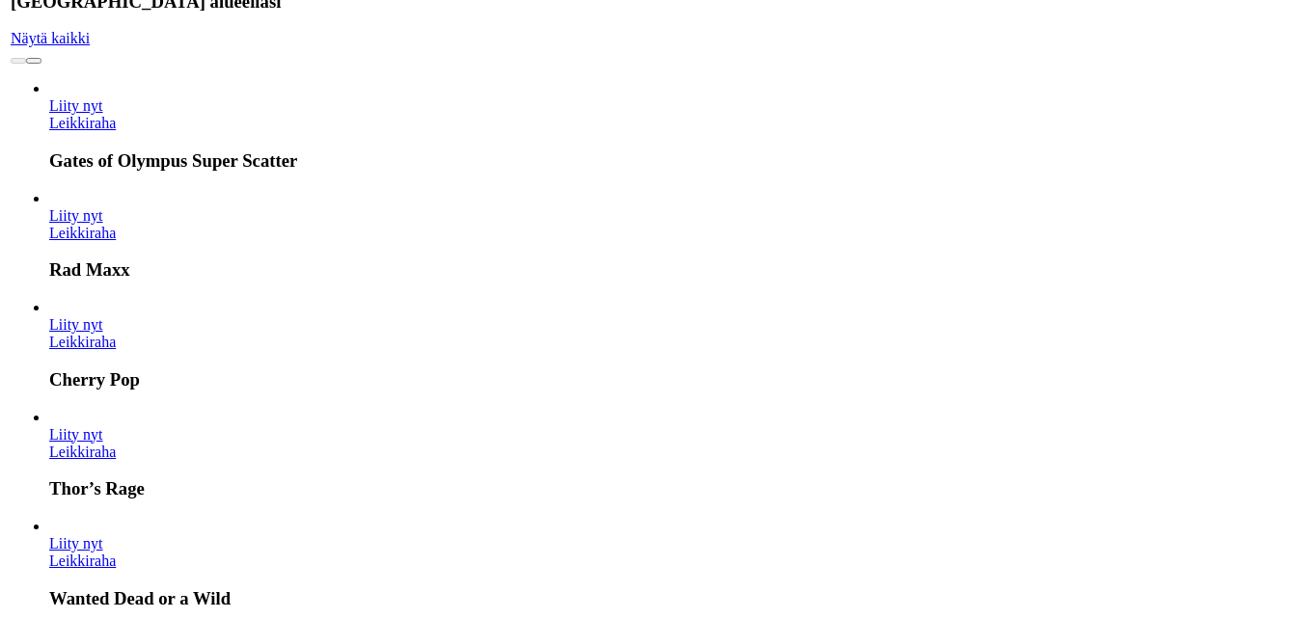
scroll to position [579, 0]
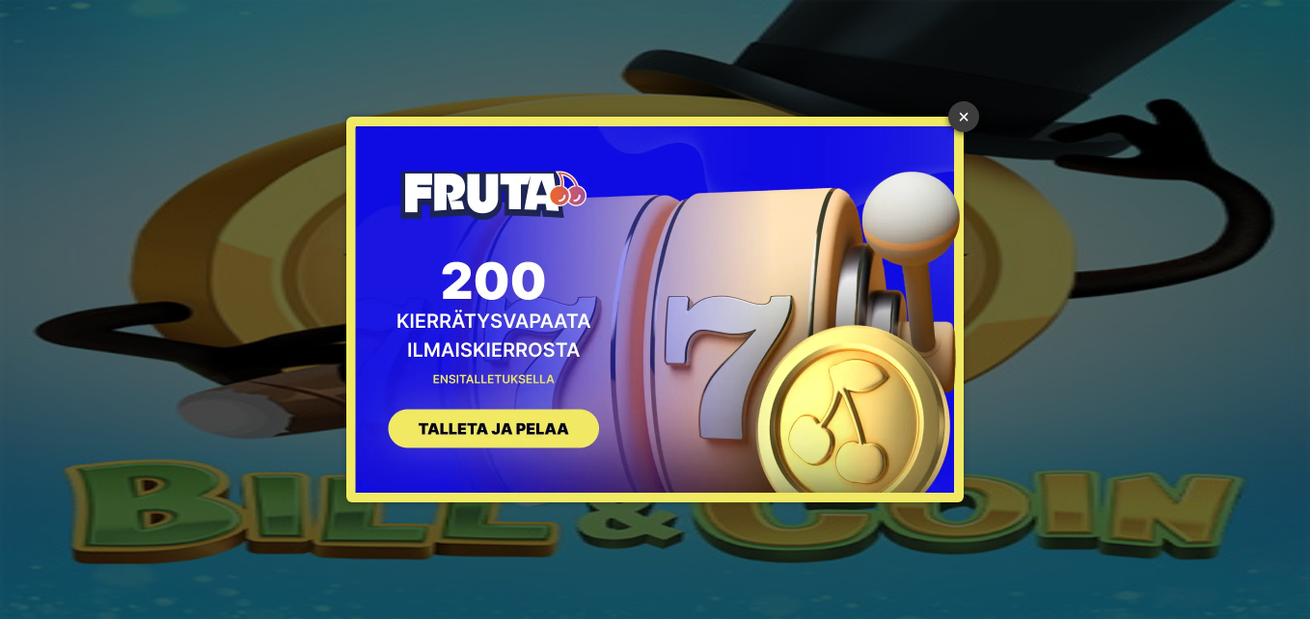
click at [967, 115] on link "×" at bounding box center [963, 116] width 31 height 31
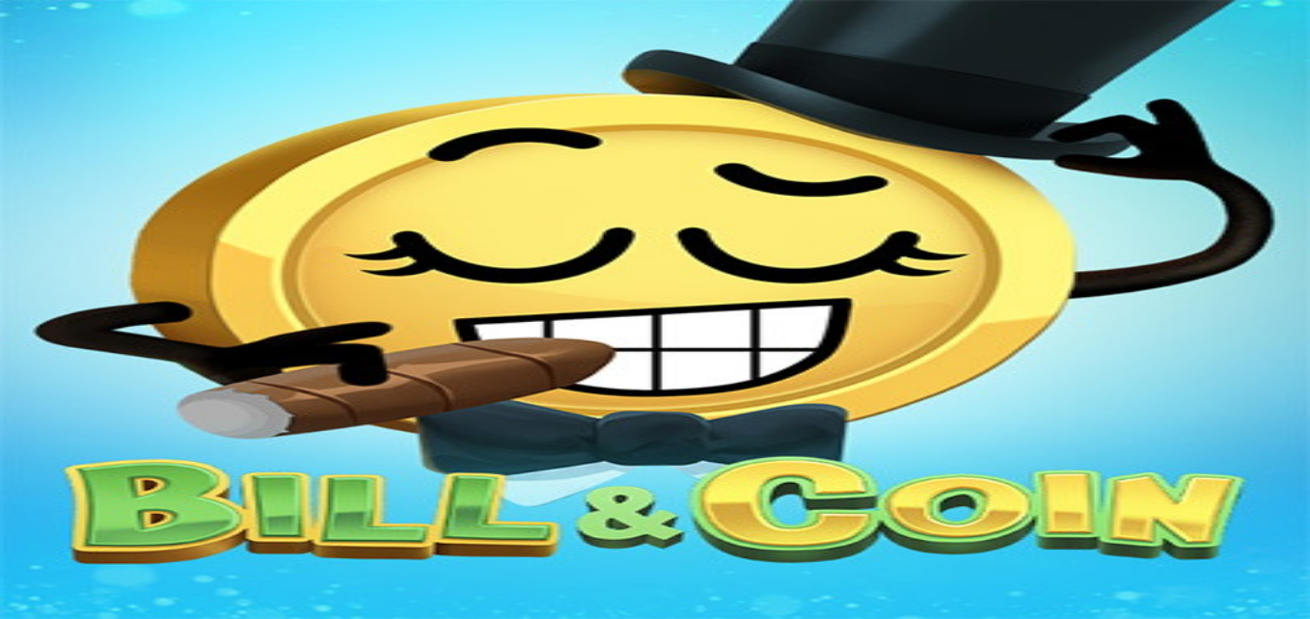
click at [15, 276] on span "close icon" at bounding box center [15, 276] width 0 height 0
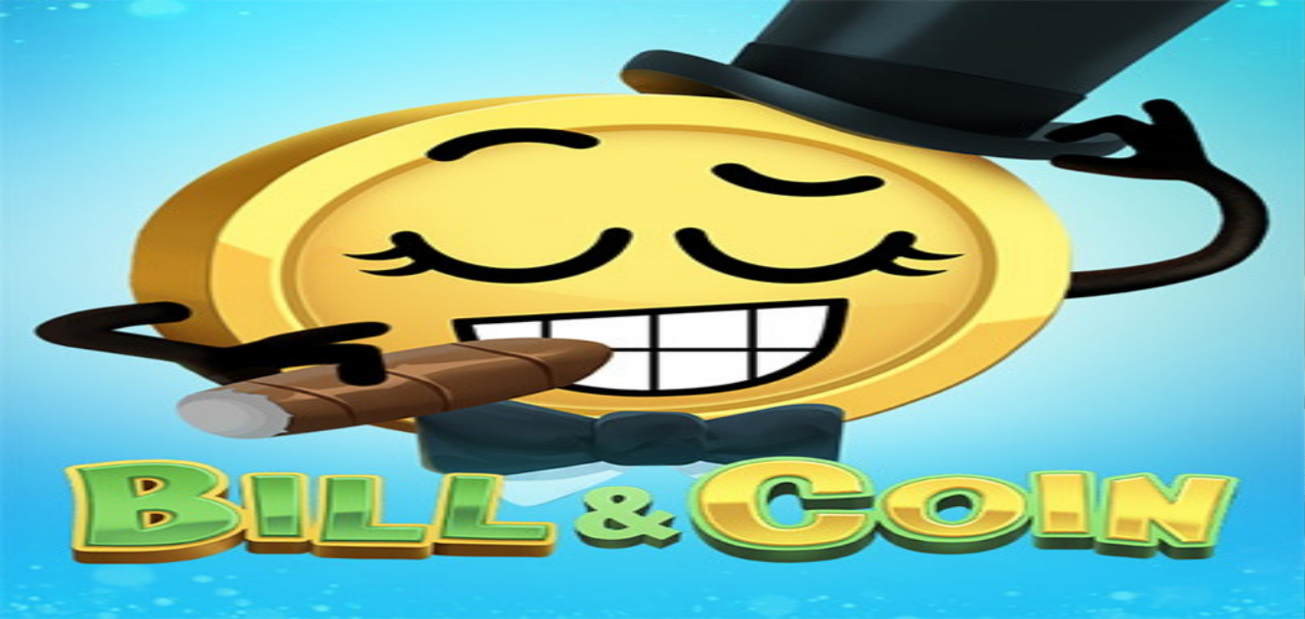
click at [110, 77] on span "Kirjaudu" at bounding box center [133, 70] width 47 height 14
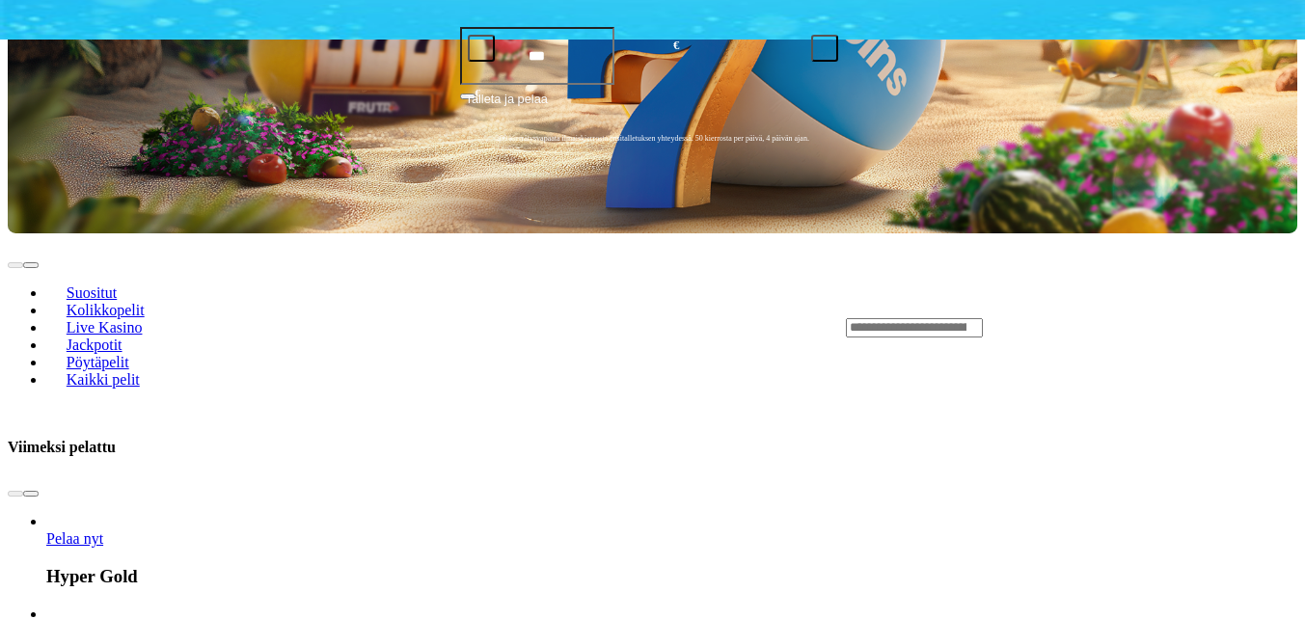
scroll to position [868, 0]
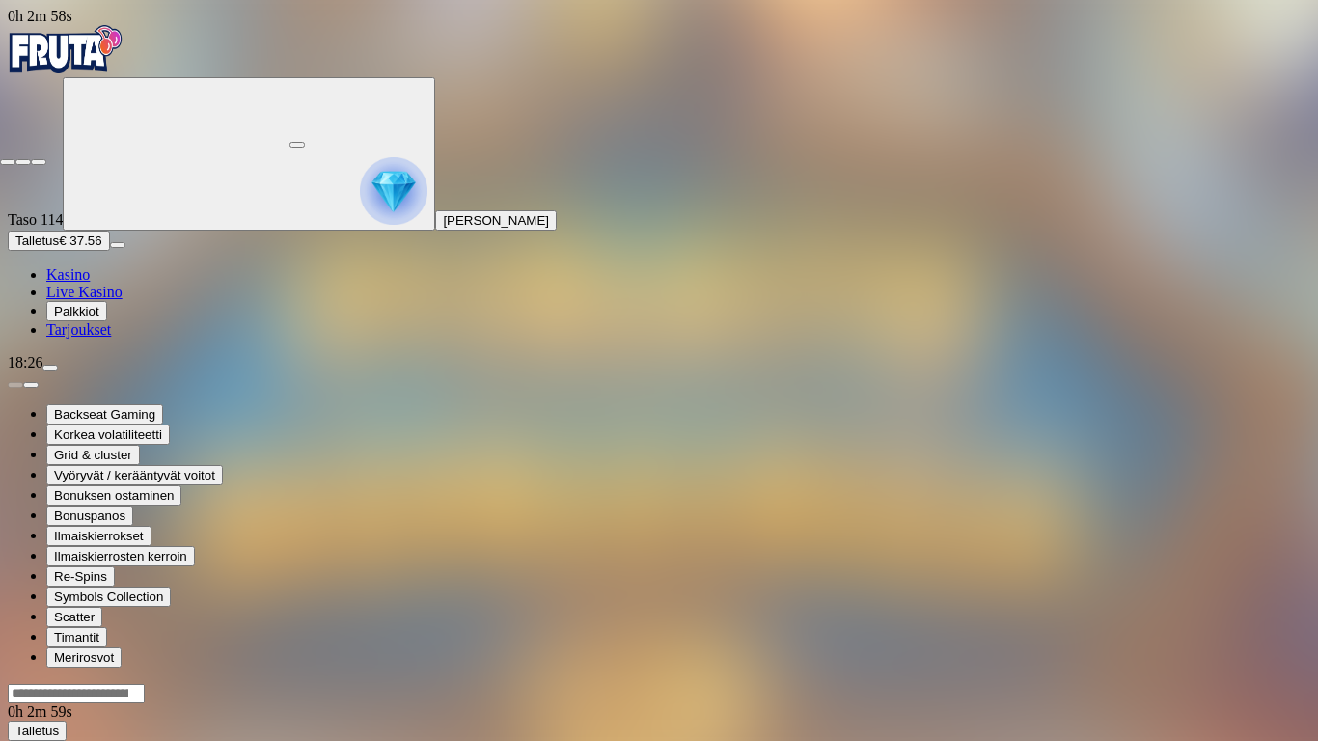
click at [8, 162] on span "close icon" at bounding box center [8, 162] width 0 height 0
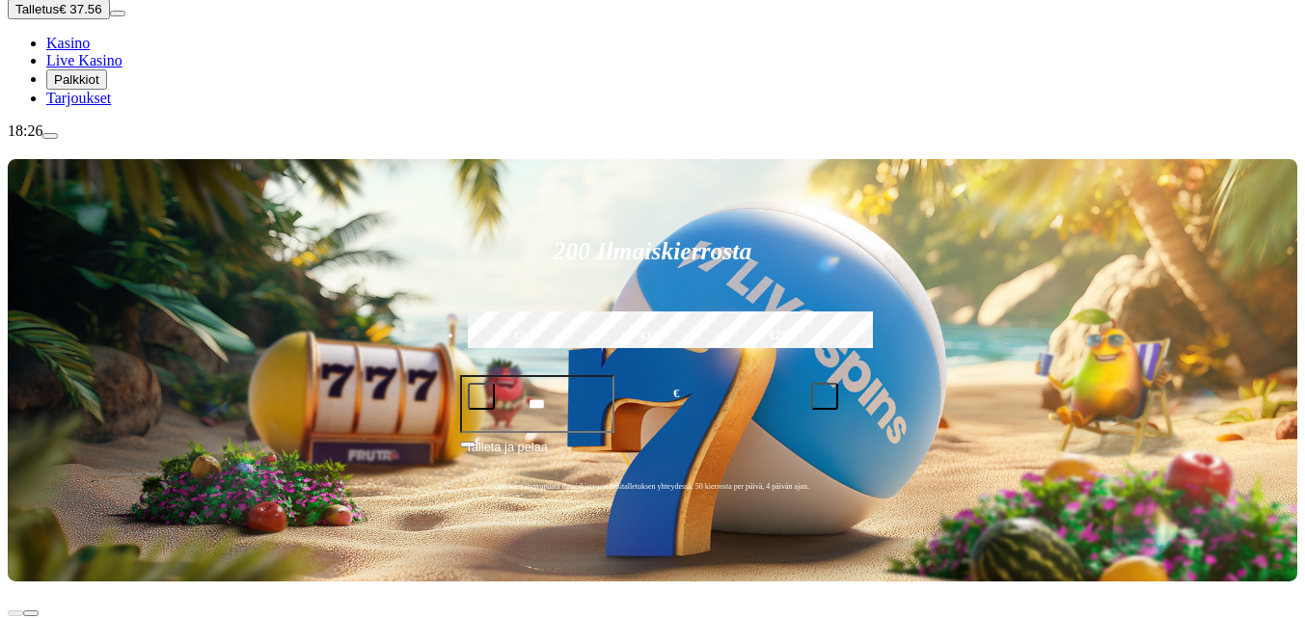
scroll to position [289, 0]
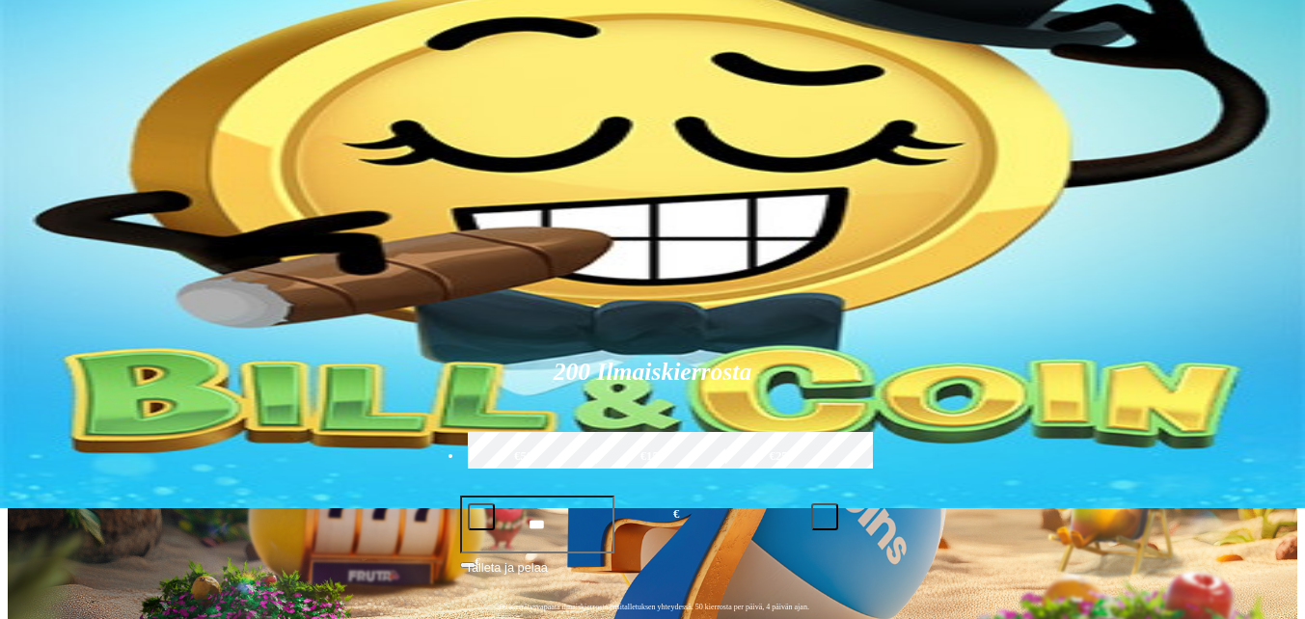
scroll to position [96, 0]
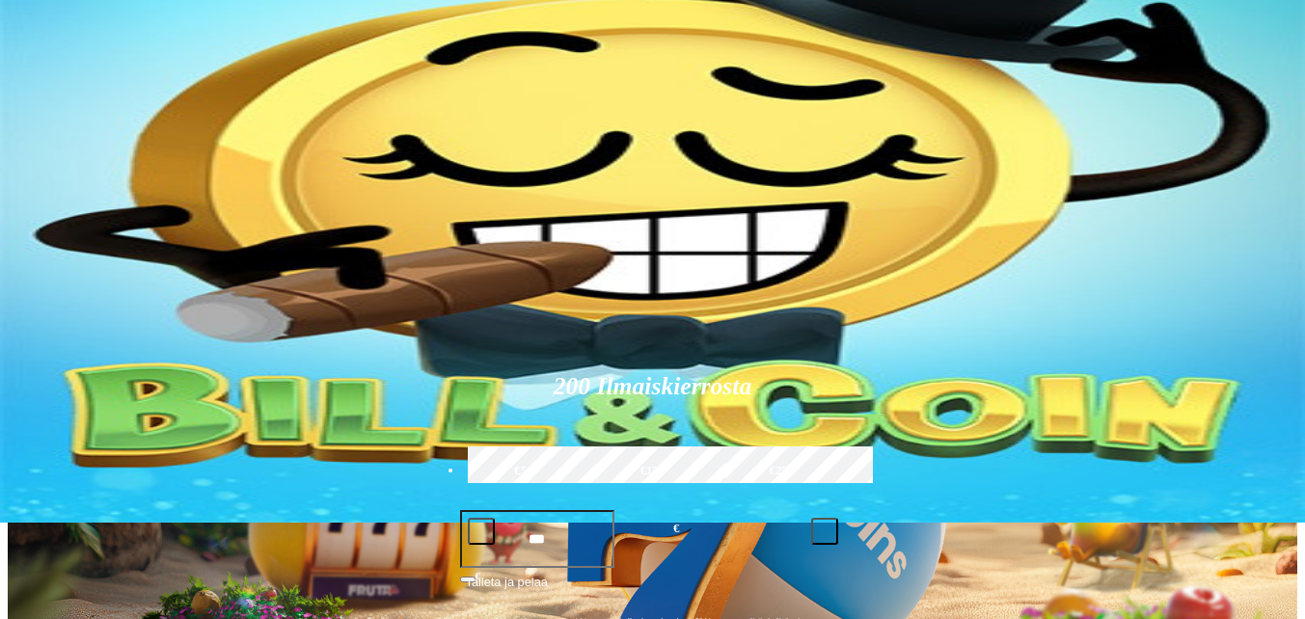
type input "******"
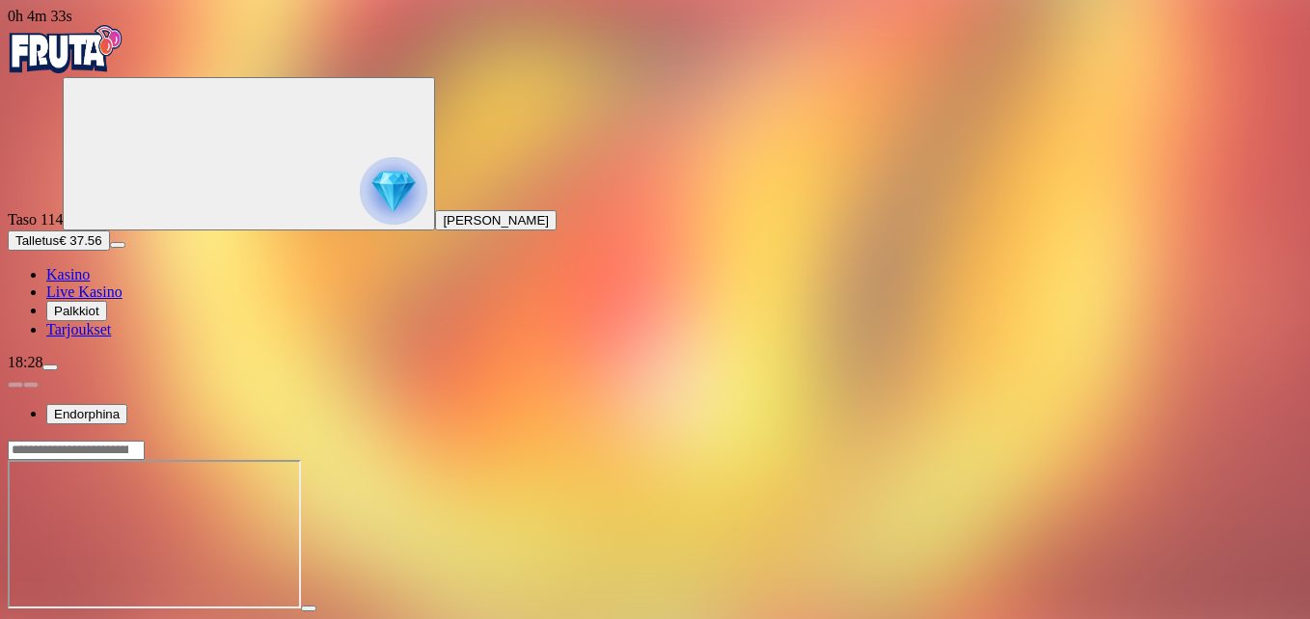
click at [15, 618] on span "close icon" at bounding box center [15, 626] width 0 height 0
drag, startPoint x: 1199, startPoint y: 100, endPoint x: 99, endPoint y: 506, distance: 1172.4
click at [15, 618] on span "close icon" at bounding box center [15, 626] width 0 height 0
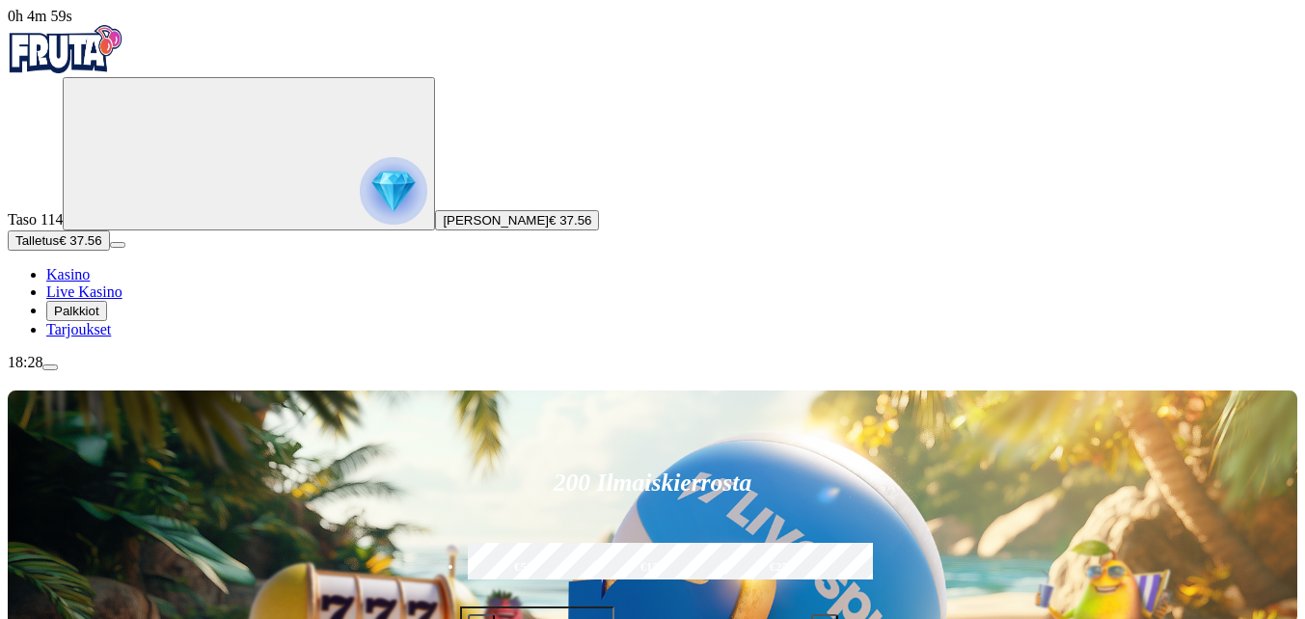
type input "*******"
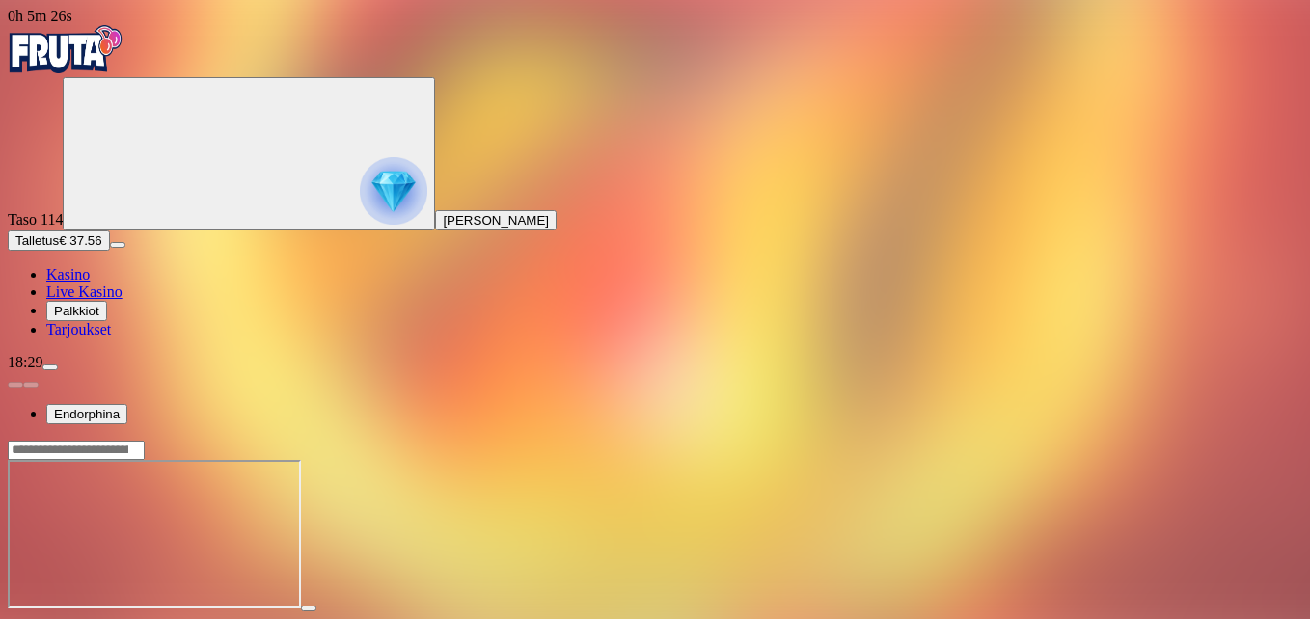
drag, startPoint x: 1197, startPoint y: 181, endPoint x: 1201, endPoint y: 253, distance: 71.5
click at [46, 618] on span "fullscreen icon" at bounding box center [46, 626] width 0 height 0
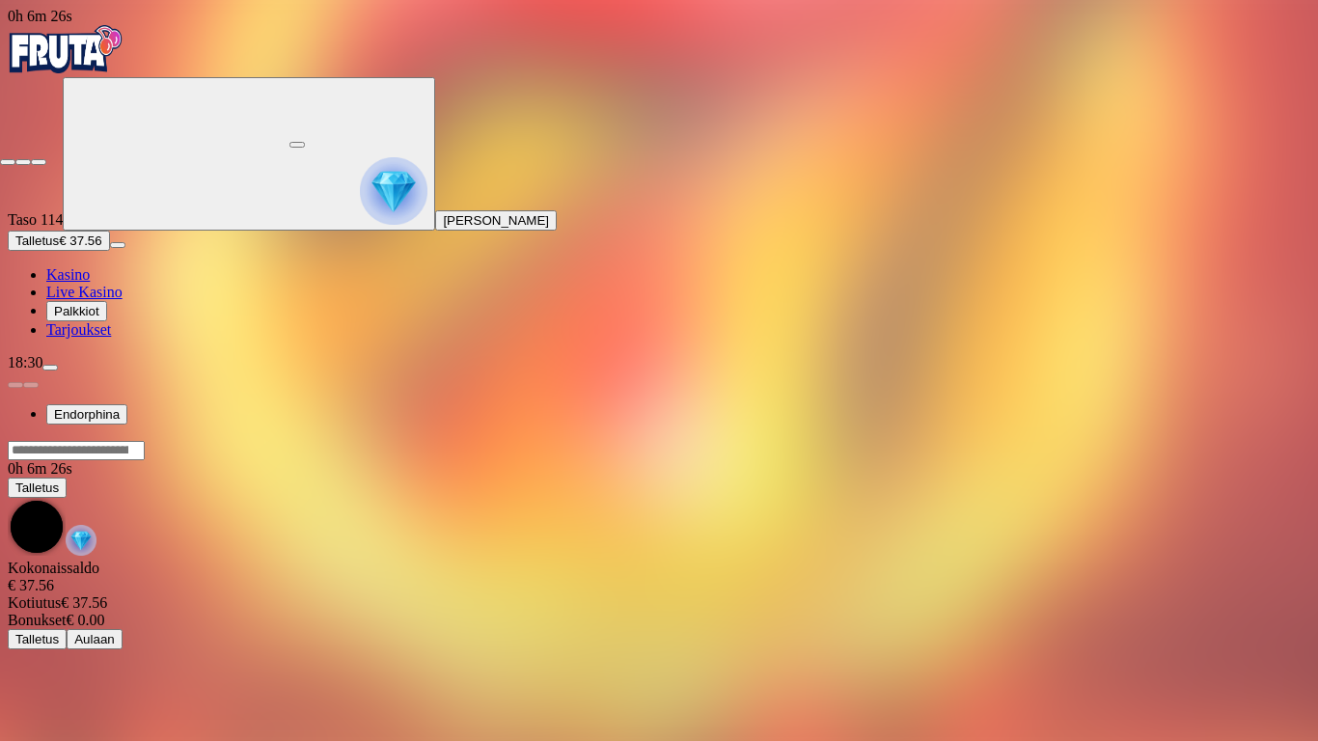
click at [8, 162] on span "close icon" at bounding box center [8, 162] width 0 height 0
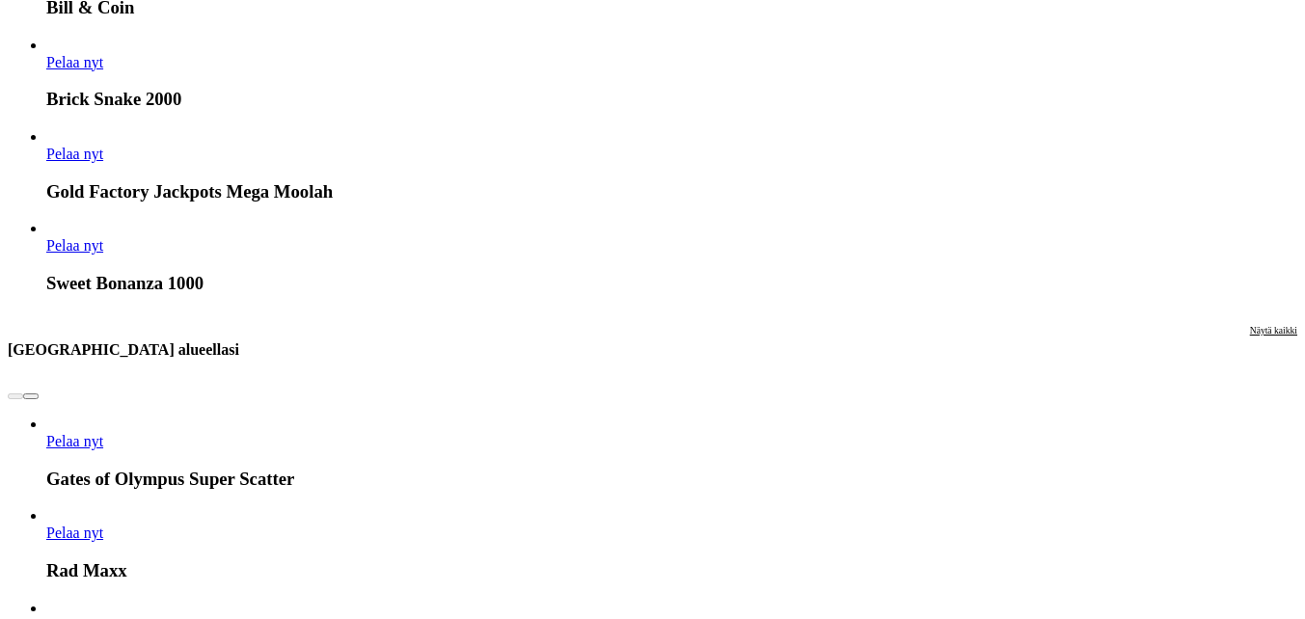
scroll to position [1929, 0]
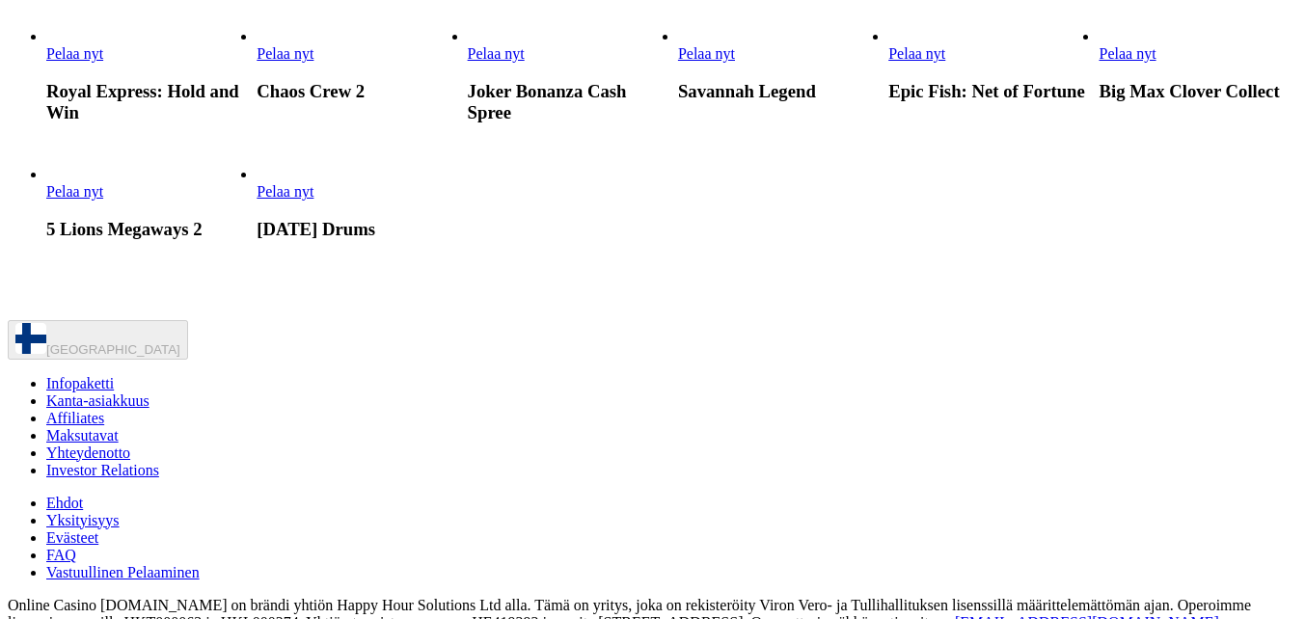
scroll to position [1544, 0]
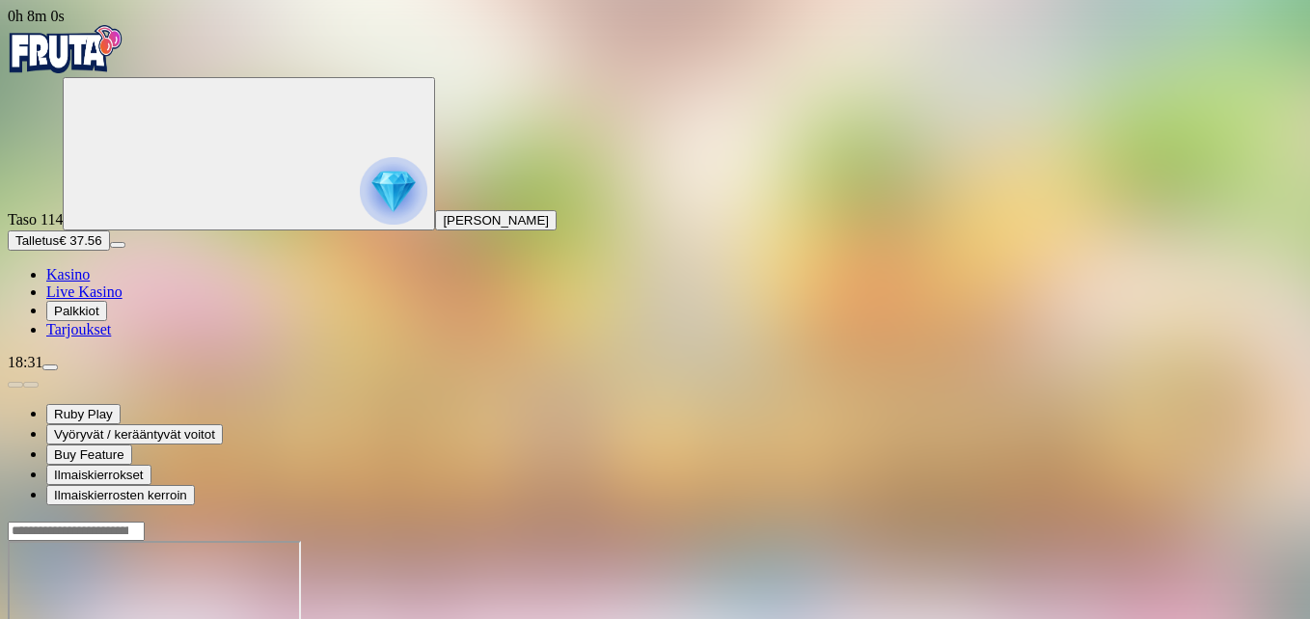
drag, startPoint x: 1197, startPoint y: 178, endPoint x: 1201, endPoint y: 249, distance: 71.5
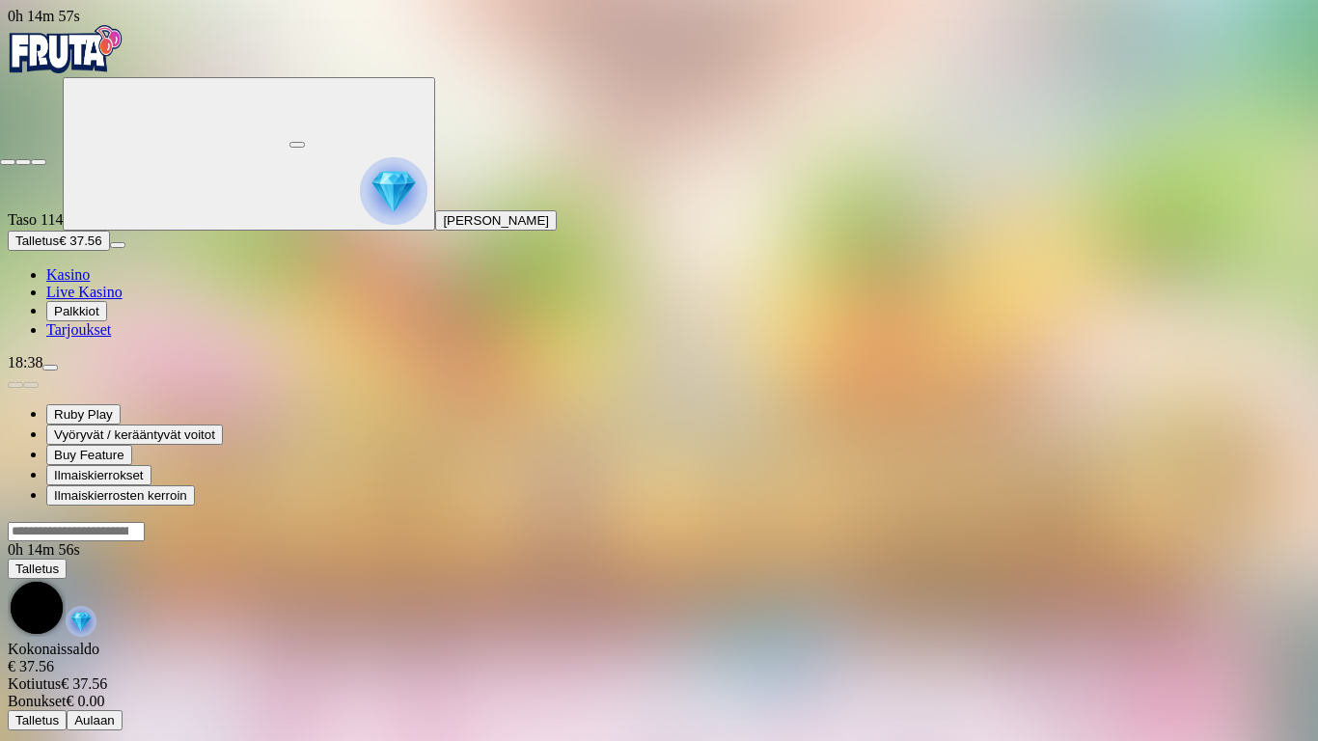
click at [8, 162] on span "close icon" at bounding box center [8, 162] width 0 height 0
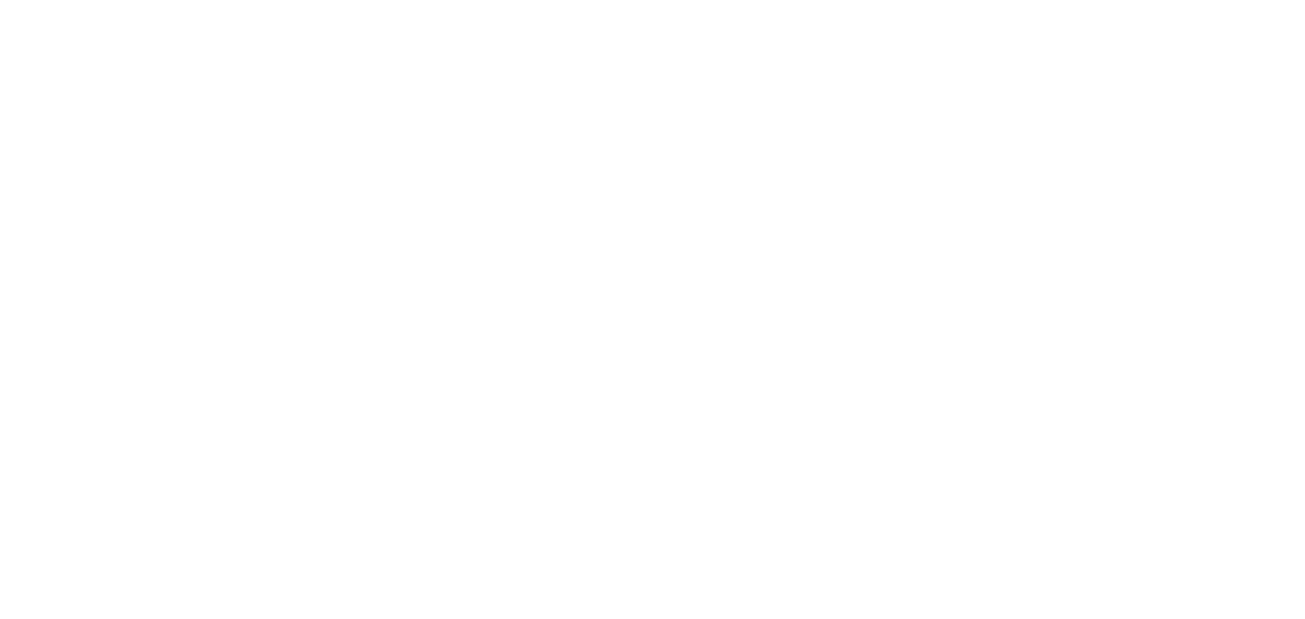
scroll to position [1351, 0]
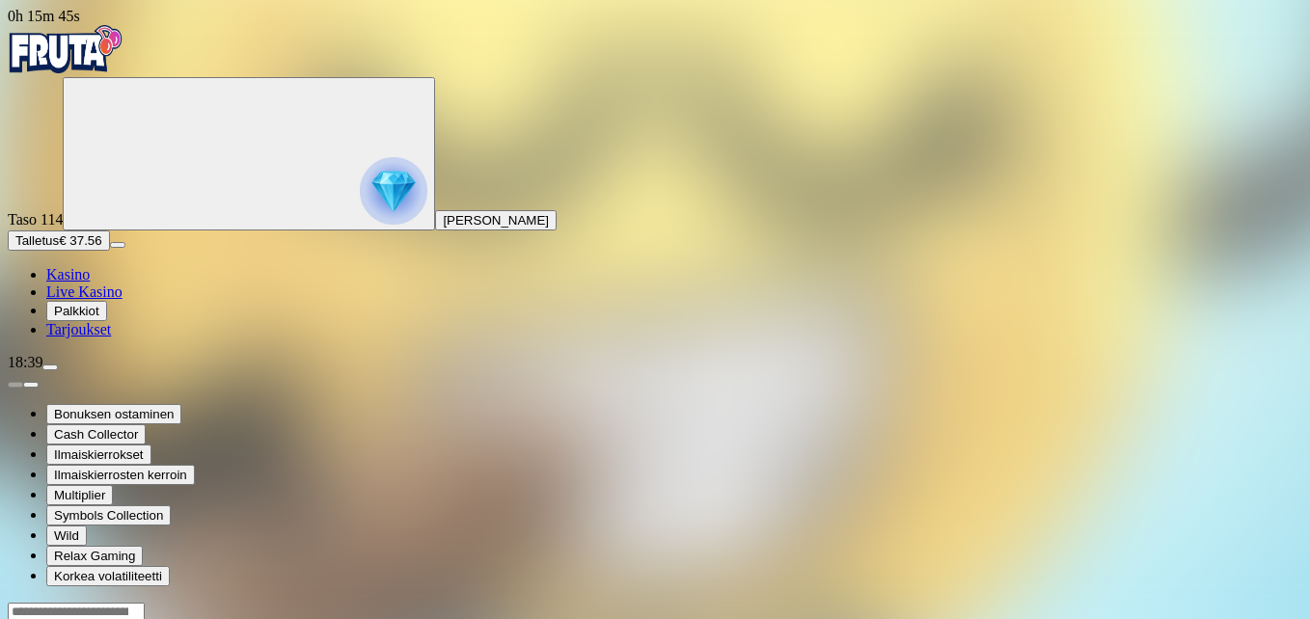
drag, startPoint x: 1200, startPoint y: 171, endPoint x: 1204, endPoint y: 242, distance: 71.5
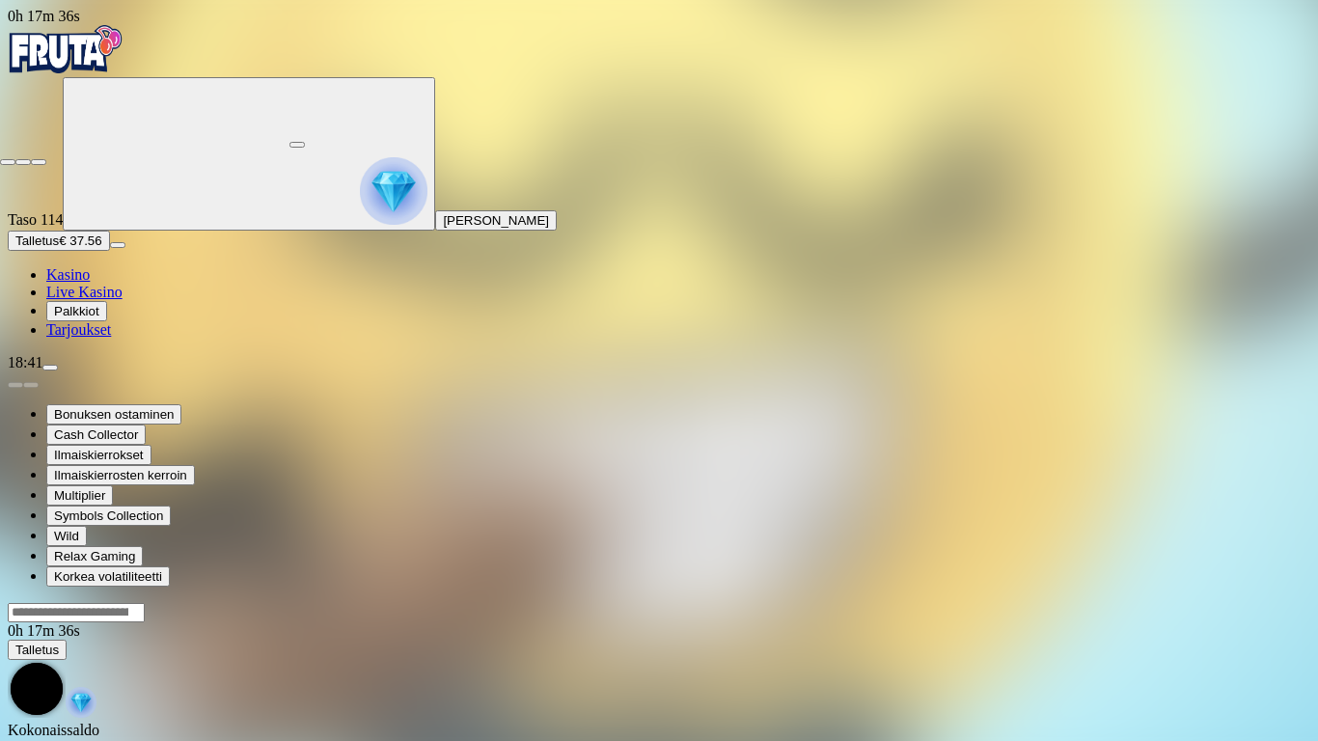
click at [8, 162] on span "close icon" at bounding box center [8, 162] width 0 height 0
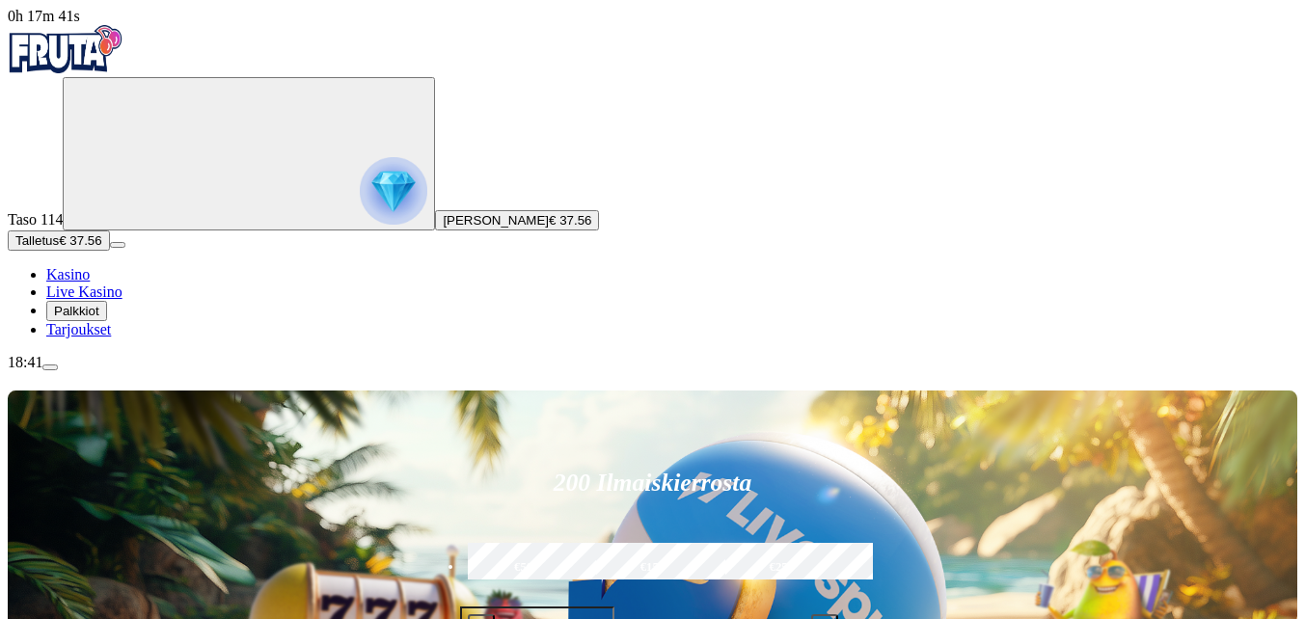
drag, startPoint x: 952, startPoint y: 378, endPoint x: 1126, endPoint y: 367, distance: 174.0
type input "******"
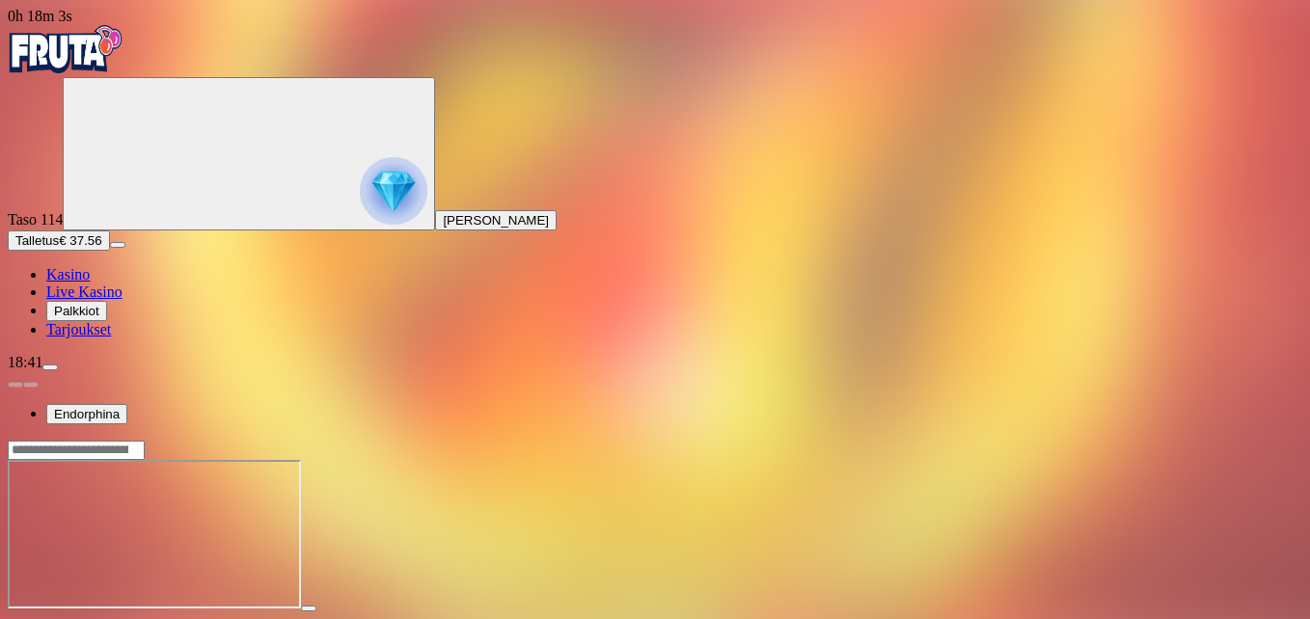
click at [15, 618] on span "close icon" at bounding box center [15, 626] width 0 height 0
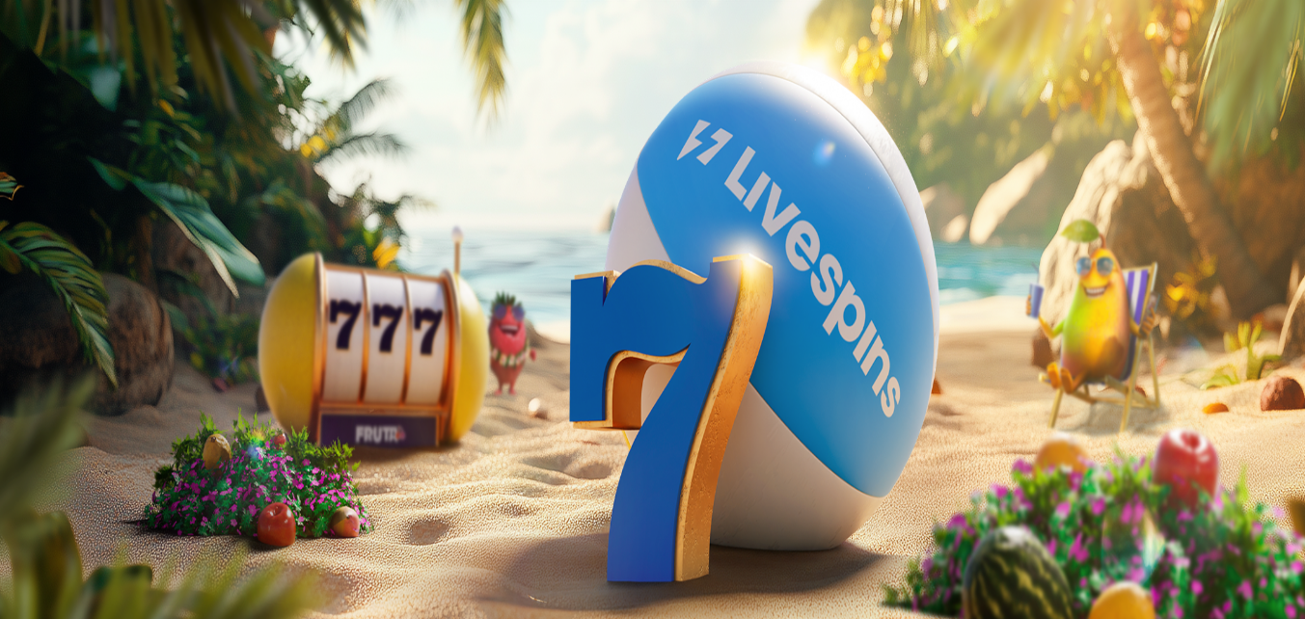
type input "********"
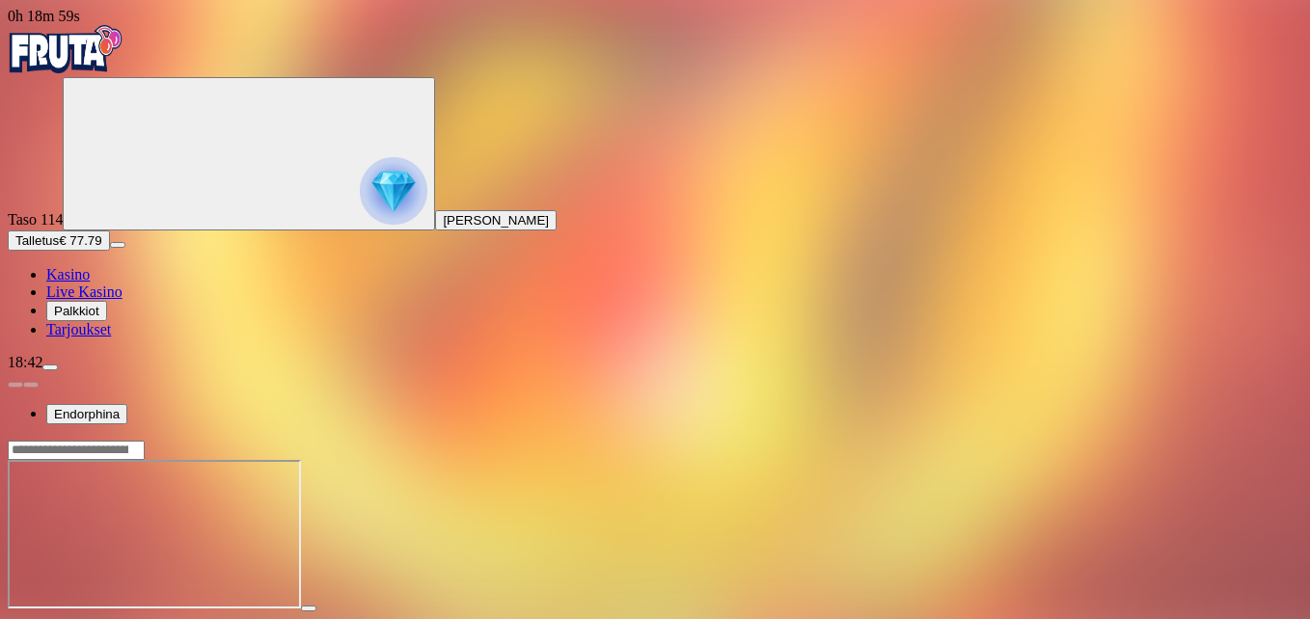
click at [31, 618] on span "chevron-down icon" at bounding box center [31, 626] width 0 height 0
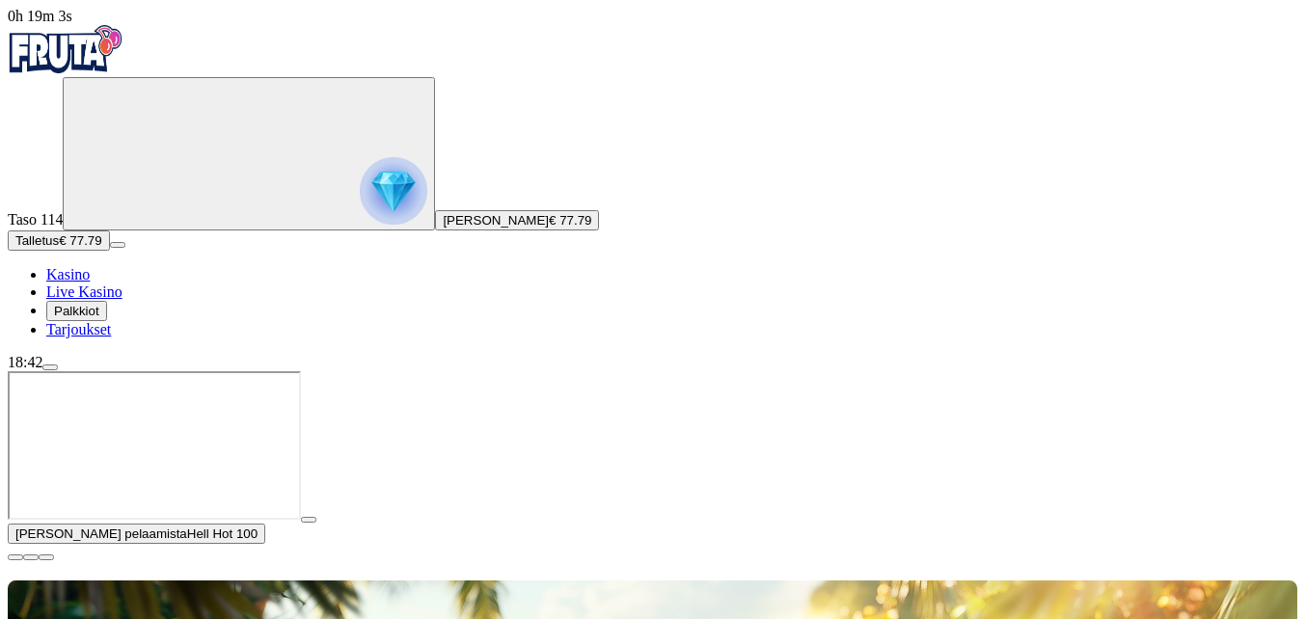
click at [316, 517] on button "button" at bounding box center [308, 520] width 15 height 6
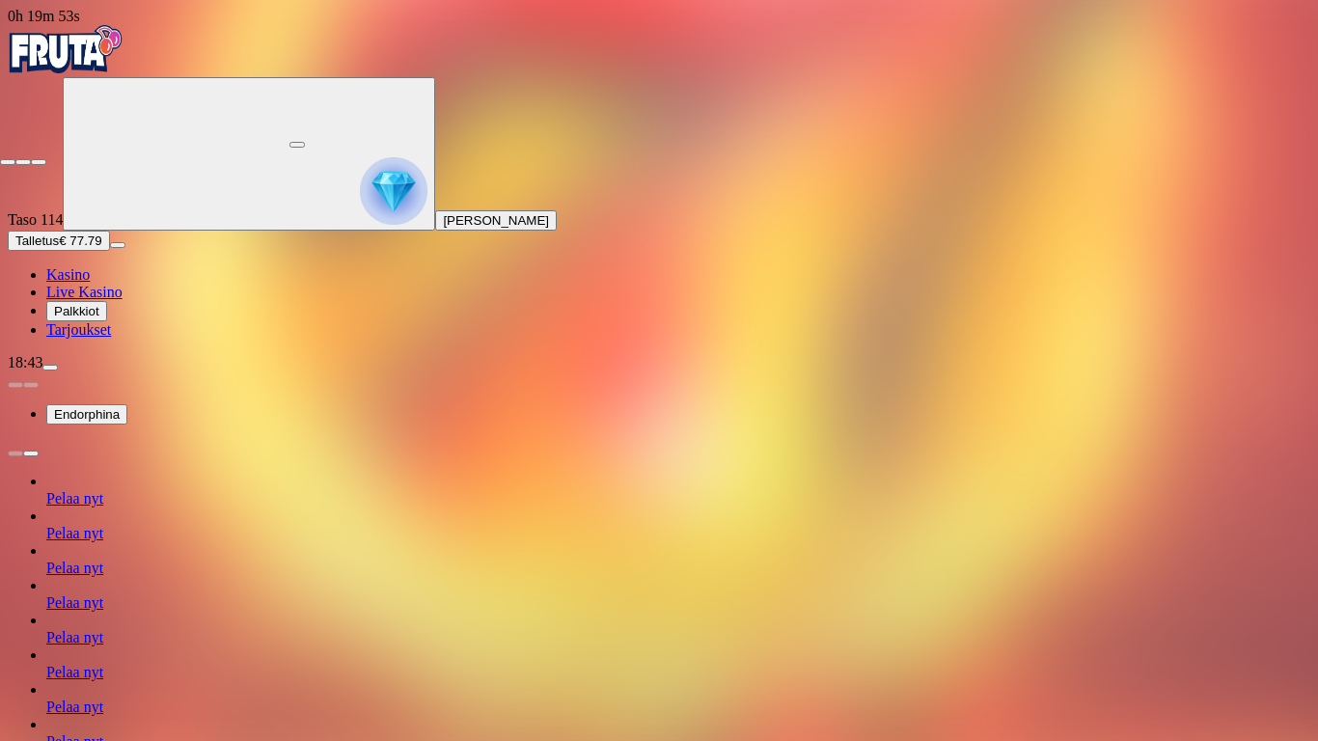
click at [8, 162] on span "close icon" at bounding box center [8, 162] width 0 height 0
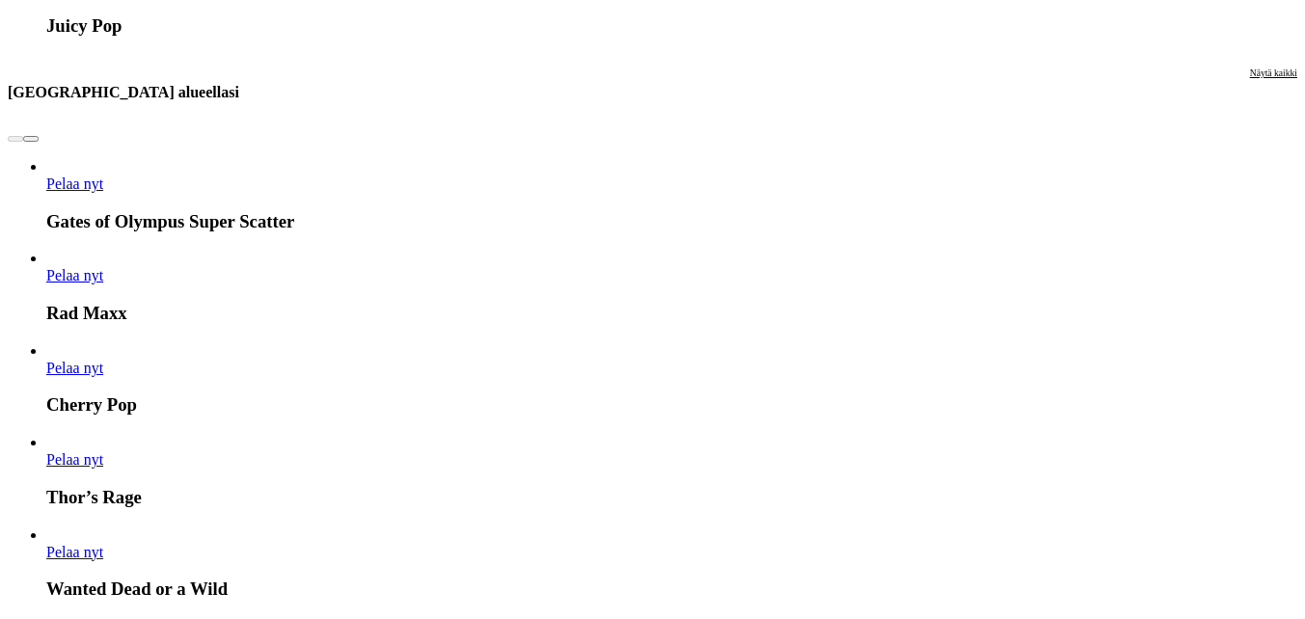
scroll to position [1929, 0]
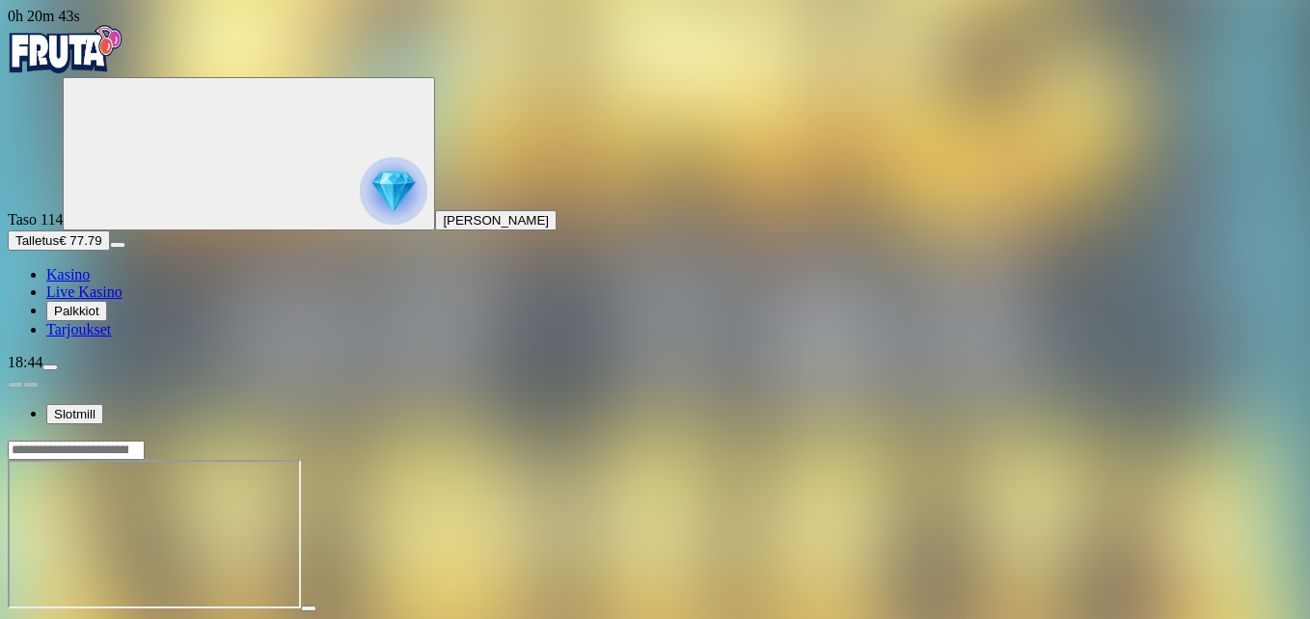
click at [46, 618] on span "fullscreen icon" at bounding box center [46, 626] width 0 height 0
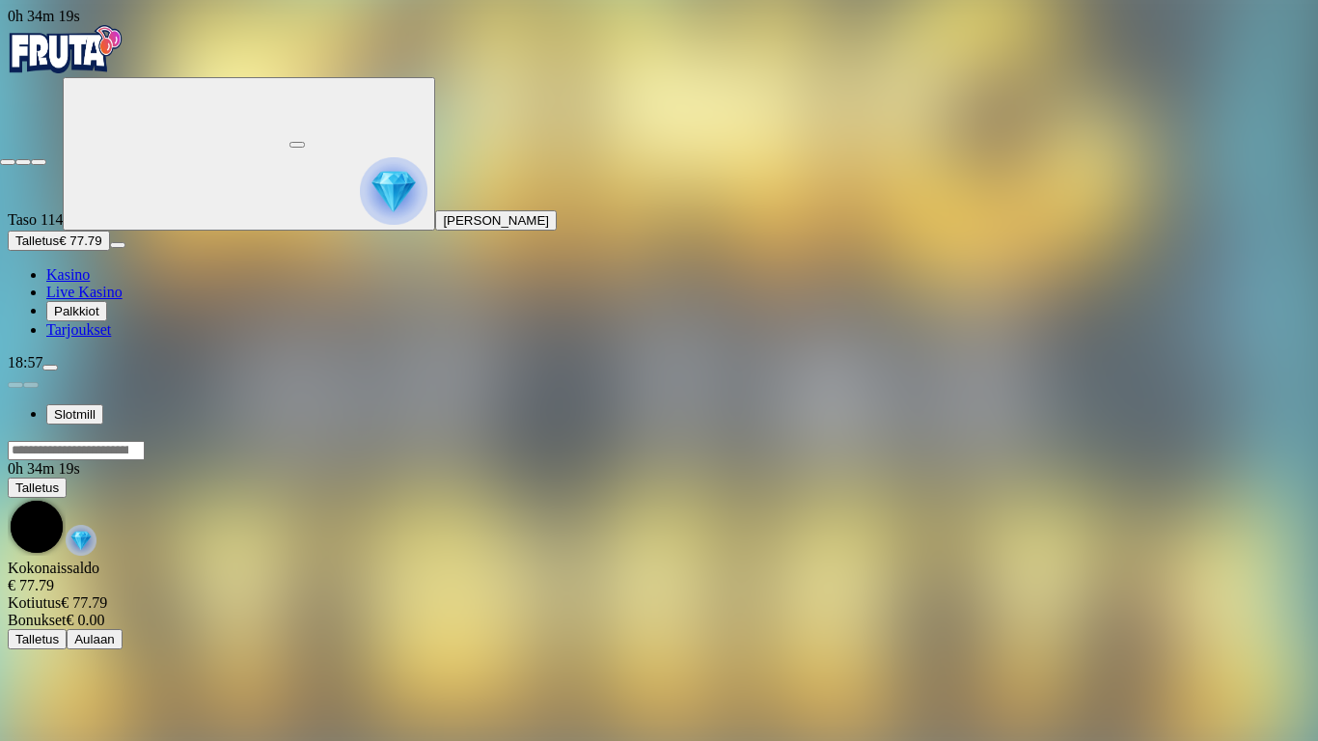
click at [8, 162] on span "close icon" at bounding box center [8, 162] width 0 height 0
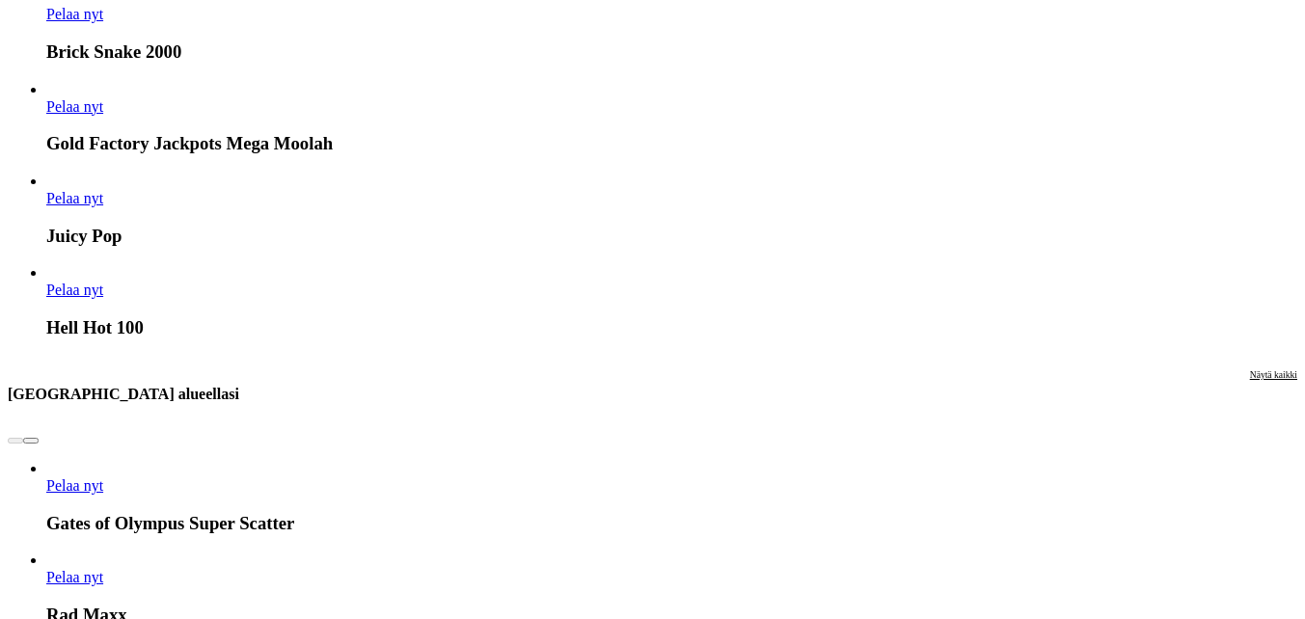
scroll to position [1929, 0]
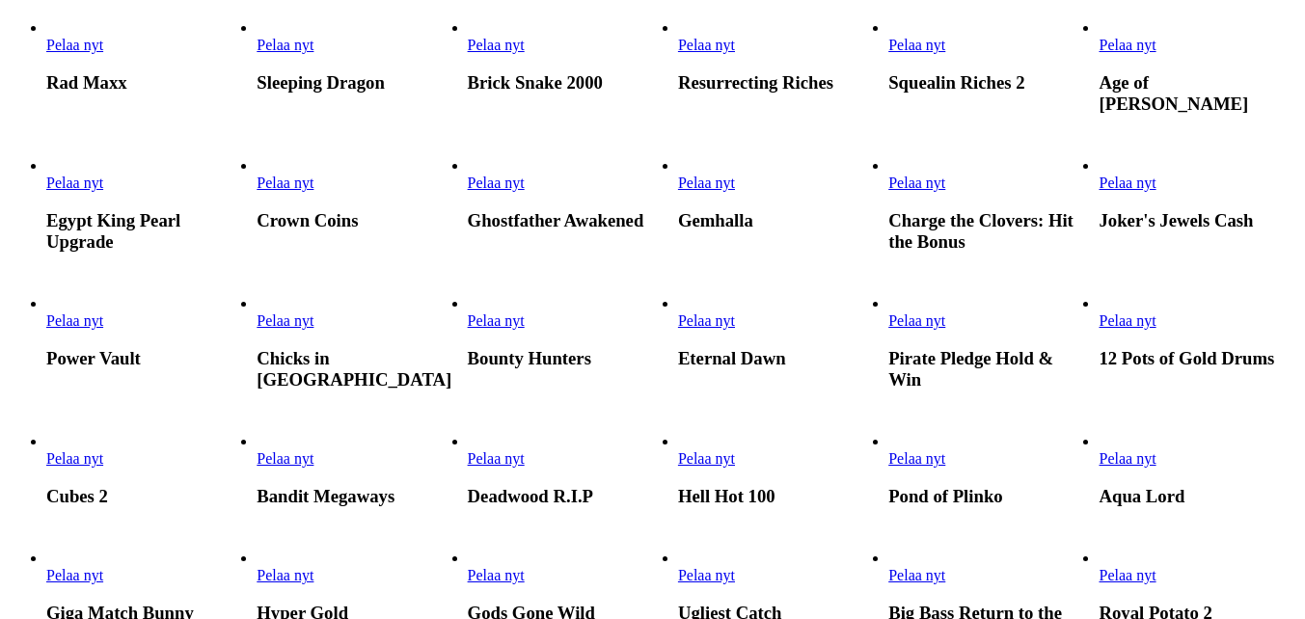
scroll to position [1061, 0]
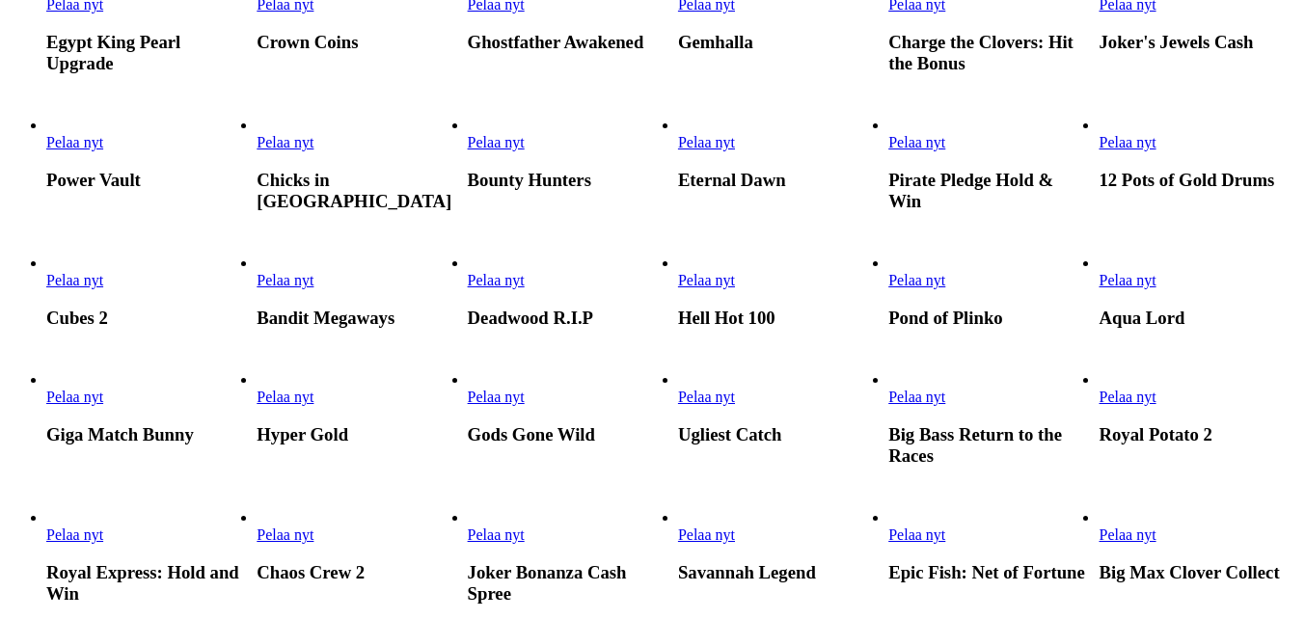
click at [735, 150] on span "Pelaa nyt" at bounding box center [706, 142] width 57 height 16
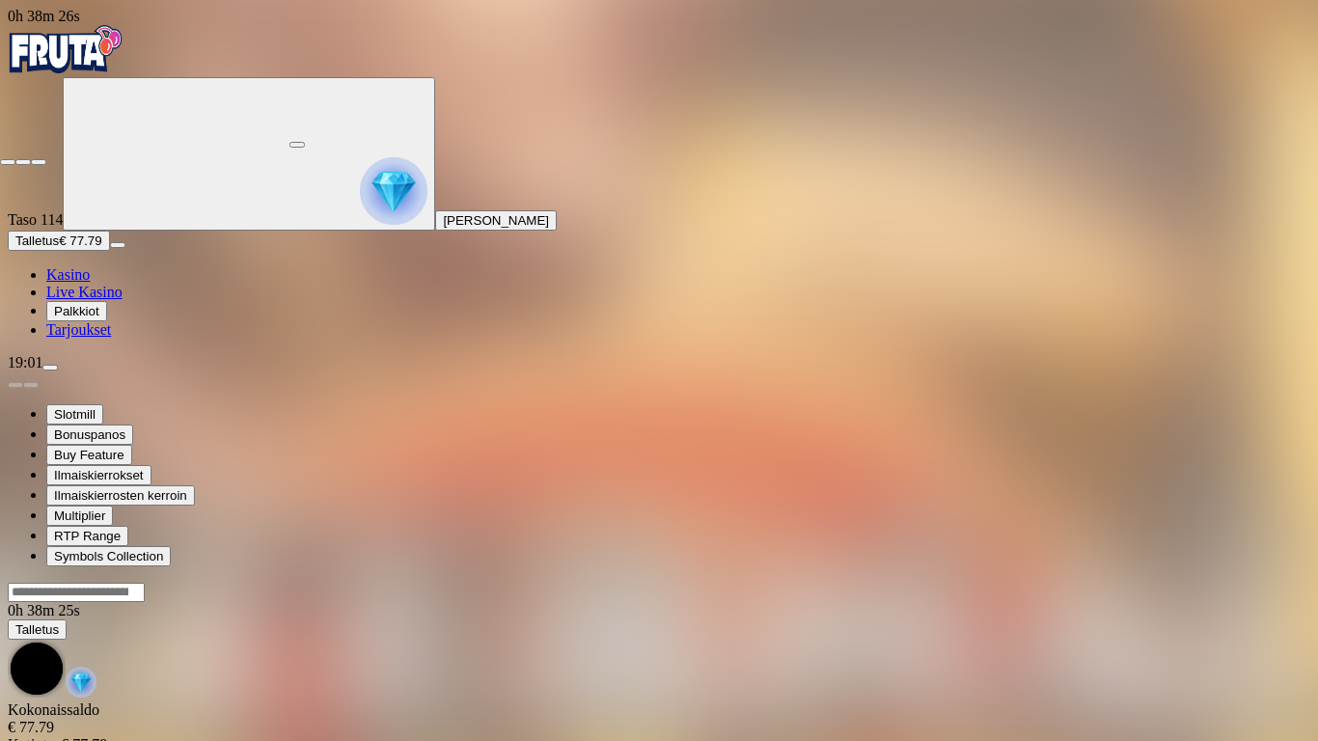
click at [8, 162] on span "close icon" at bounding box center [8, 162] width 0 height 0
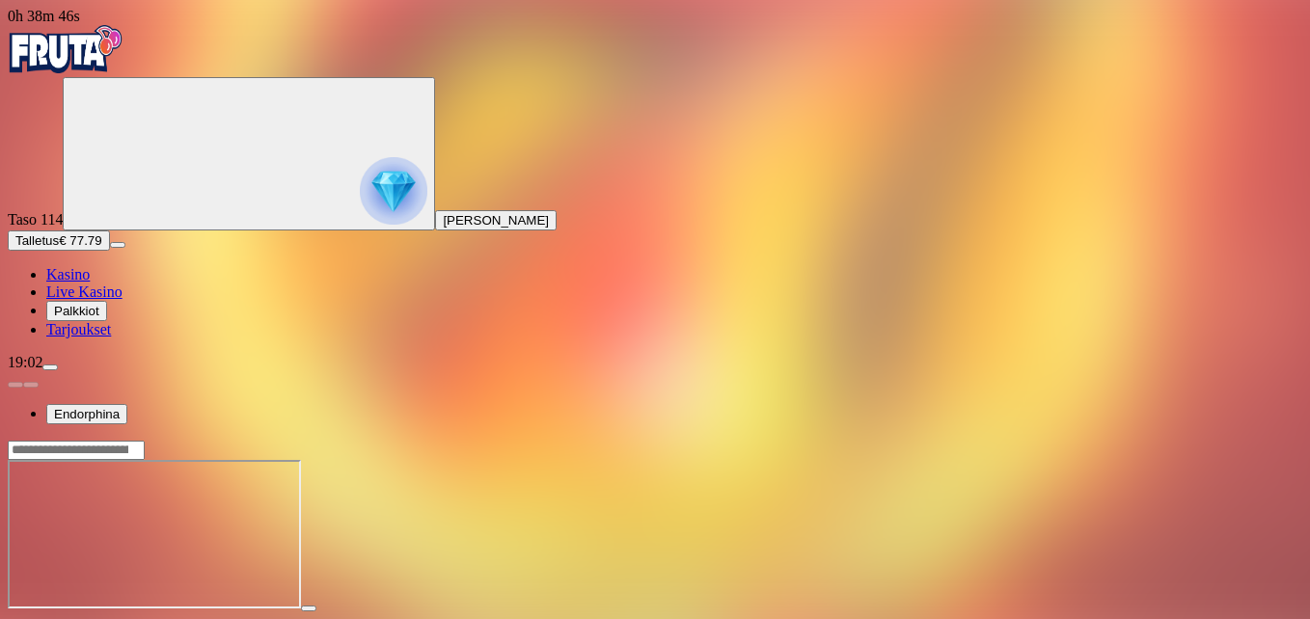
click at [46, 618] on span "fullscreen icon" at bounding box center [46, 626] width 0 height 0
click at [15, 618] on span "close icon" at bounding box center [15, 626] width 0 height 0
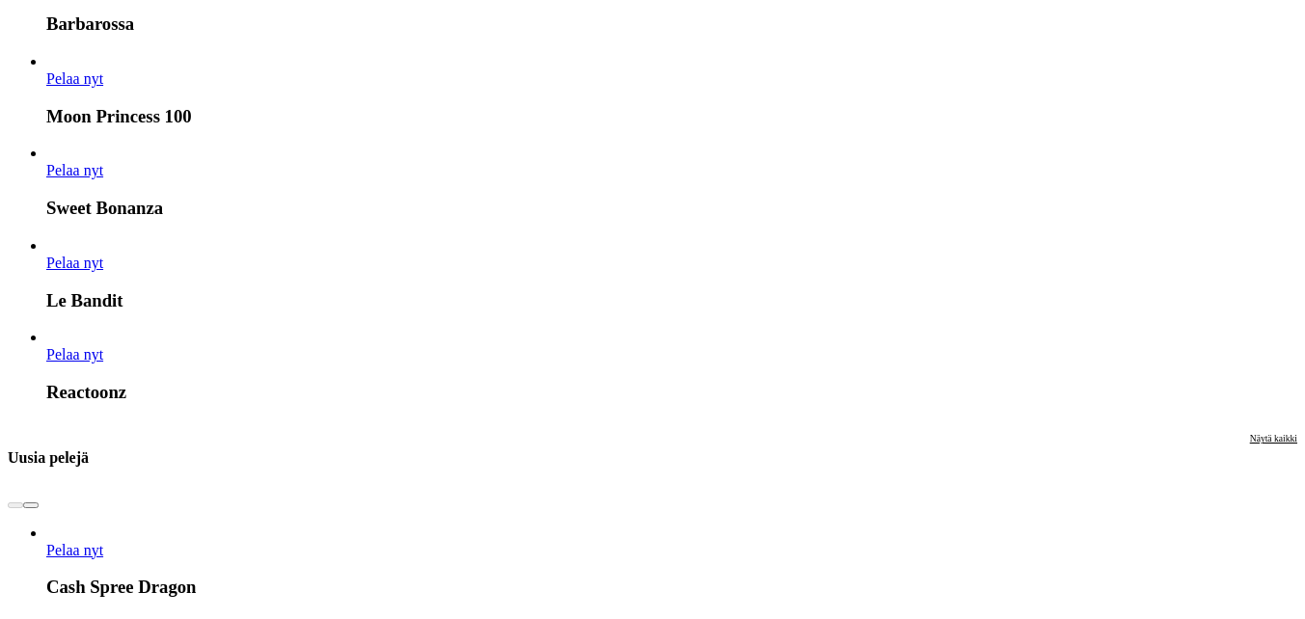
scroll to position [2894, 0]
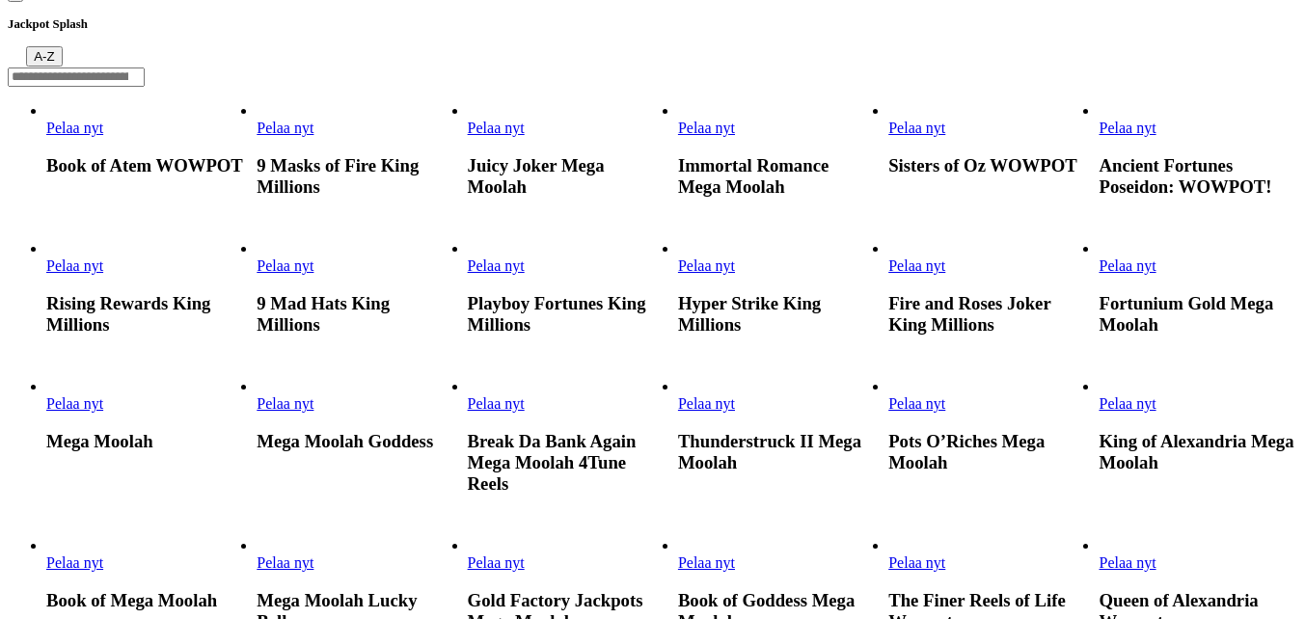
scroll to position [482, 0]
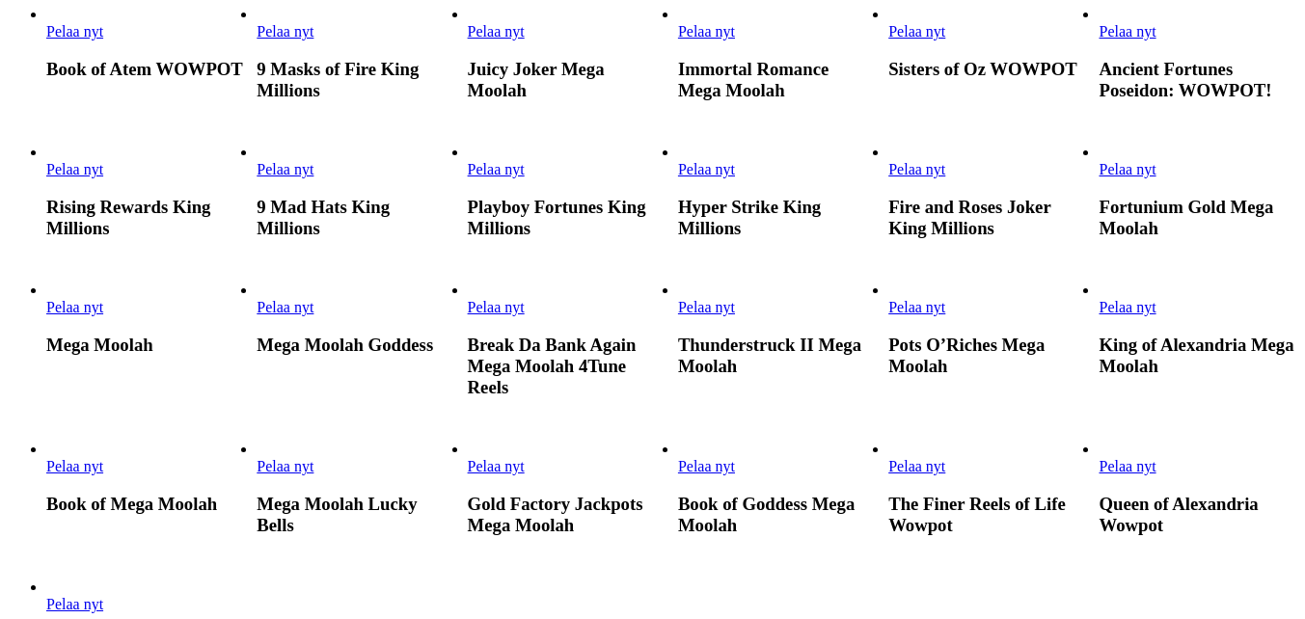
click at [1155, 458] on span "Pelaa nyt" at bounding box center [1127, 466] width 57 height 16
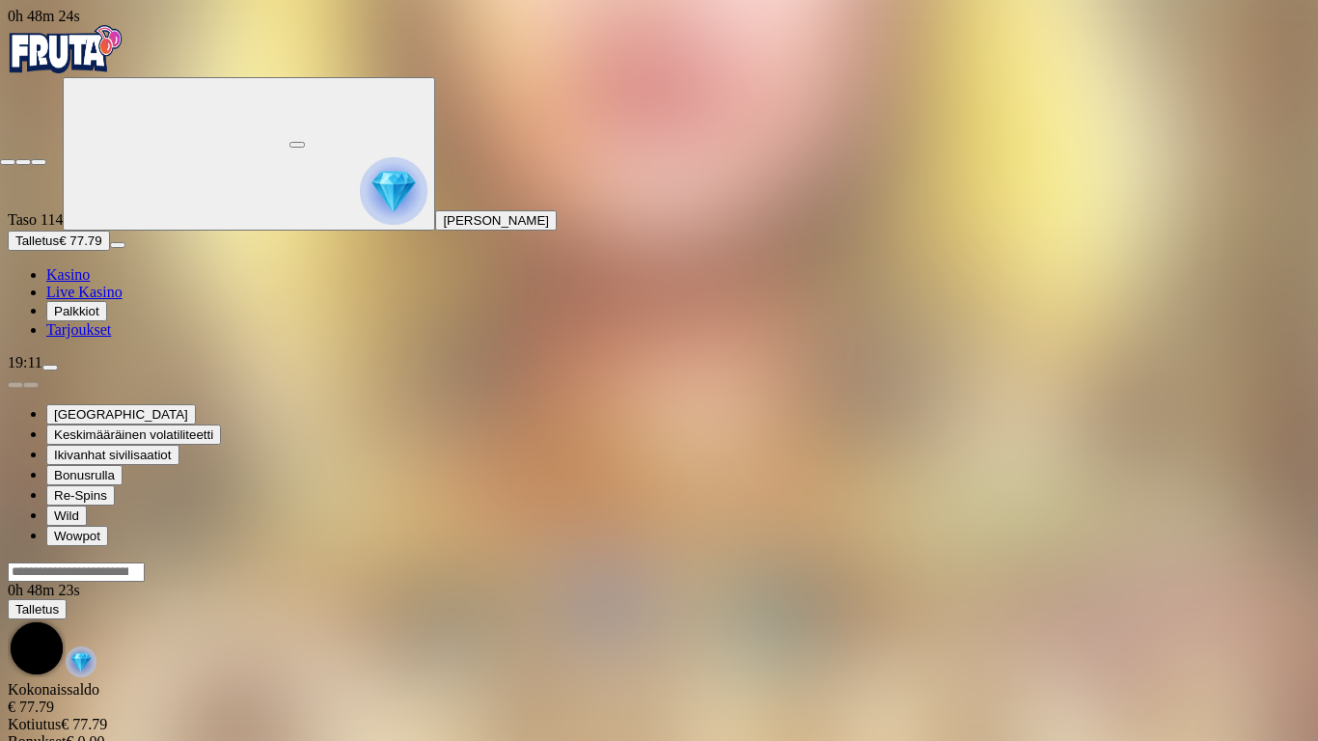
click at [8, 162] on span "close icon" at bounding box center [8, 162] width 0 height 0
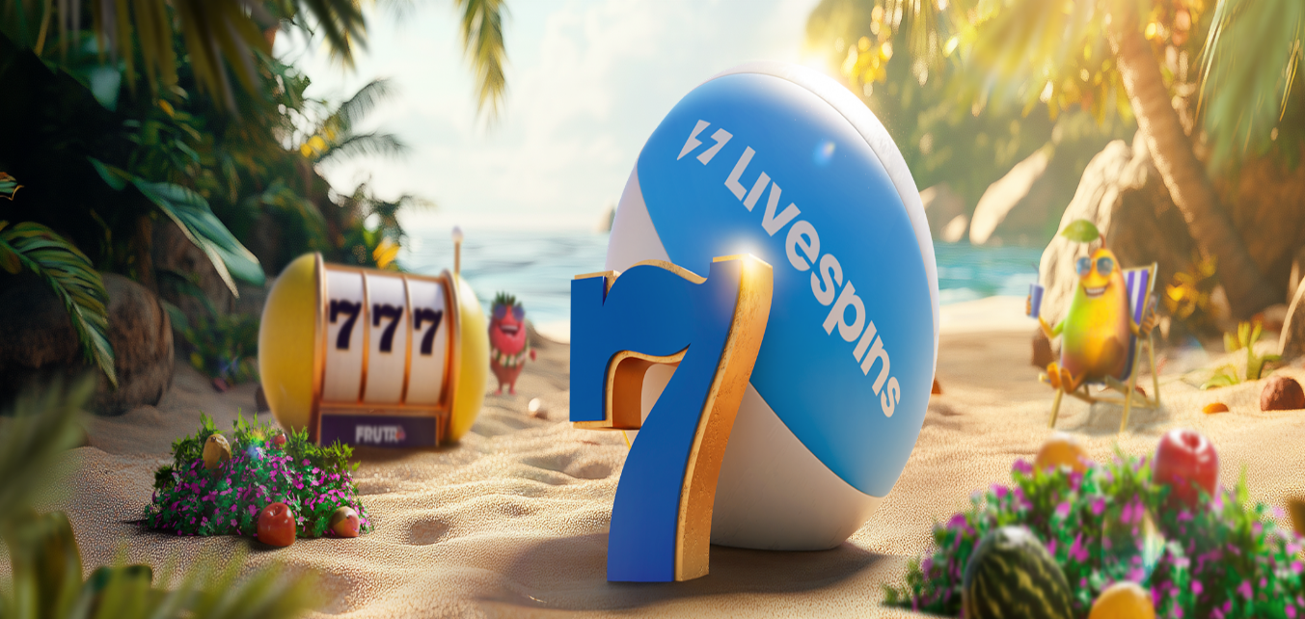
drag, startPoint x: 1148, startPoint y: 545, endPoint x: 1190, endPoint y: 560, distance: 44.8
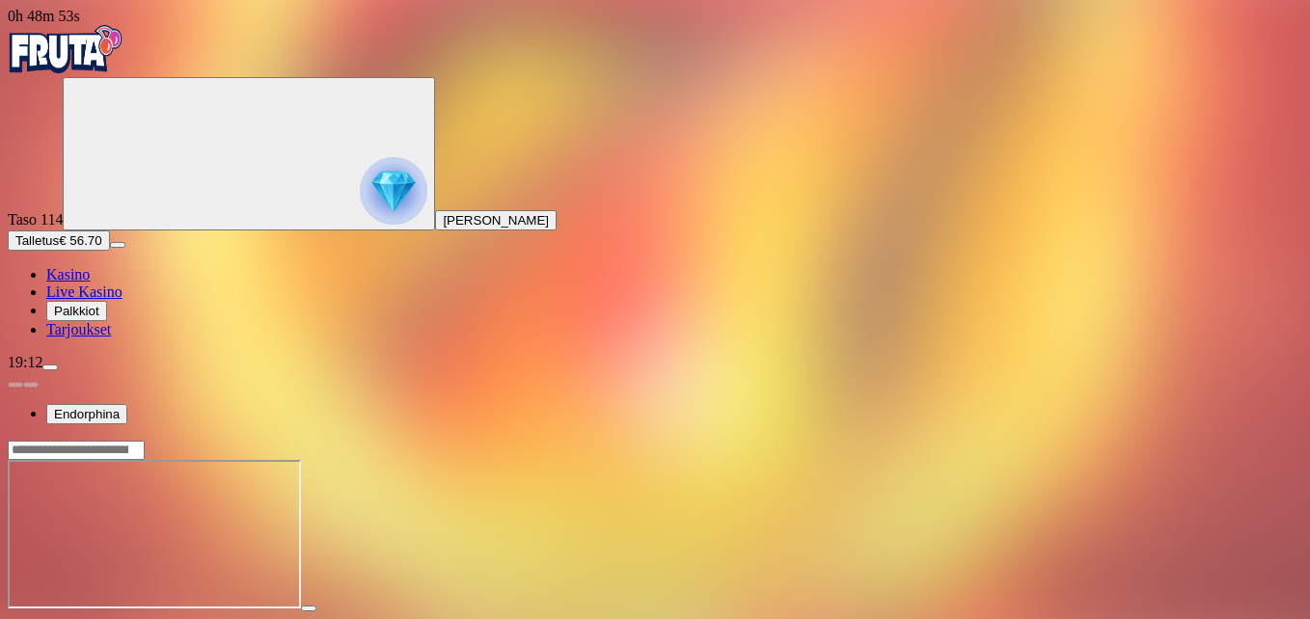
click at [46, 618] on span "fullscreen icon" at bounding box center [46, 626] width 0 height 0
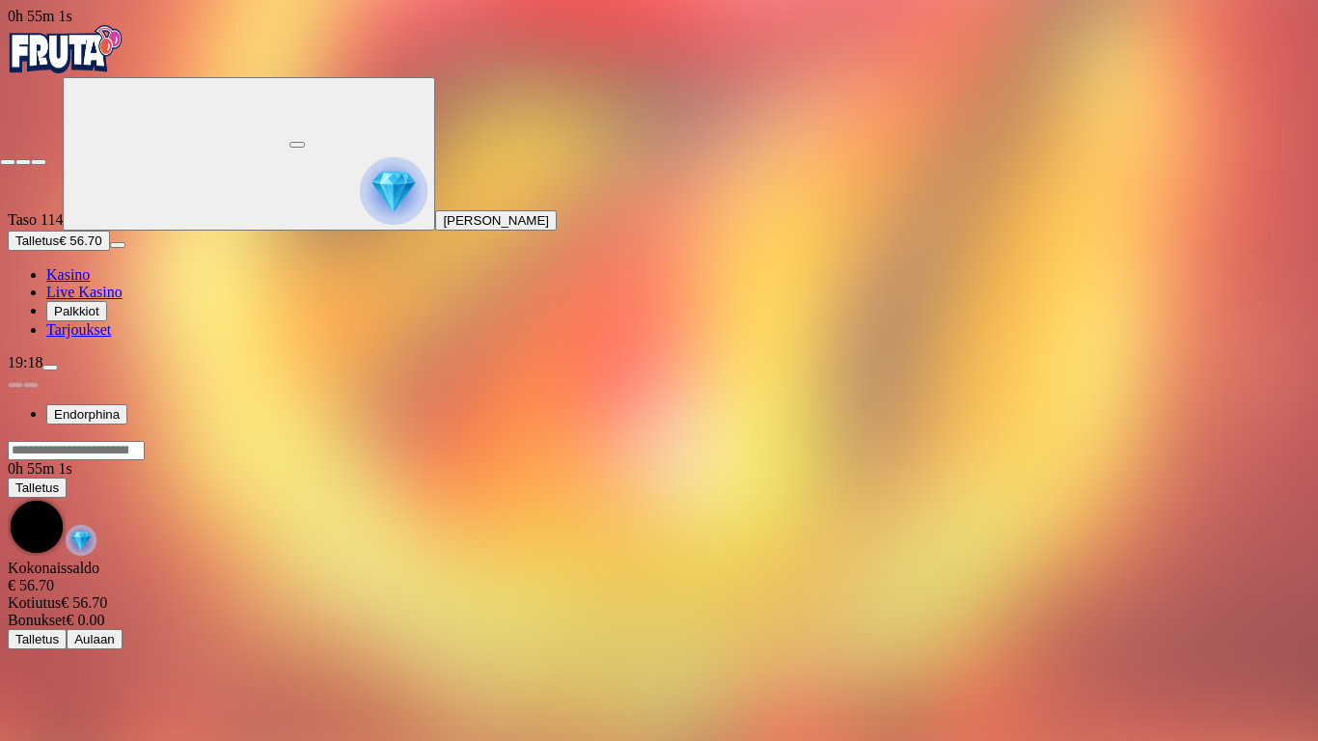
click at [8, 162] on span "close icon" at bounding box center [8, 162] width 0 height 0
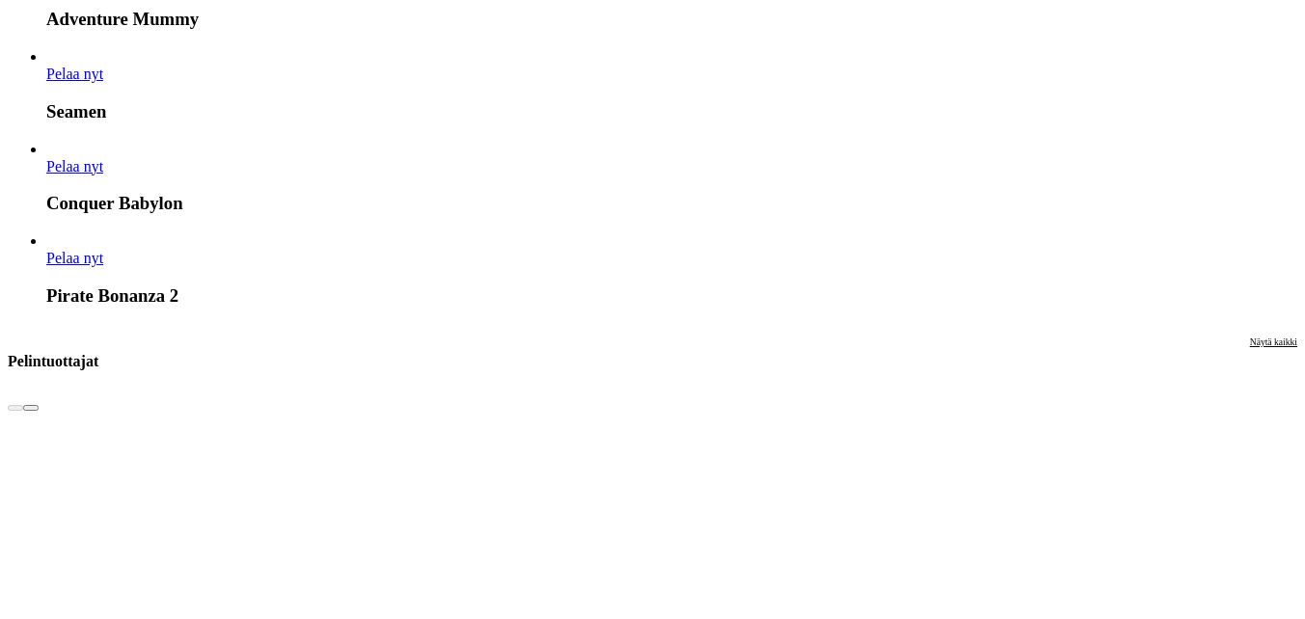
scroll to position [4148, 0]
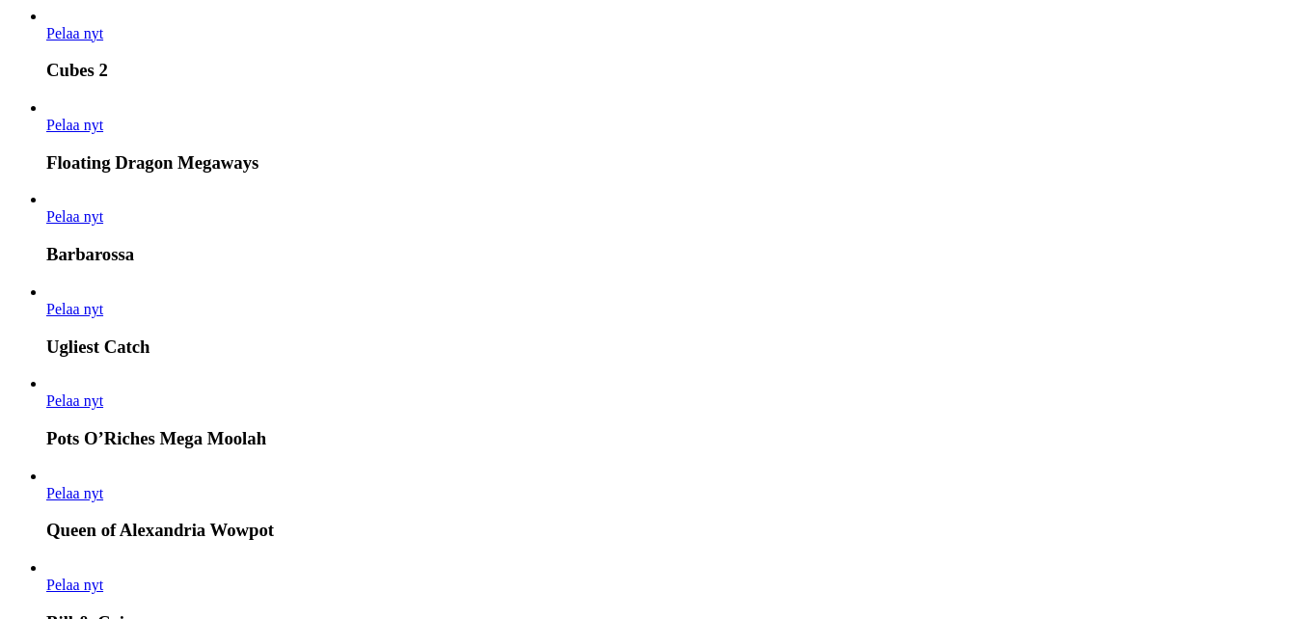
scroll to position [1158, 0]
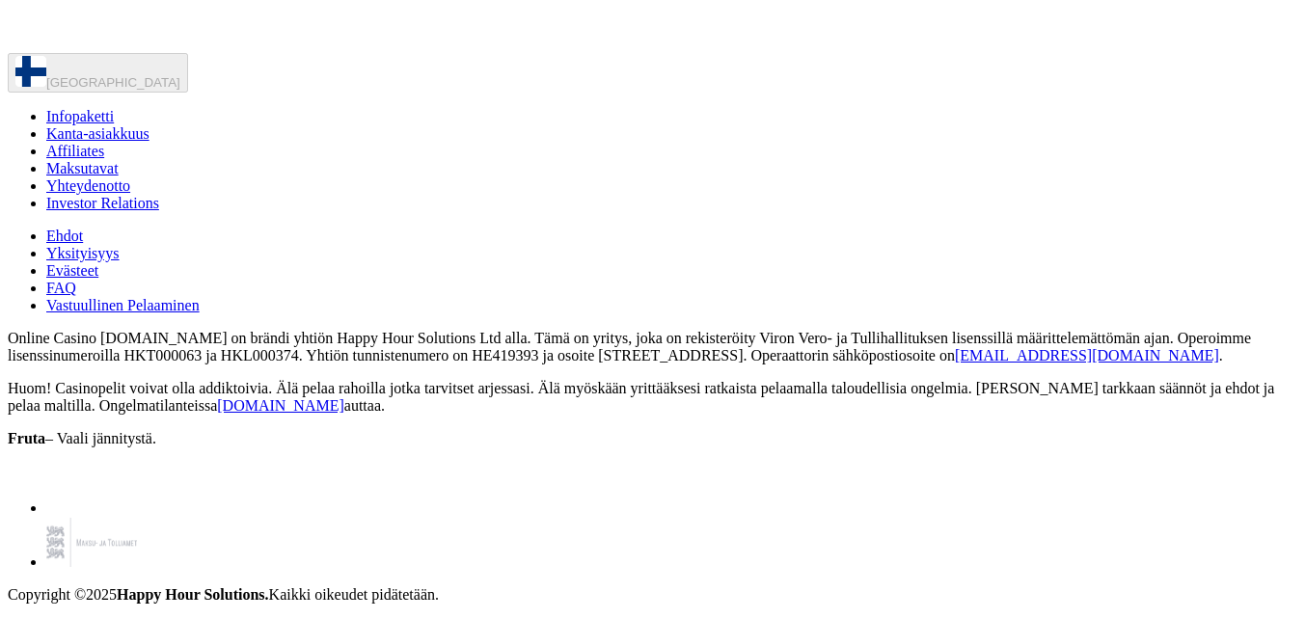
scroll to position [6463, 0]
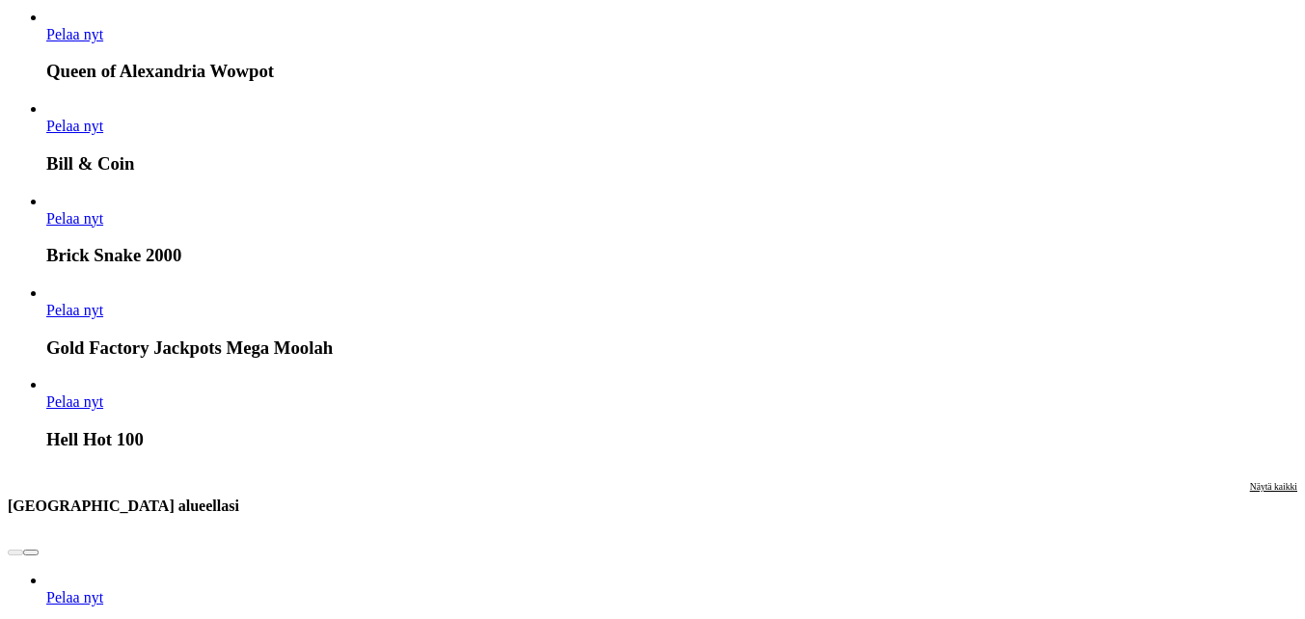
scroll to position [1640, 0]
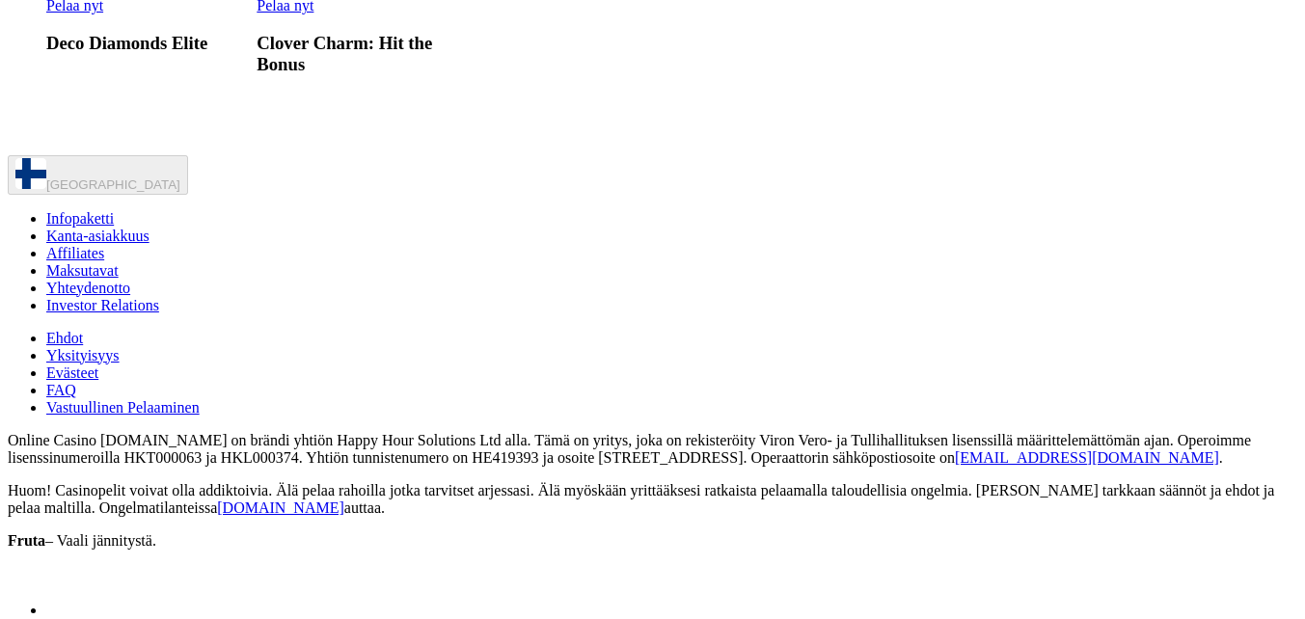
scroll to position [1447, 0]
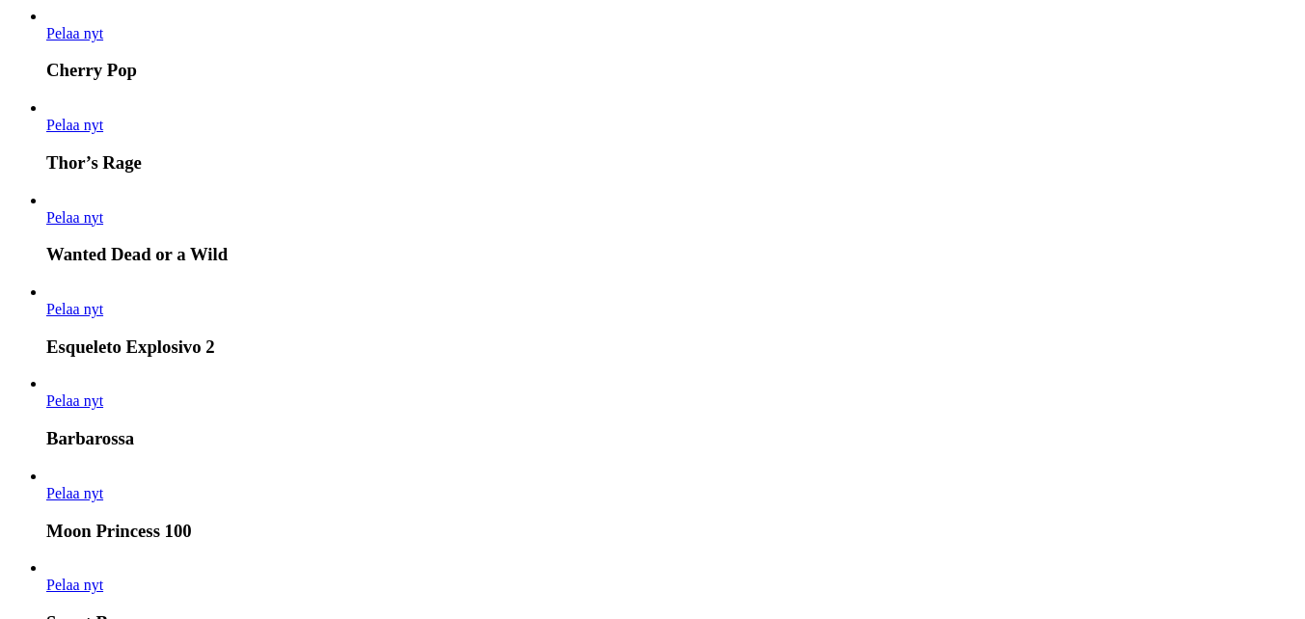
scroll to position [2508, 0]
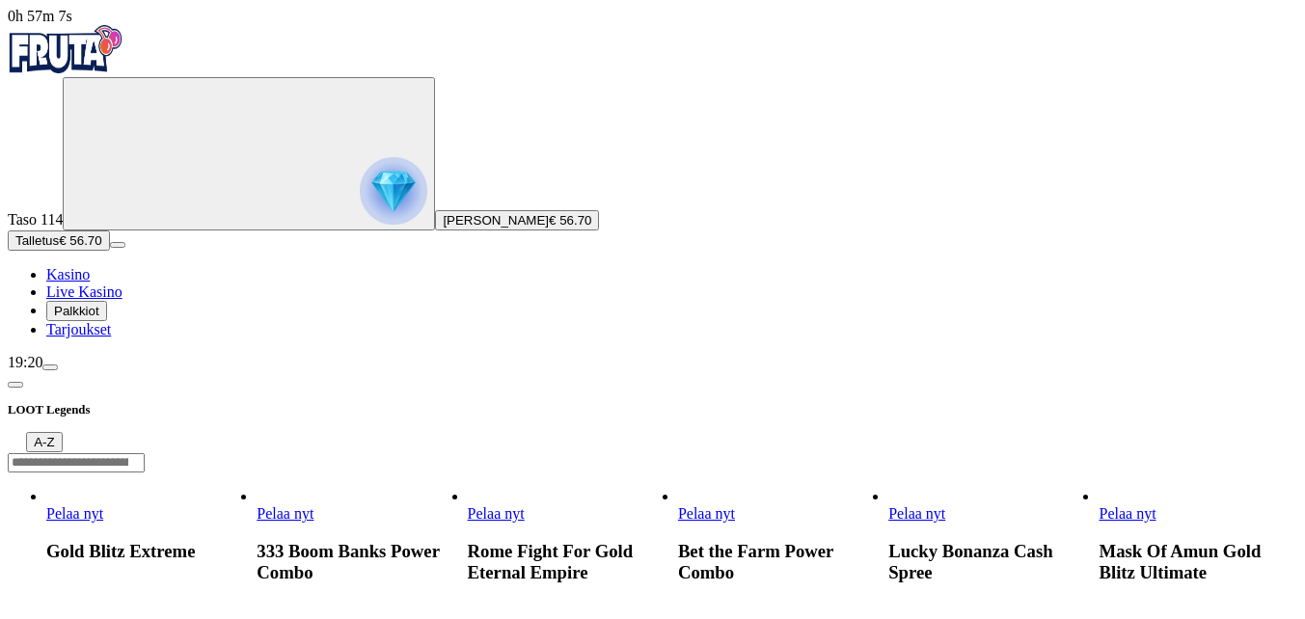
click at [15, 385] on span "chevron-left icon" at bounding box center [15, 385] width 0 height 0
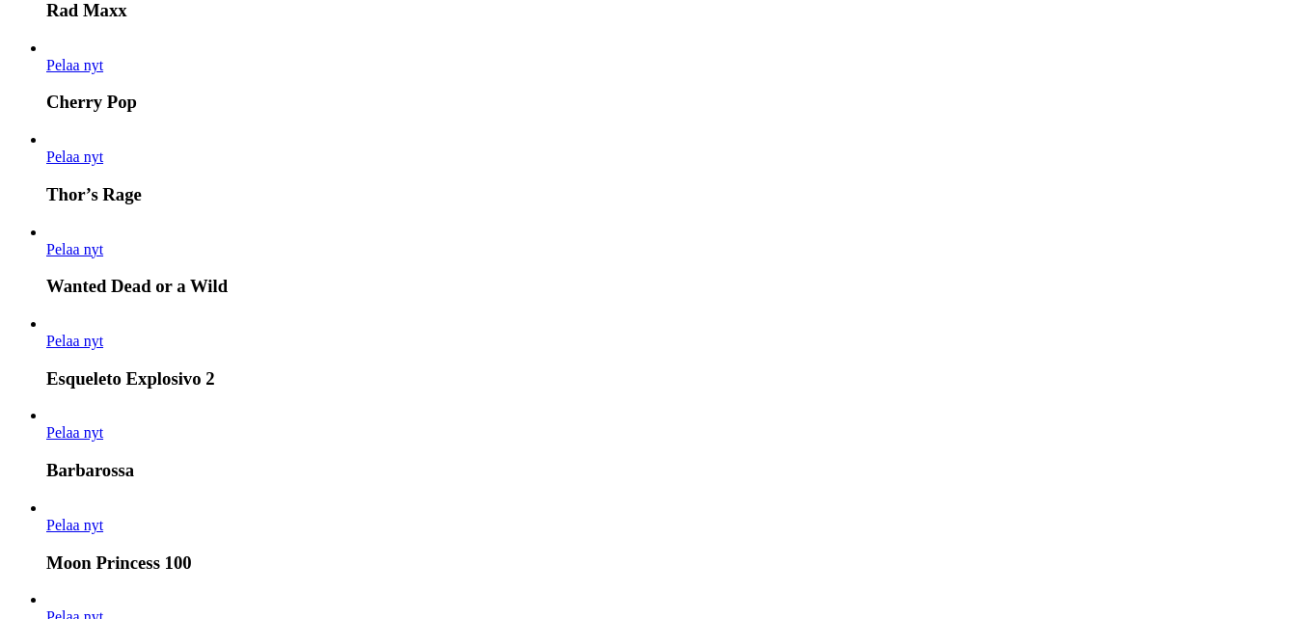
scroll to position [2412, 0]
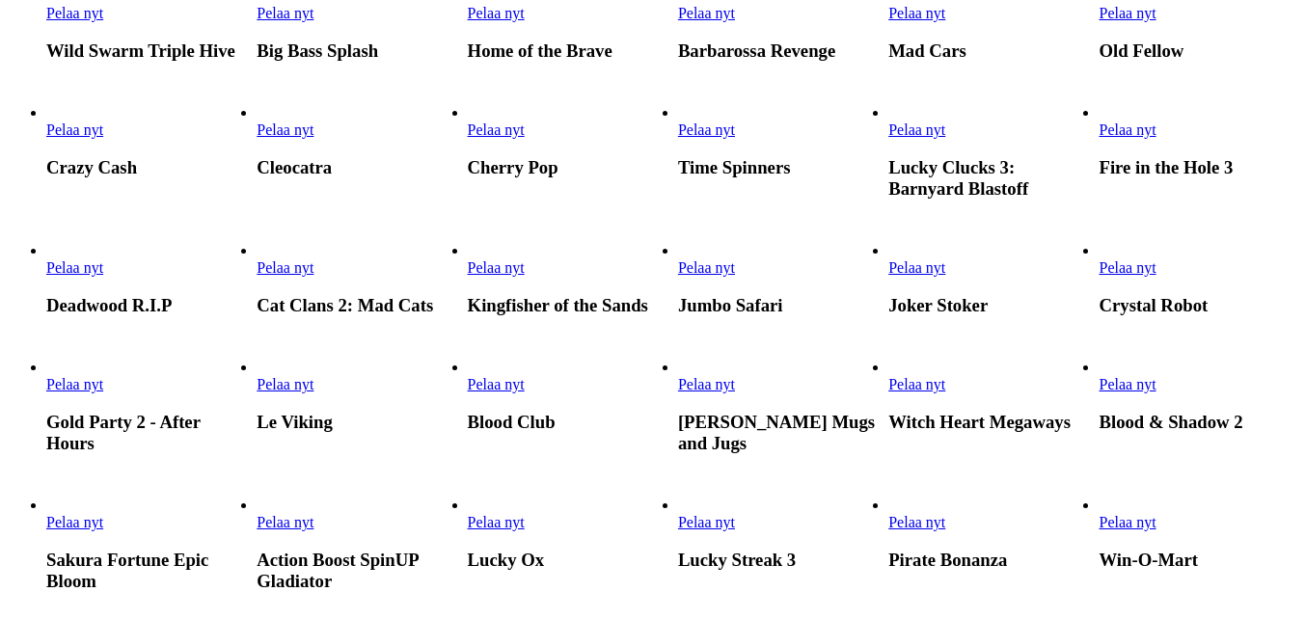
scroll to position [675, 0]
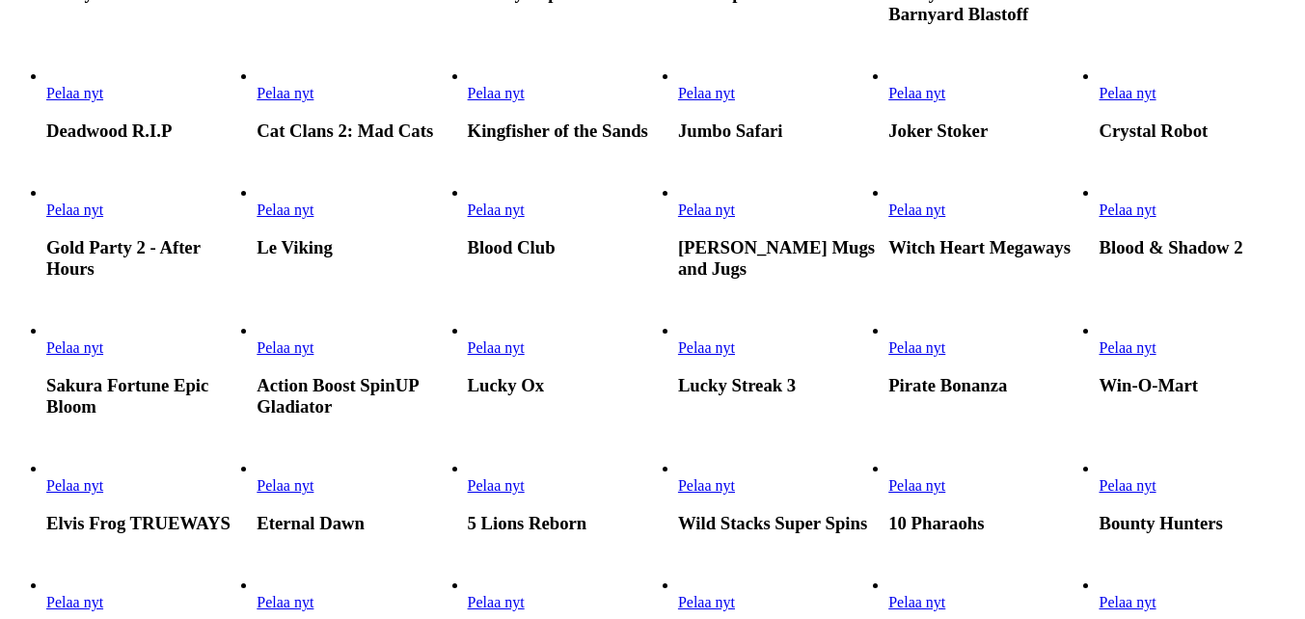
click at [103, 356] on span "Pelaa nyt" at bounding box center [74, 348] width 57 height 16
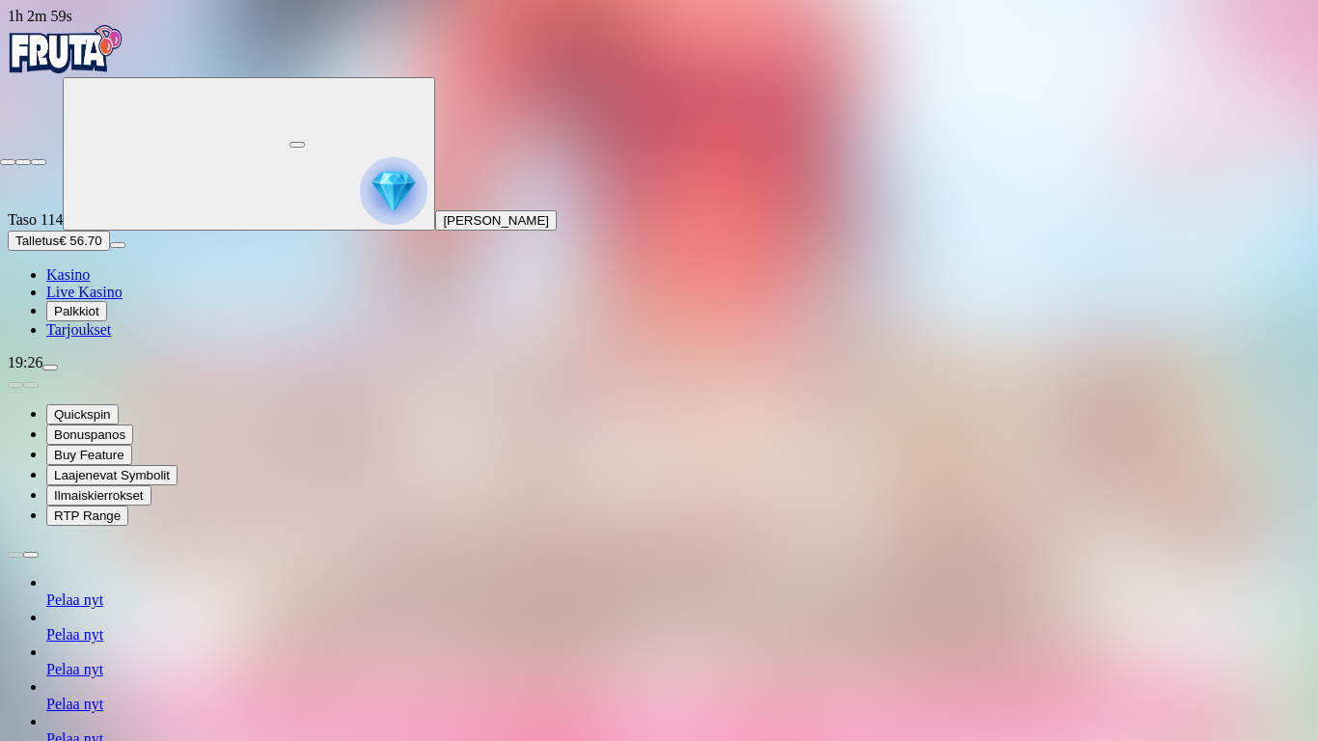
click at [8, 162] on span "close icon" at bounding box center [8, 162] width 0 height 0
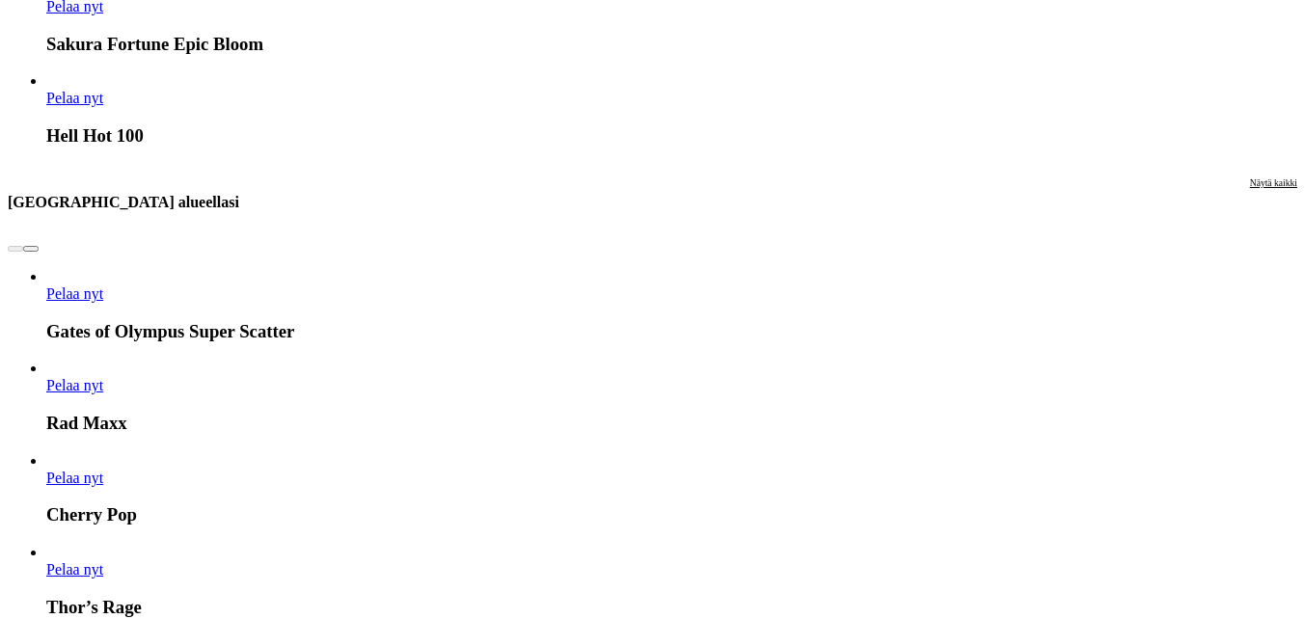
scroll to position [1833, 0]
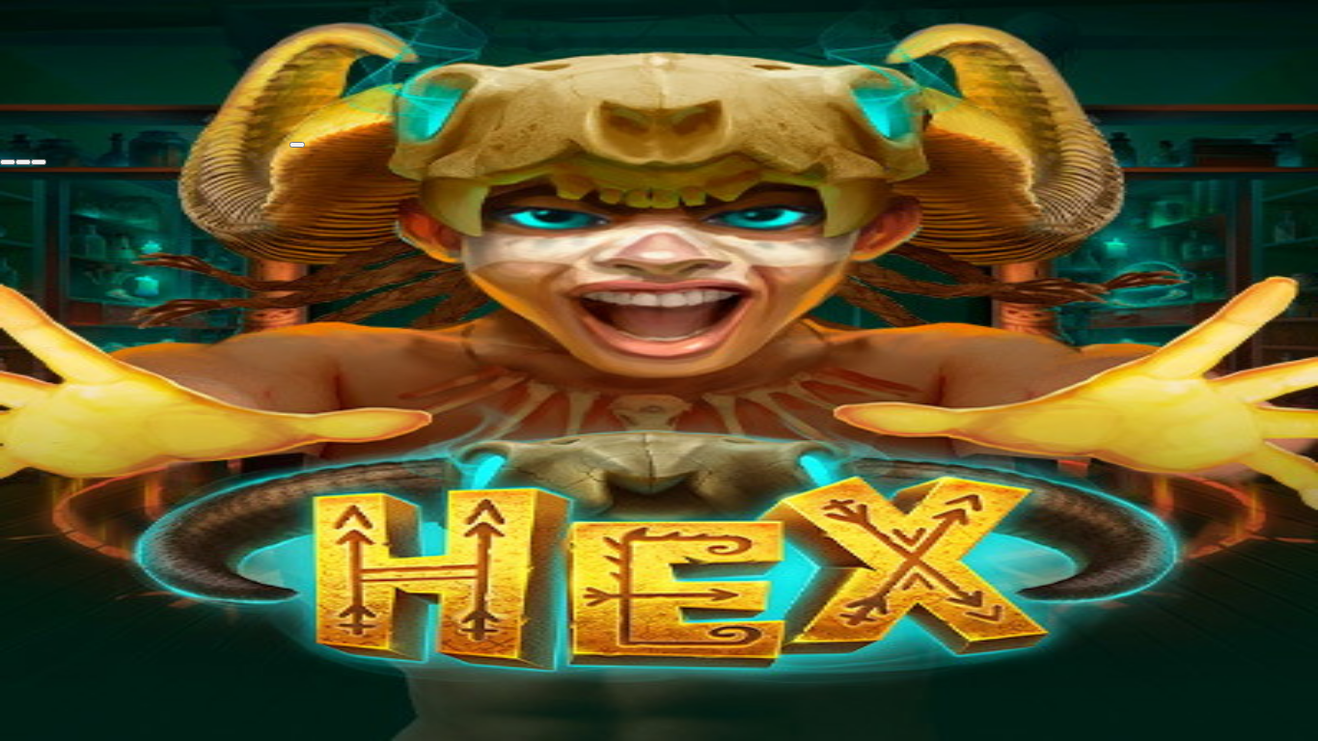
click at [8, 162] on span "close icon" at bounding box center [8, 162] width 0 height 0
click at [305, 142] on button "button" at bounding box center [296, 145] width 15 height 6
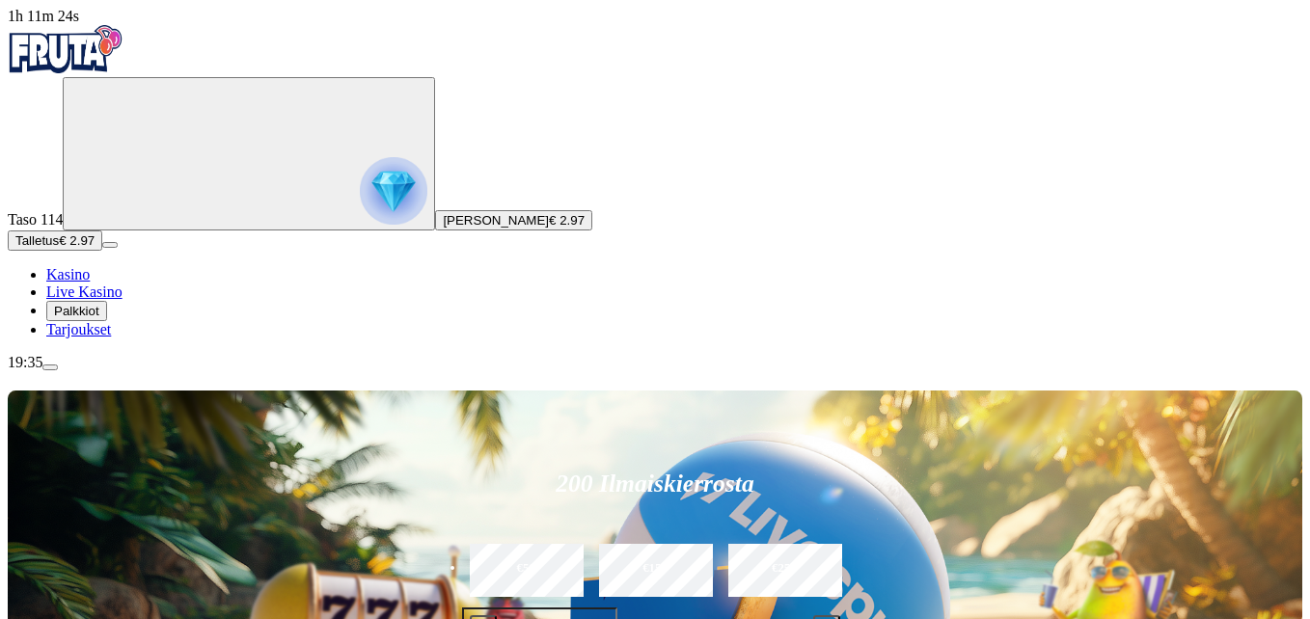
click at [1196, 391] on div "200 Ilmaiskierrosta €50 €150 €250 *** € € Talleta ja pelaa 200 kierrätysvapaata…" at bounding box center [655, 603] width 1295 height 424
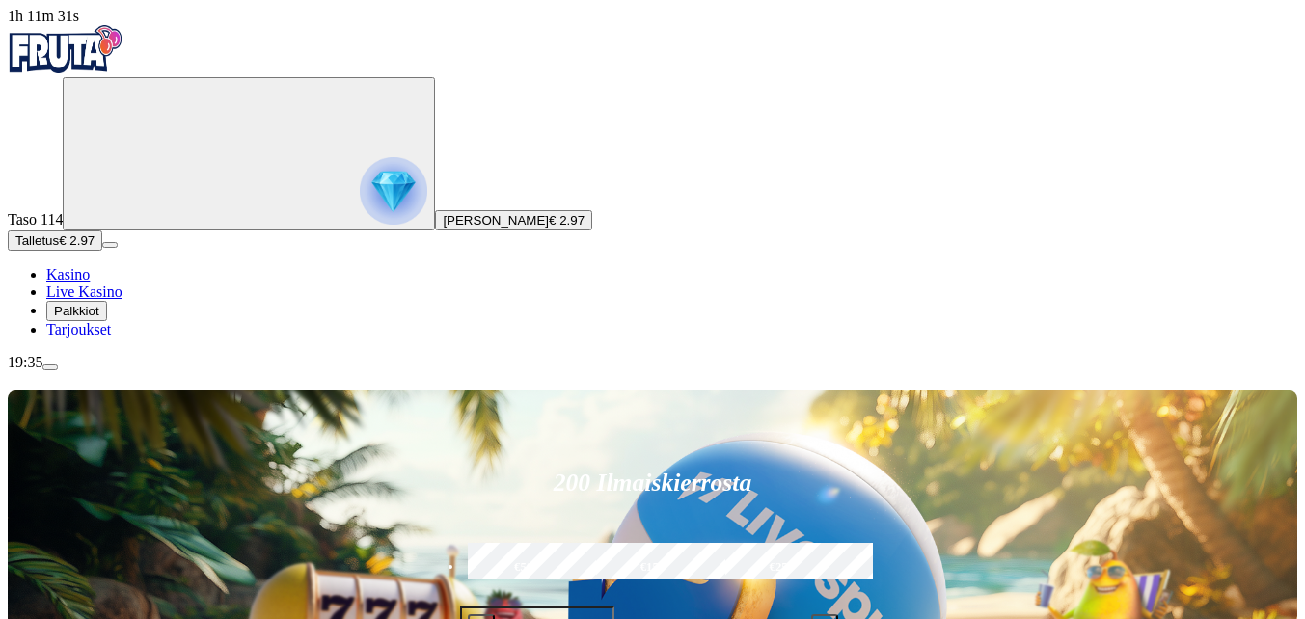
click at [481, 618] on span "minus icon" at bounding box center [481, 628] width 0 height 0
type input "**"
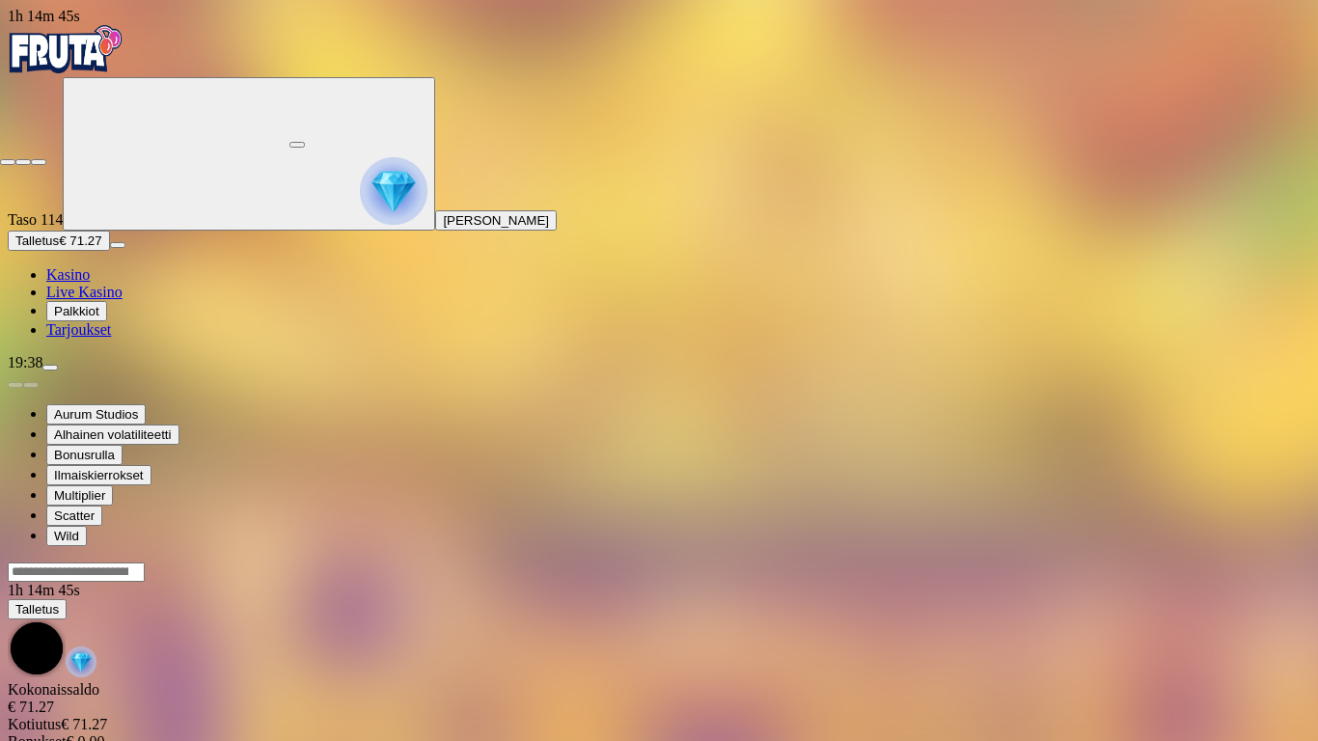
click at [8, 162] on span "close icon" at bounding box center [8, 162] width 0 height 0
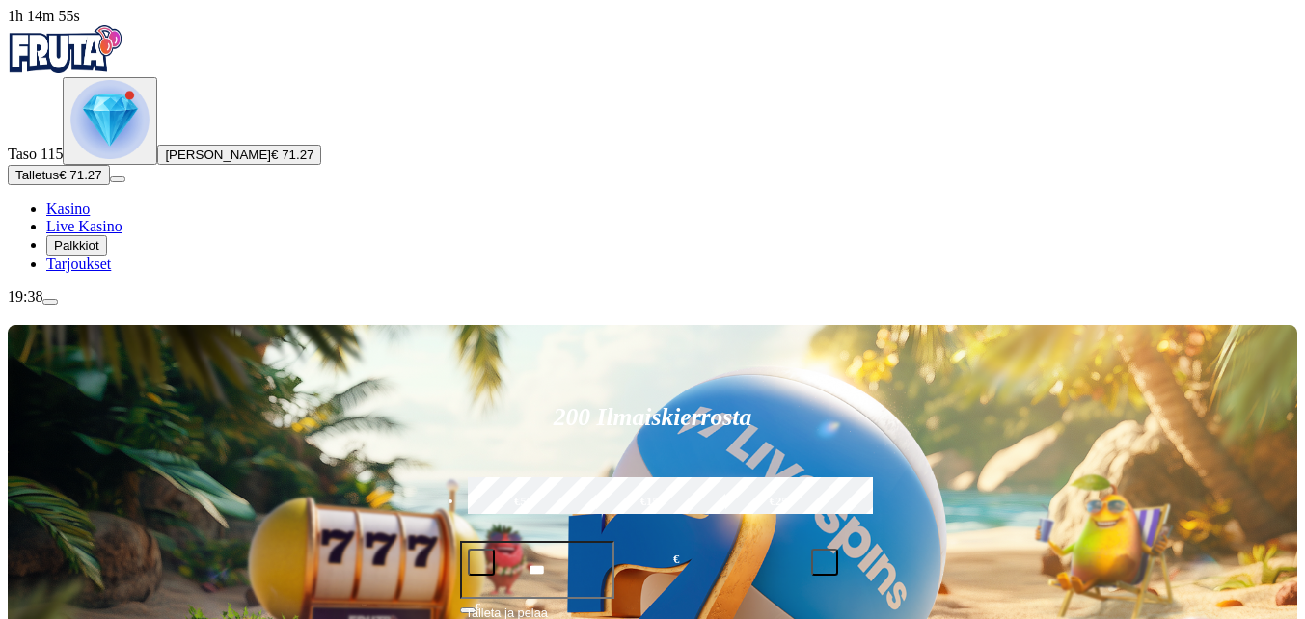
type input "******"
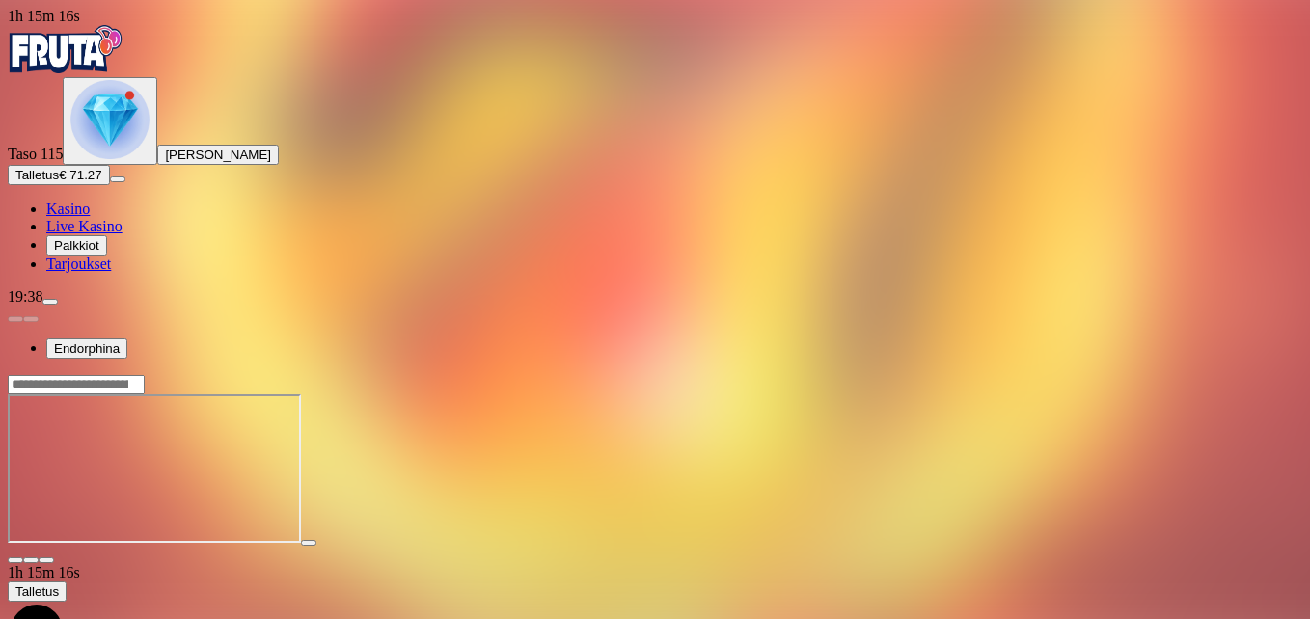
click at [46, 560] on span "fullscreen icon" at bounding box center [46, 560] width 0 height 0
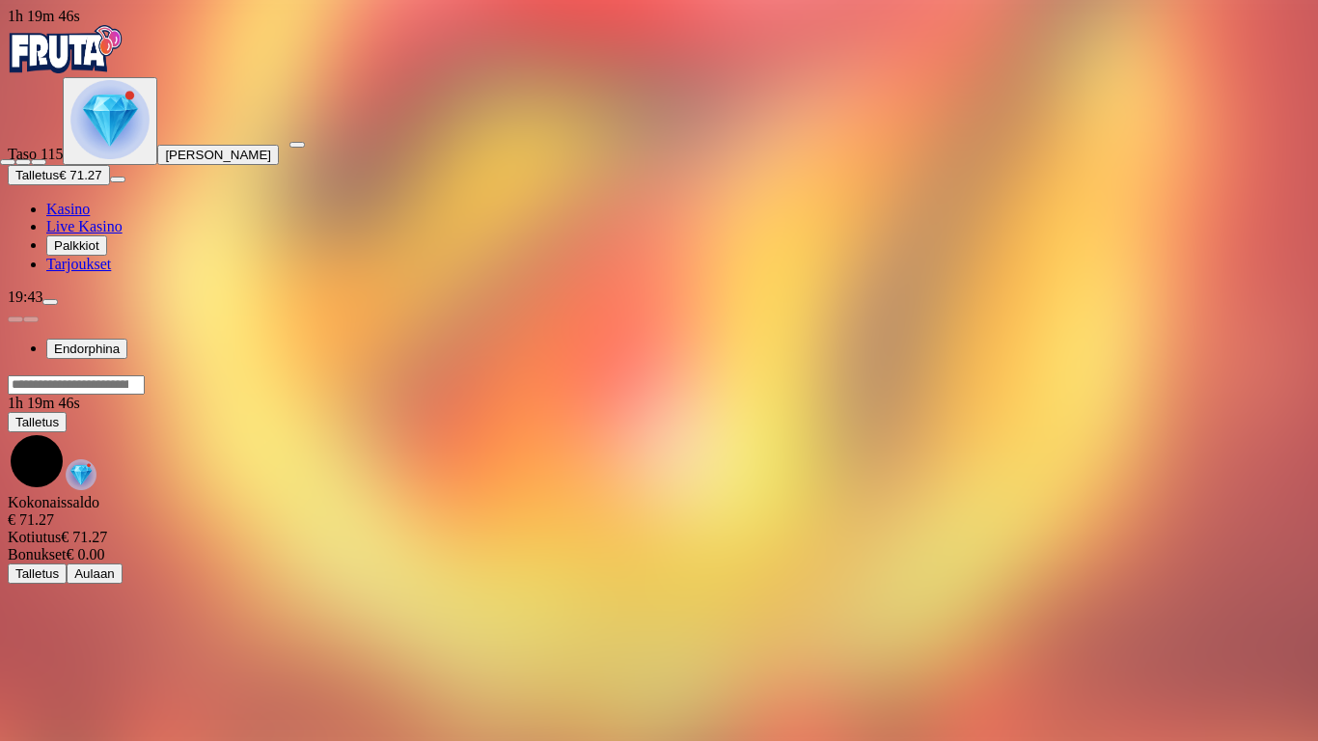
click at [8, 162] on span "close icon" at bounding box center [8, 162] width 0 height 0
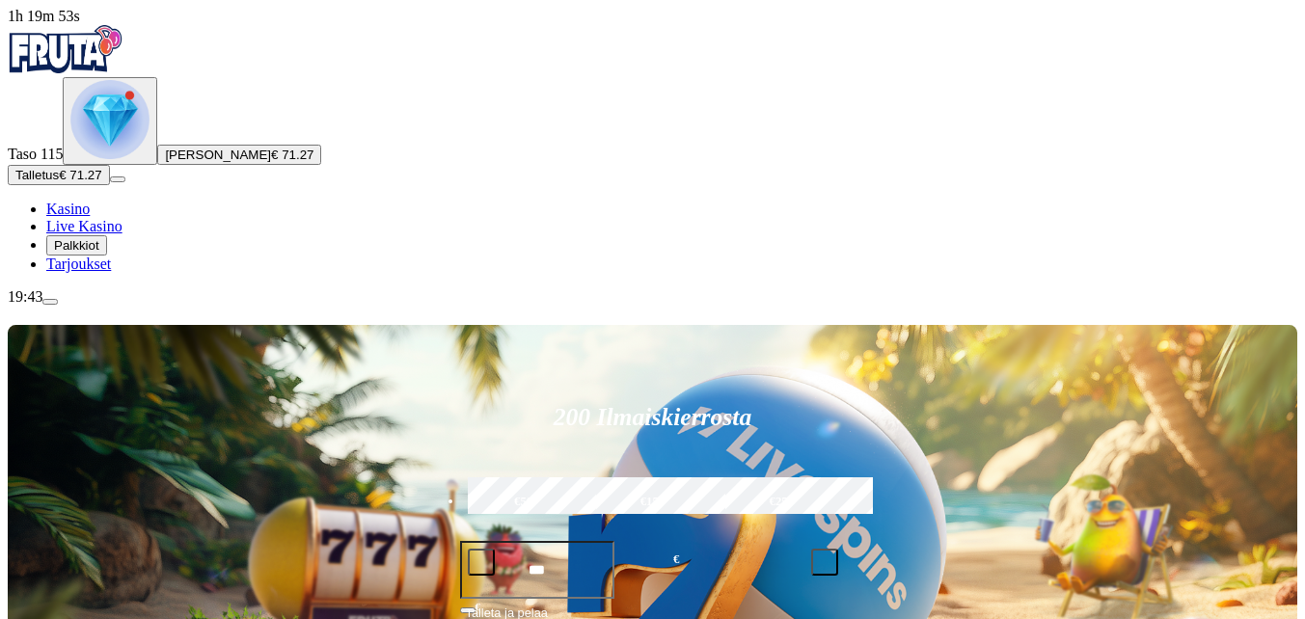
click at [481, 562] on span "minus icon" at bounding box center [481, 562] width 0 height 0
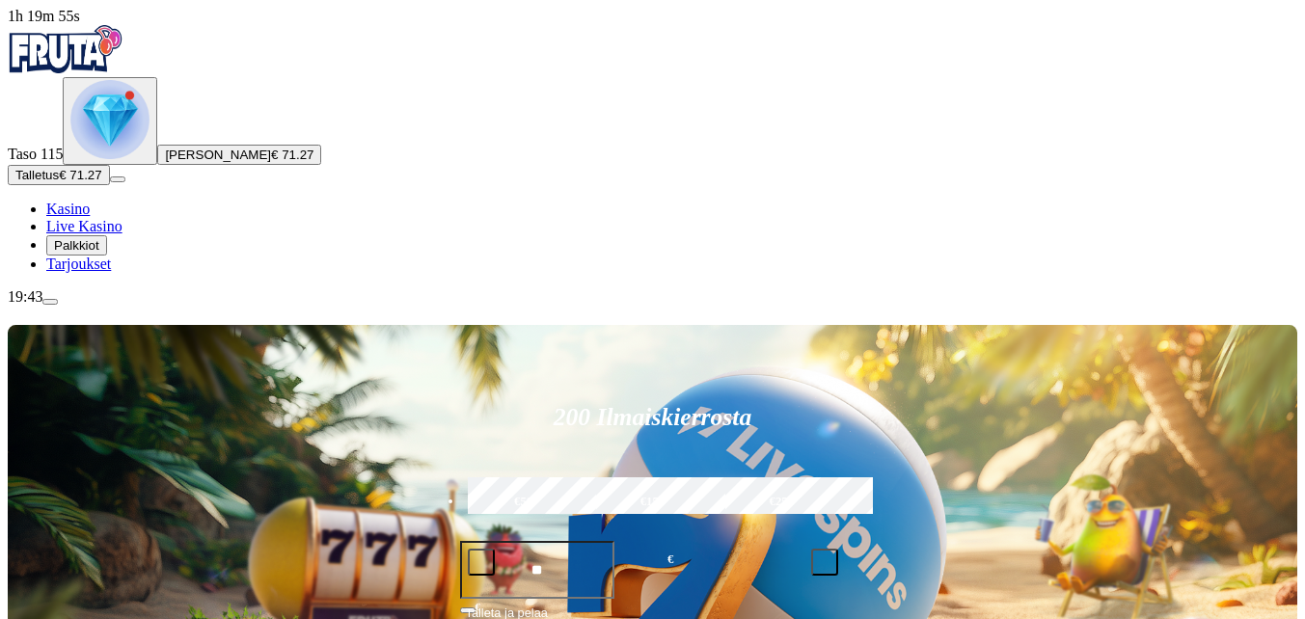
click at [481, 562] on span "minus icon" at bounding box center [481, 562] width 0 height 0
click at [825, 562] on span "plus icon" at bounding box center [825, 562] width 0 height 0
type input "**"
click at [548, 604] on span "Talleta ja pelaa" at bounding box center [507, 621] width 82 height 35
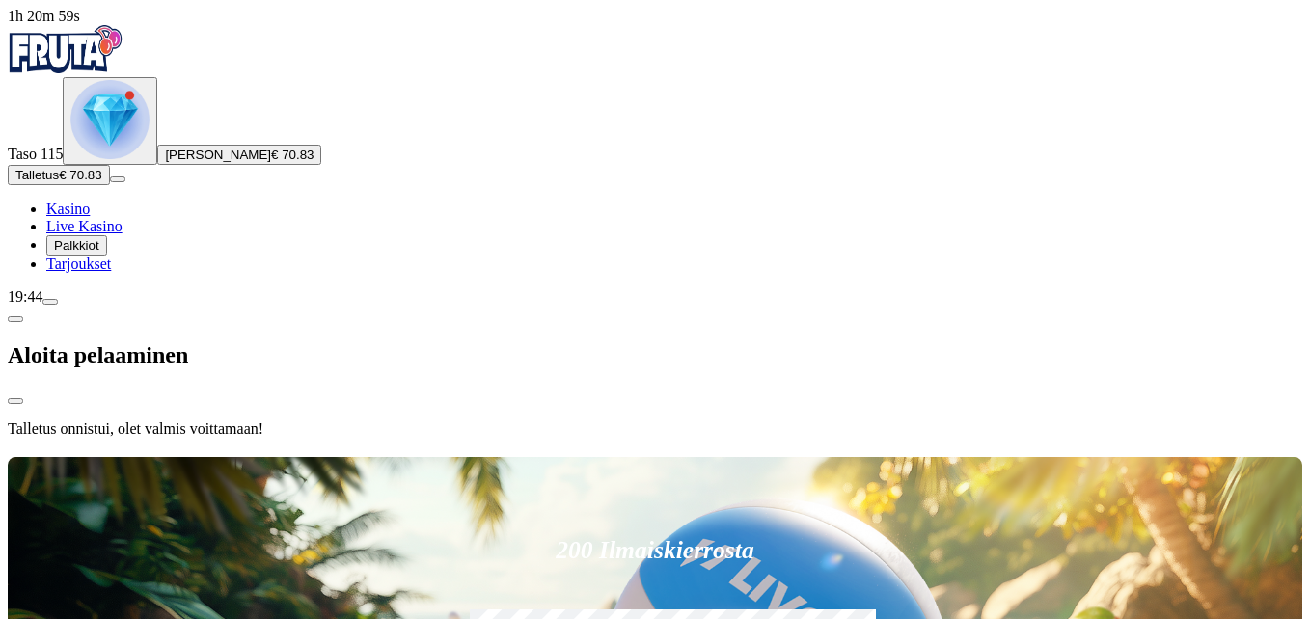
click at [1267, 453] on div at bounding box center [655, 453] width 1295 height 0
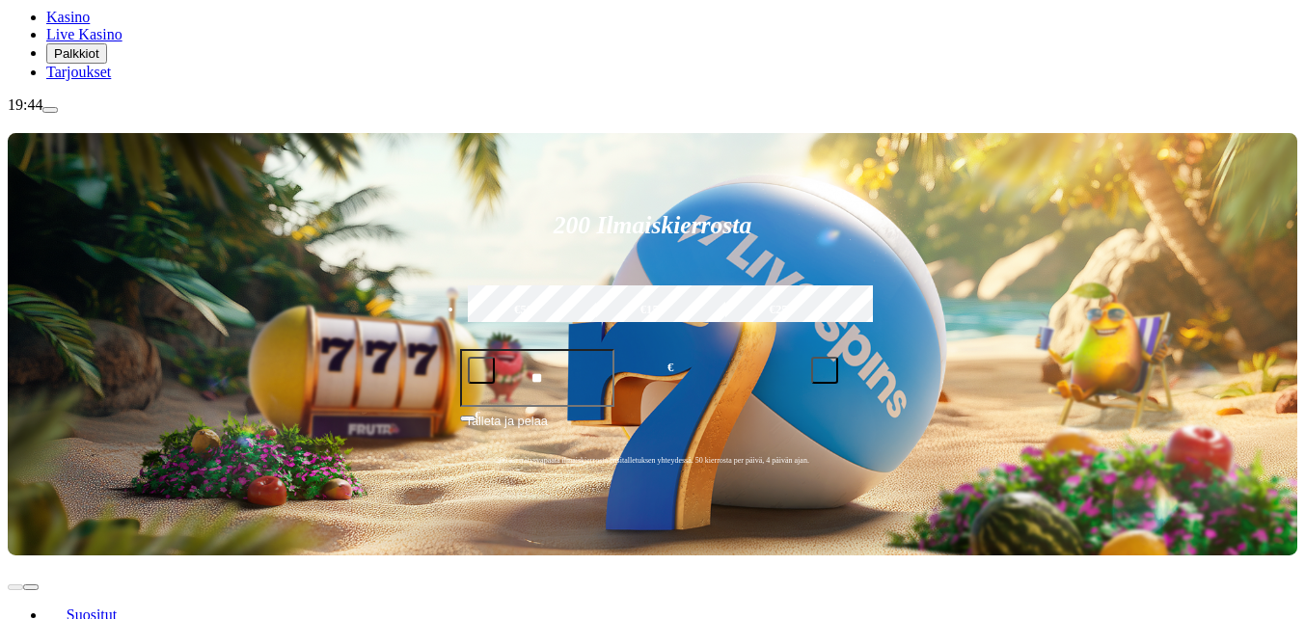
scroll to position [193, 0]
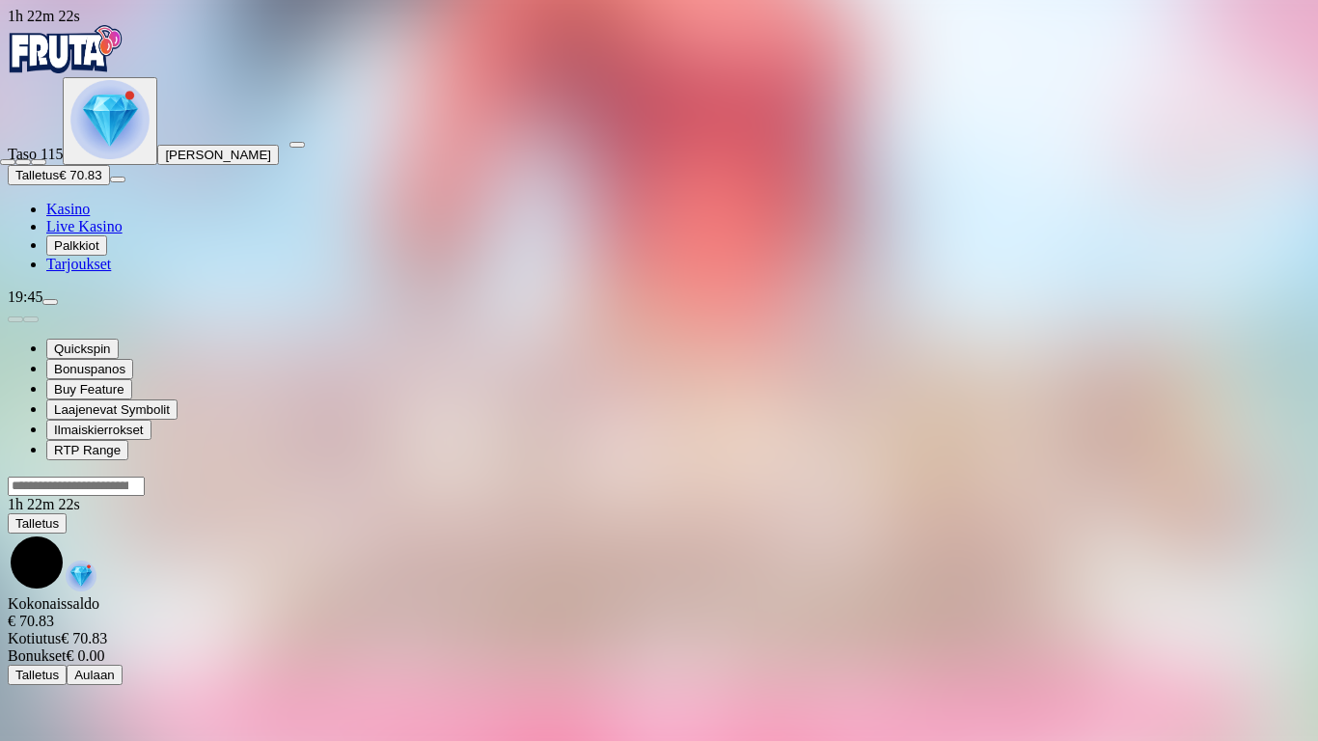
click at [8, 162] on span "close icon" at bounding box center [8, 162] width 0 height 0
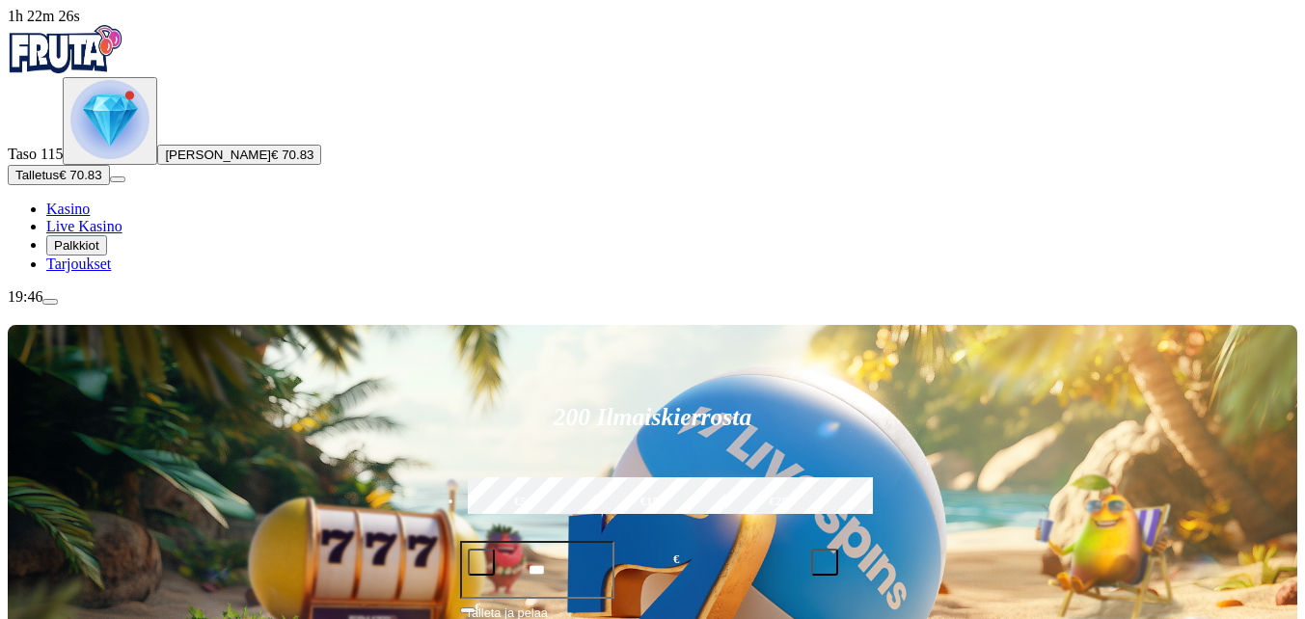
drag, startPoint x: 966, startPoint y: 377, endPoint x: 980, endPoint y: 379, distance: 14.6
type input "******"
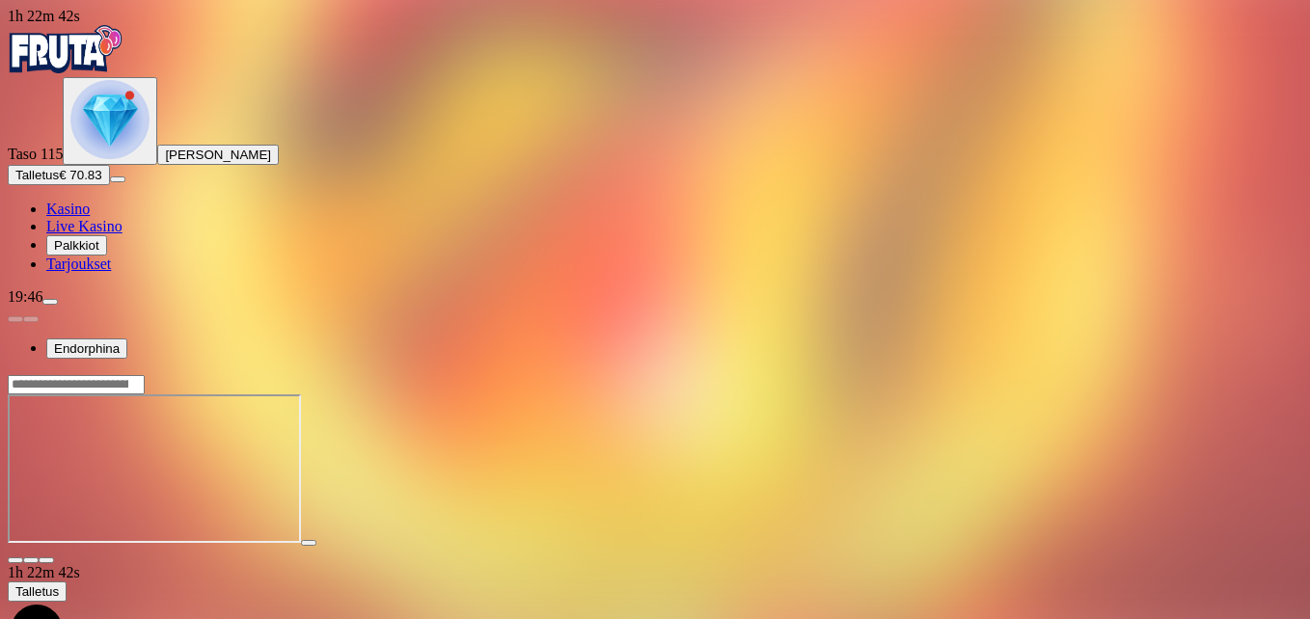
click at [46, 560] on span "fullscreen icon" at bounding box center [46, 560] width 0 height 0
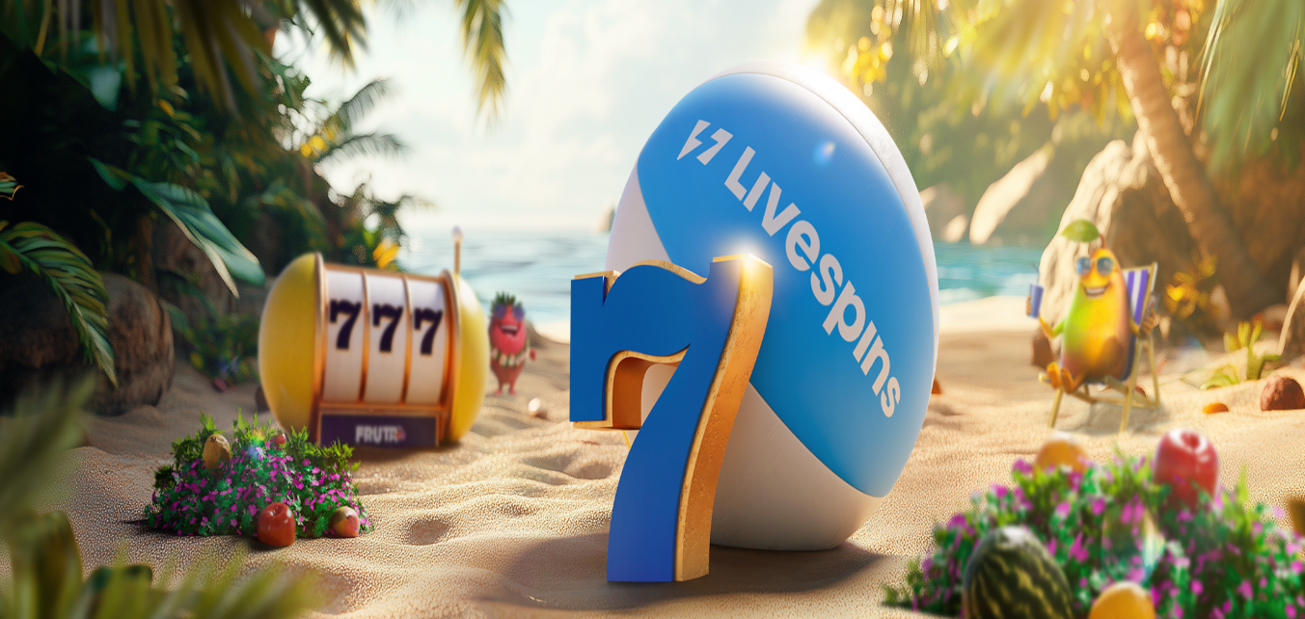
drag, startPoint x: 0, startPoint y: 0, endPoint x: 1278, endPoint y: 569, distance: 1399.2
drag, startPoint x: 958, startPoint y: 385, endPoint x: 1057, endPoint y: 361, distance: 102.2
type input "******"
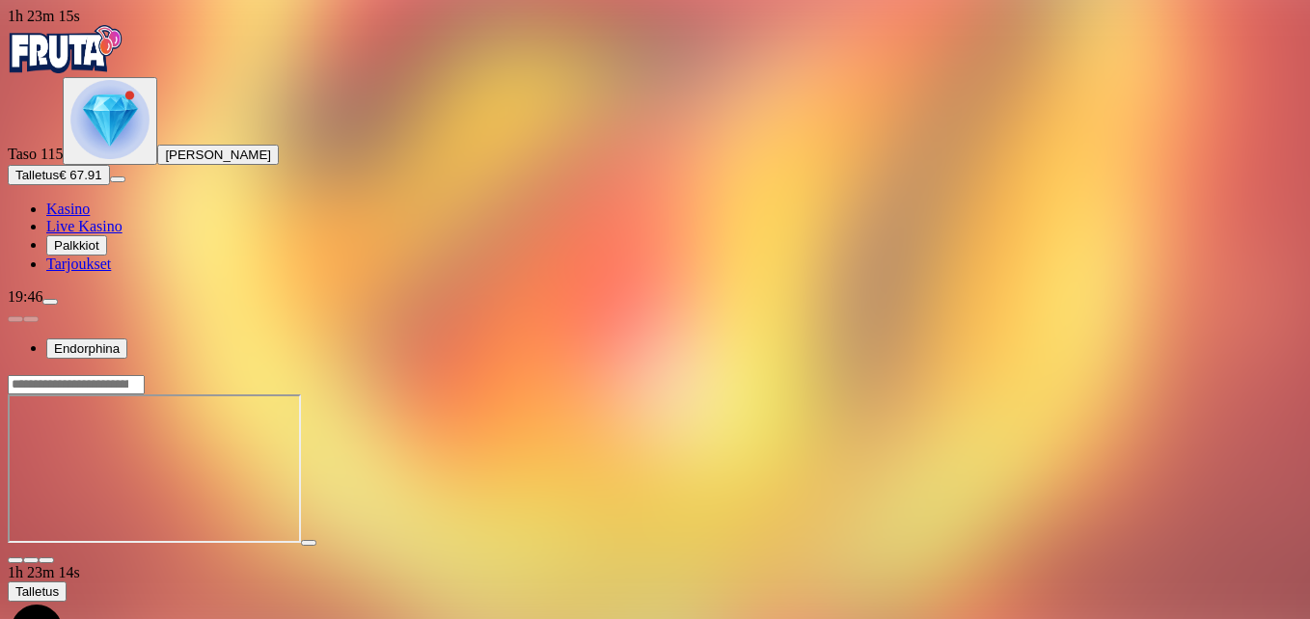
click at [46, 560] on span "fullscreen icon" at bounding box center [46, 560] width 0 height 0
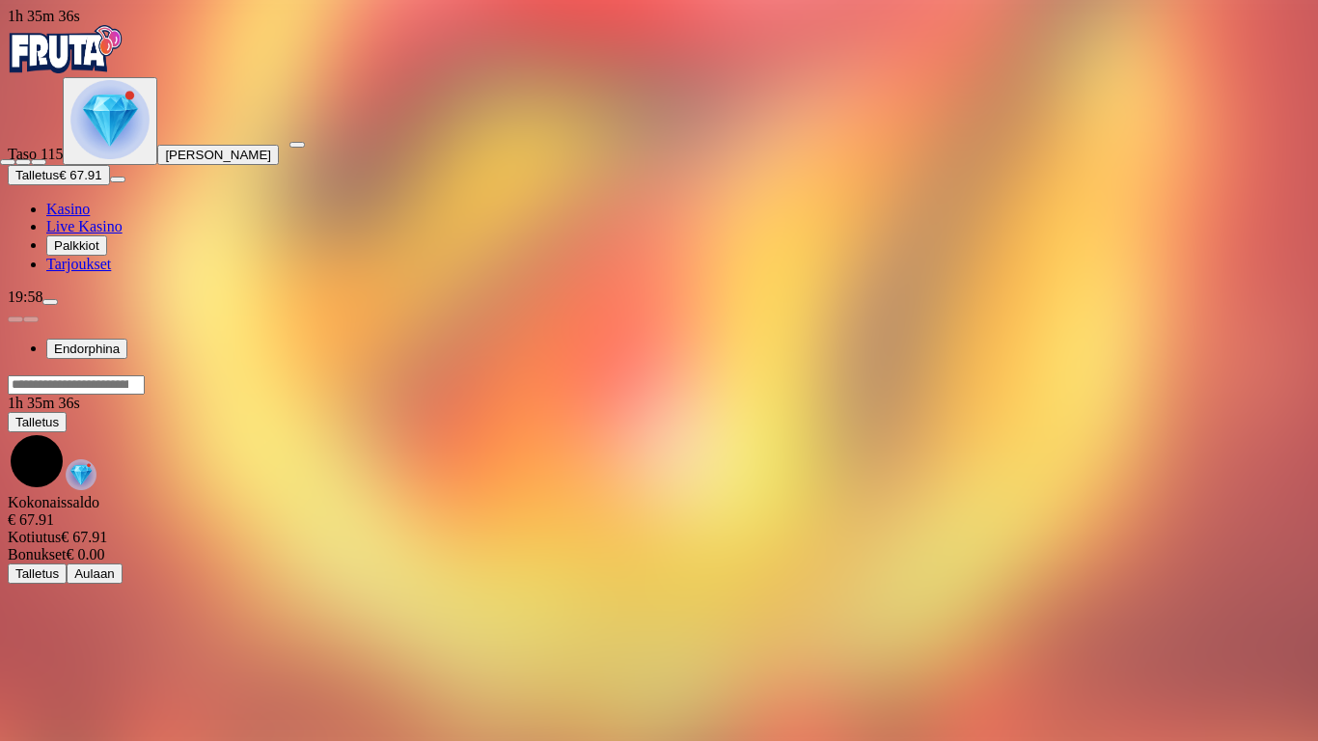
click at [8, 162] on span "close icon" at bounding box center [8, 162] width 0 height 0
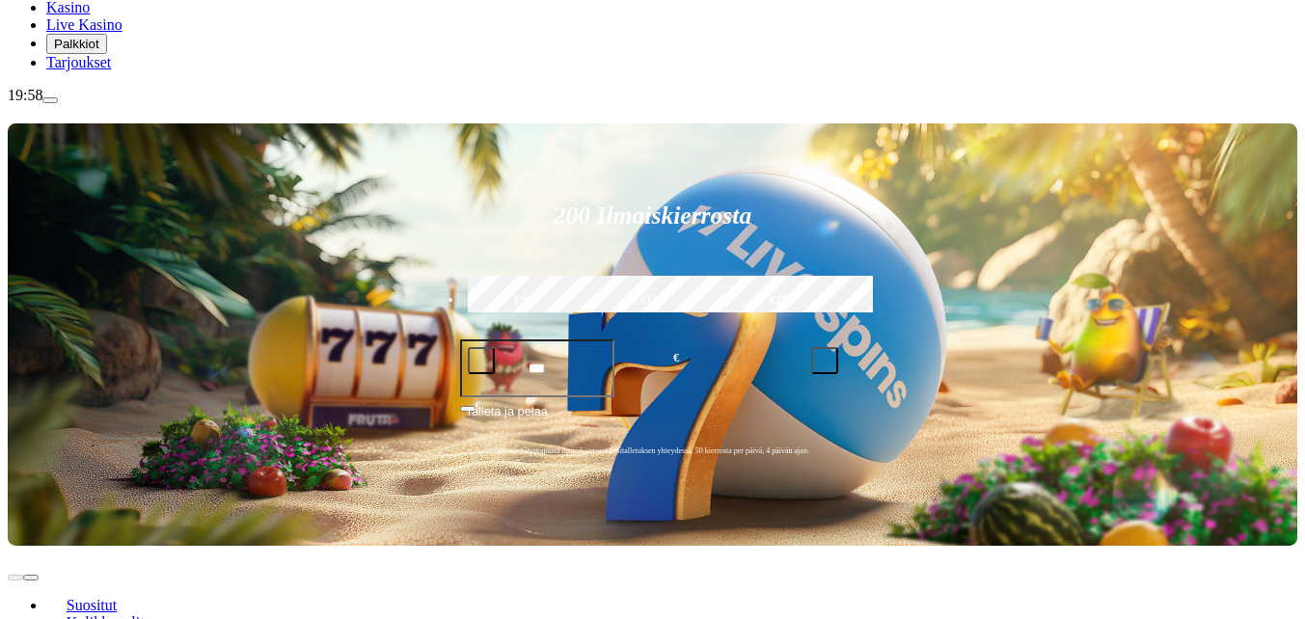
scroll to position [482, 0]
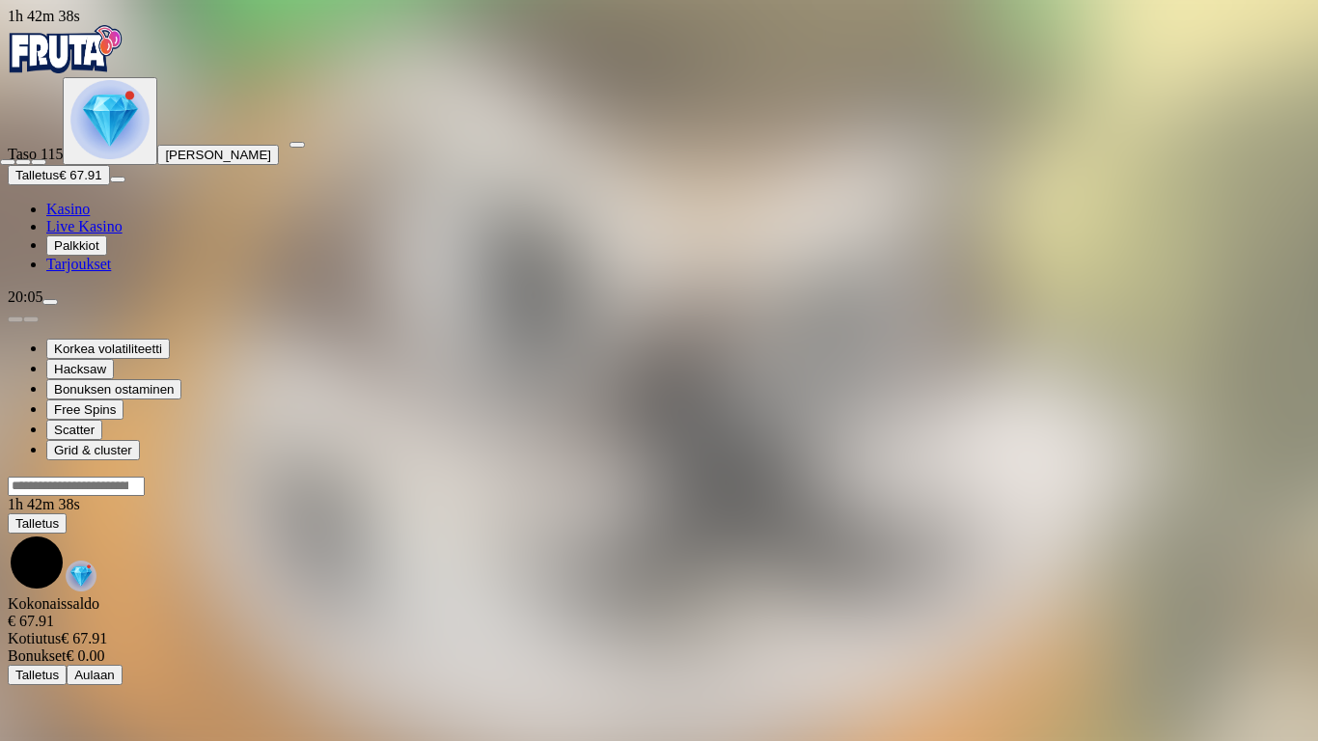
click at [8, 162] on span "close icon" at bounding box center [8, 162] width 0 height 0
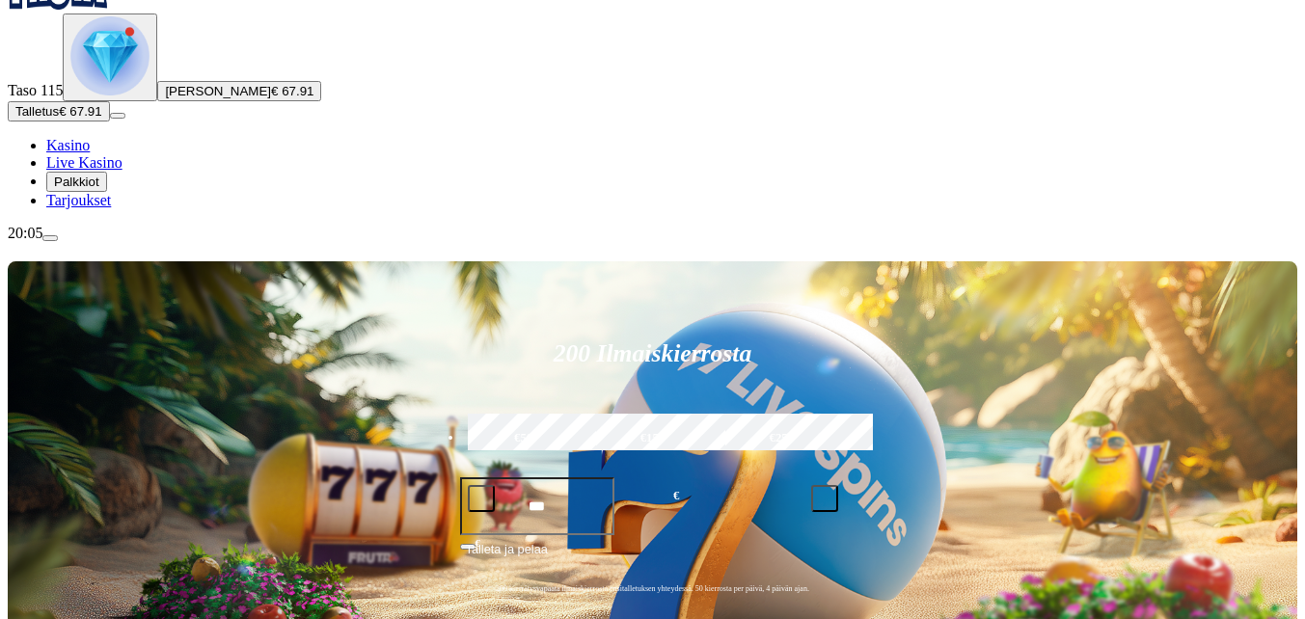
scroll to position [96, 0]
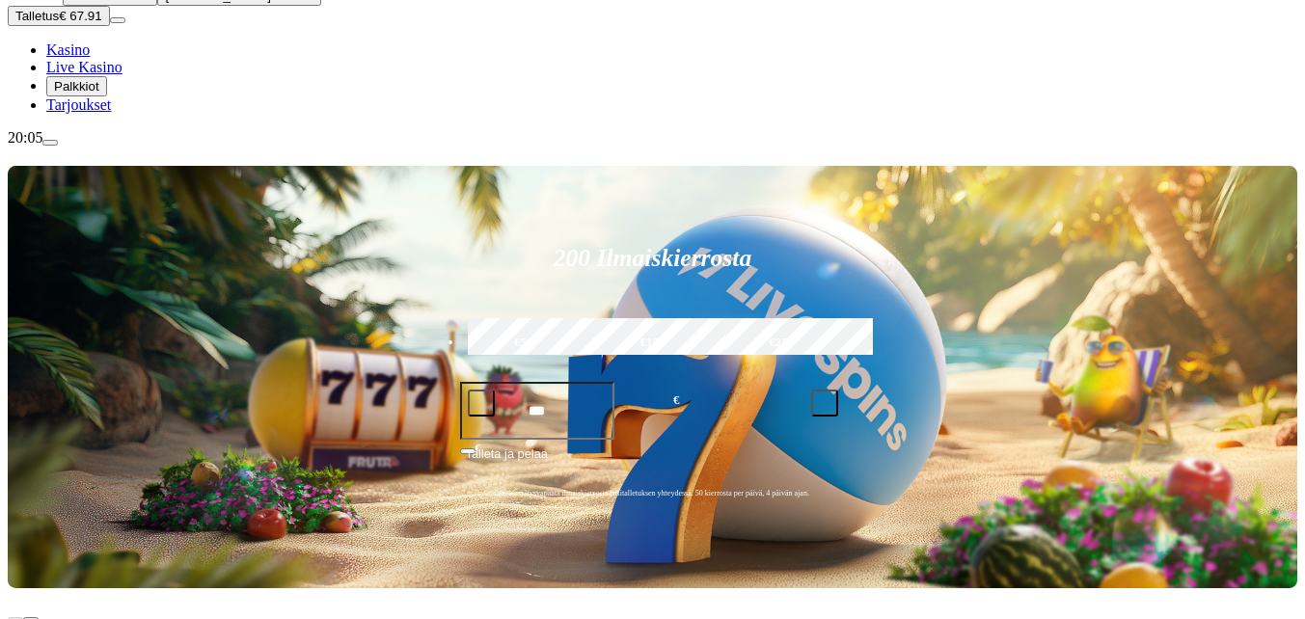
scroll to position [193, 0]
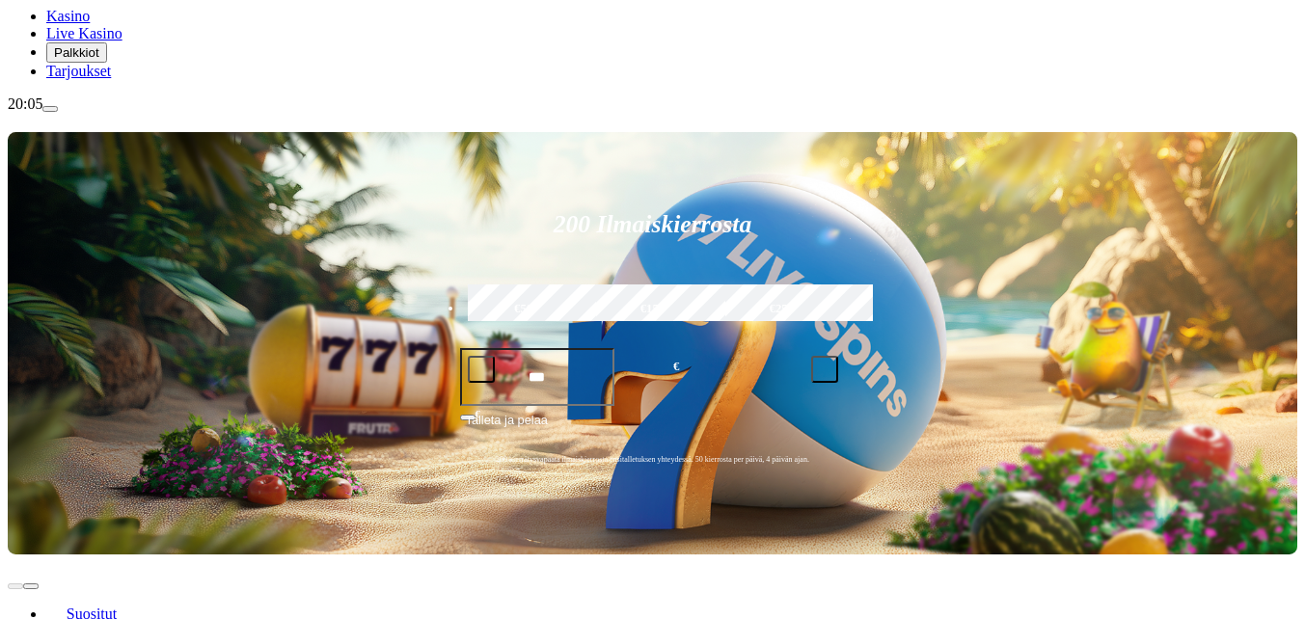
type input "******"
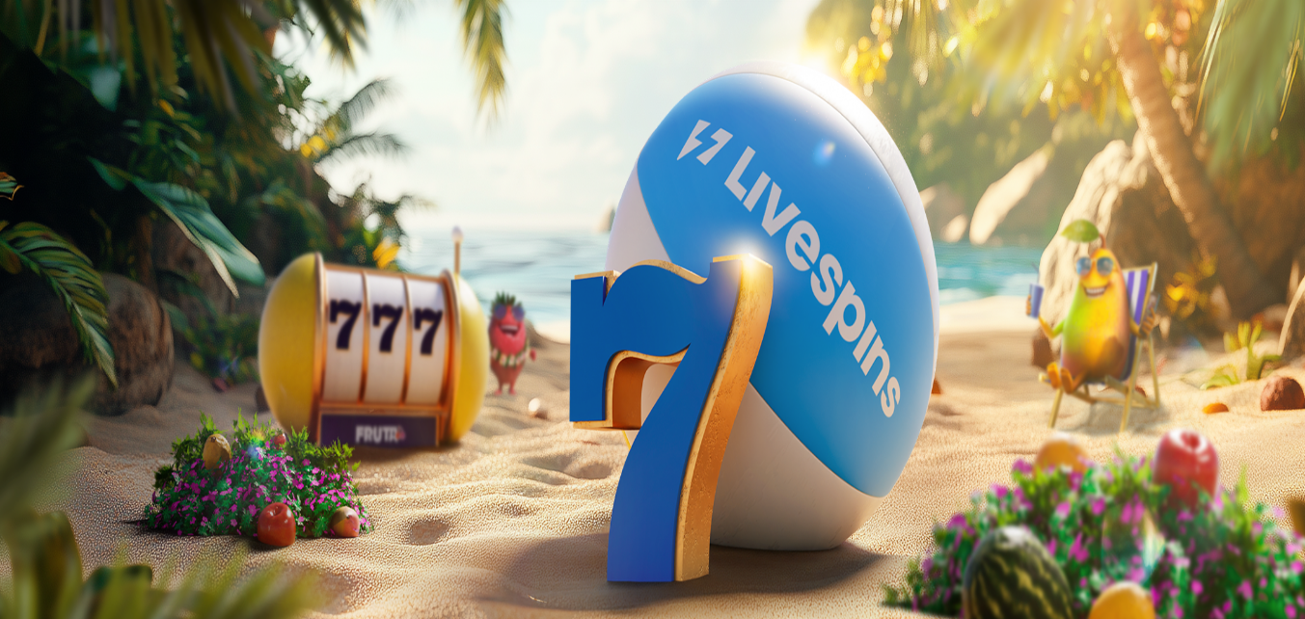
type input "*"
type input "******"
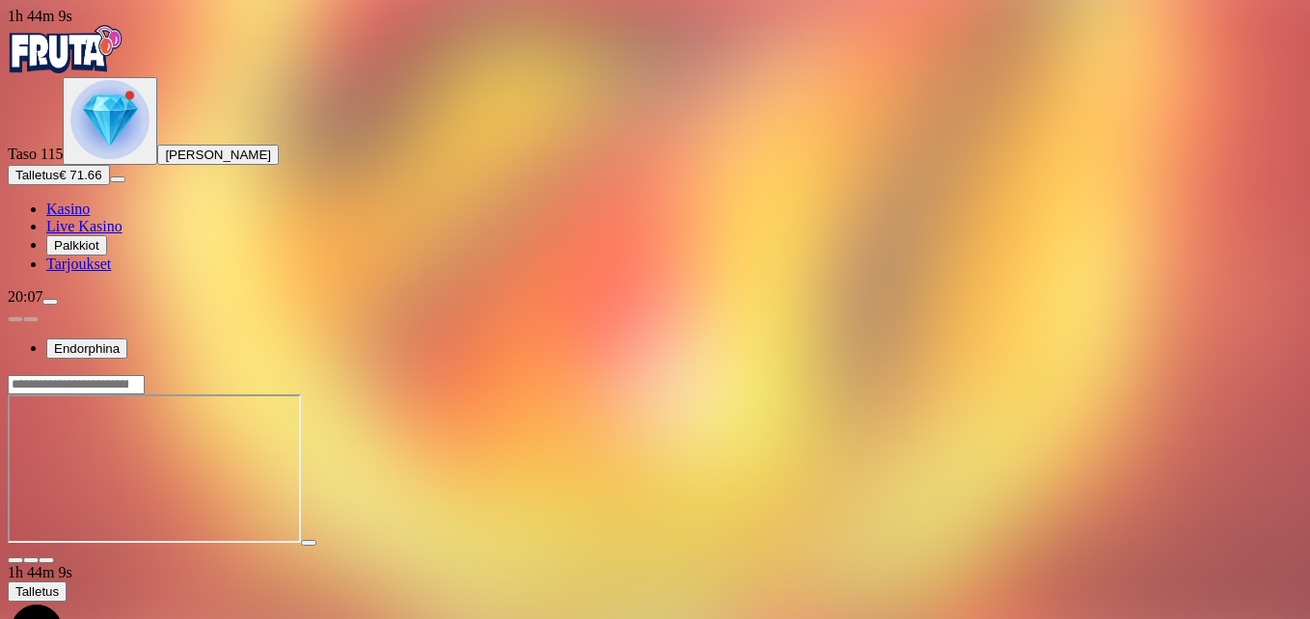
click at [46, 560] on span "fullscreen icon" at bounding box center [46, 560] width 0 height 0
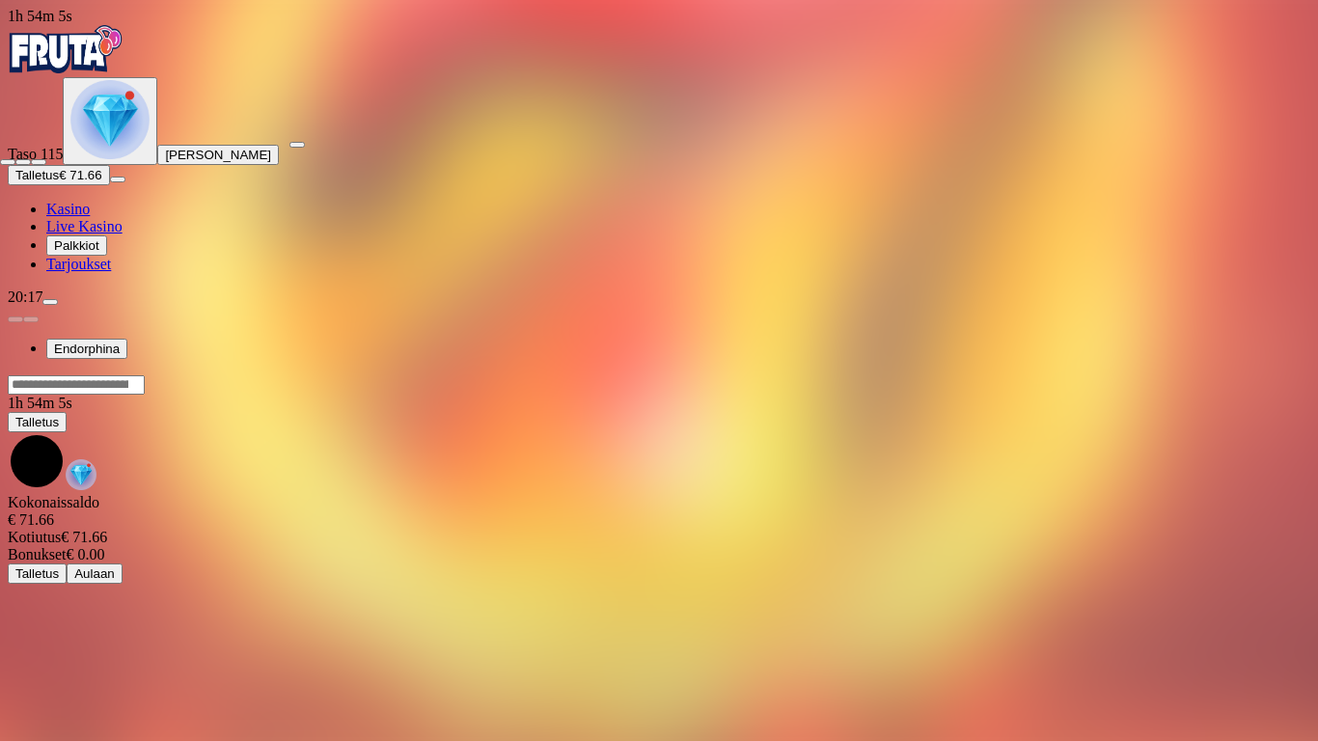
click at [8, 162] on span "close icon" at bounding box center [8, 162] width 0 height 0
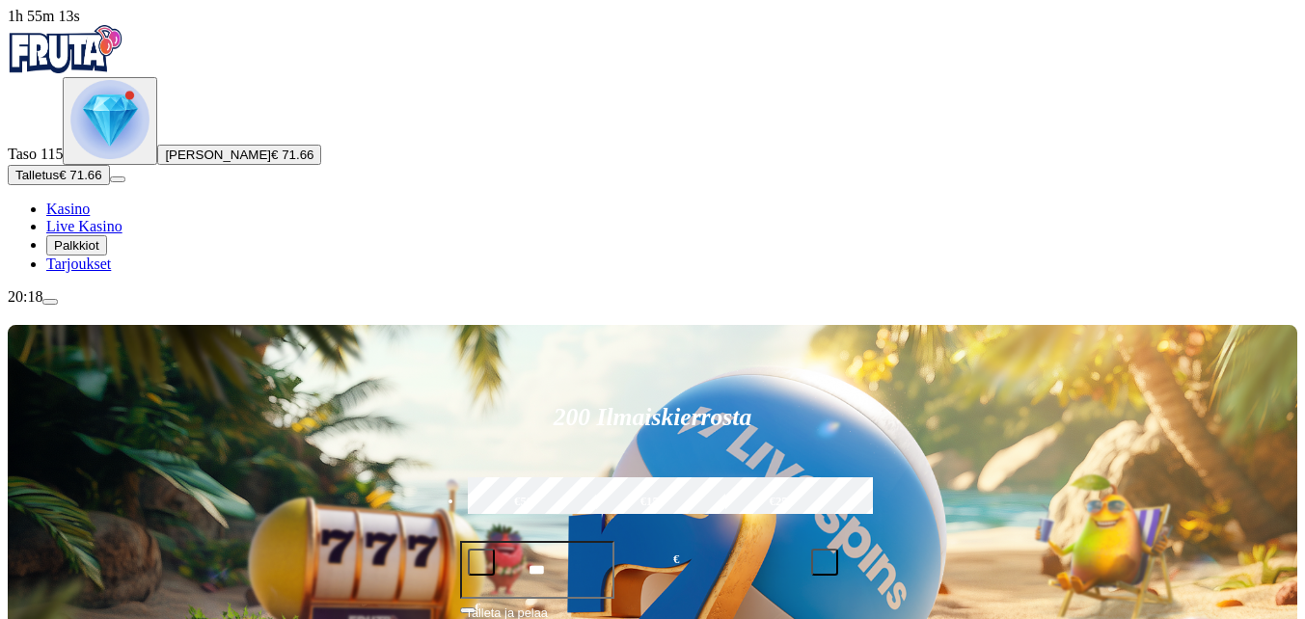
click at [481, 562] on span "minus icon" at bounding box center [481, 562] width 0 height 0
click at [825, 562] on span "plus icon" at bounding box center [825, 562] width 0 height 0
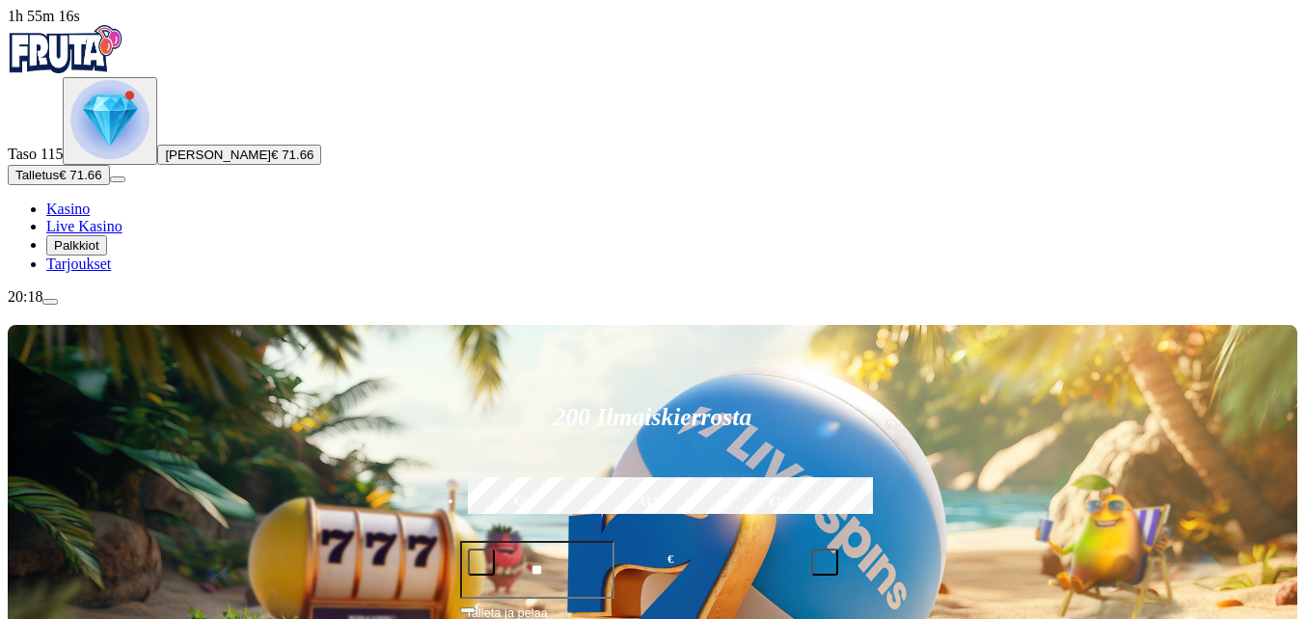
type input "**"
click at [548, 604] on span "Talleta ja pelaa" at bounding box center [507, 621] width 82 height 35
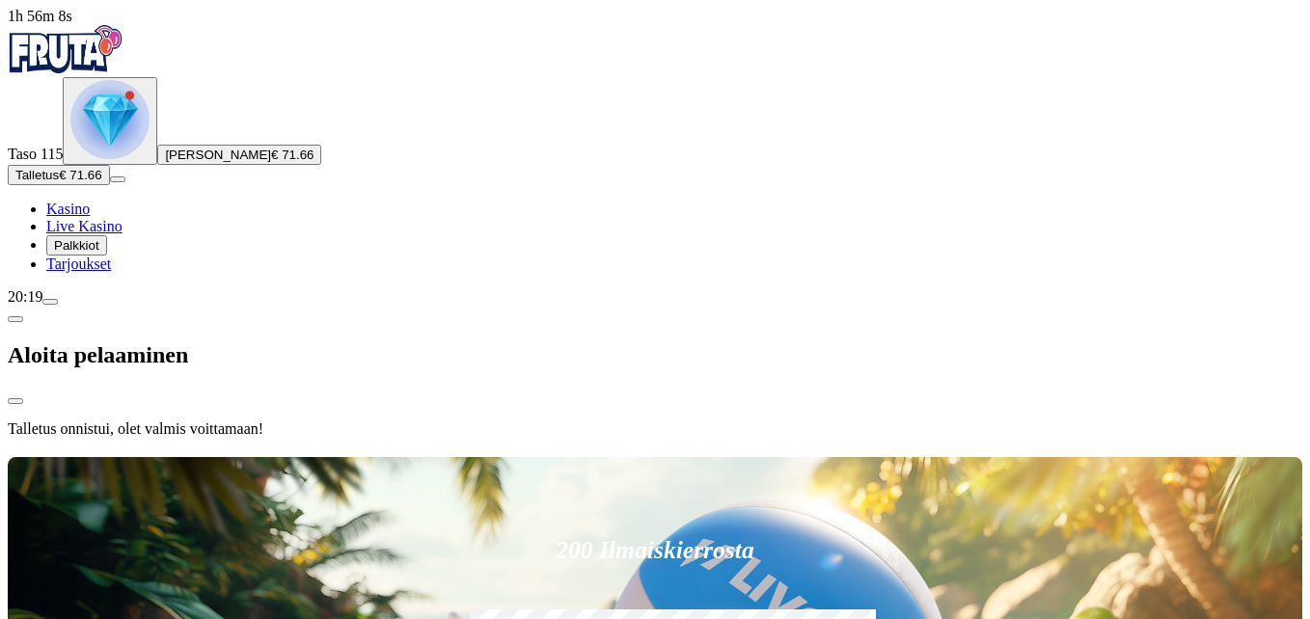
click at [1267, 453] on div at bounding box center [655, 453] width 1295 height 0
click at [1271, 453] on div at bounding box center [655, 453] width 1295 height 0
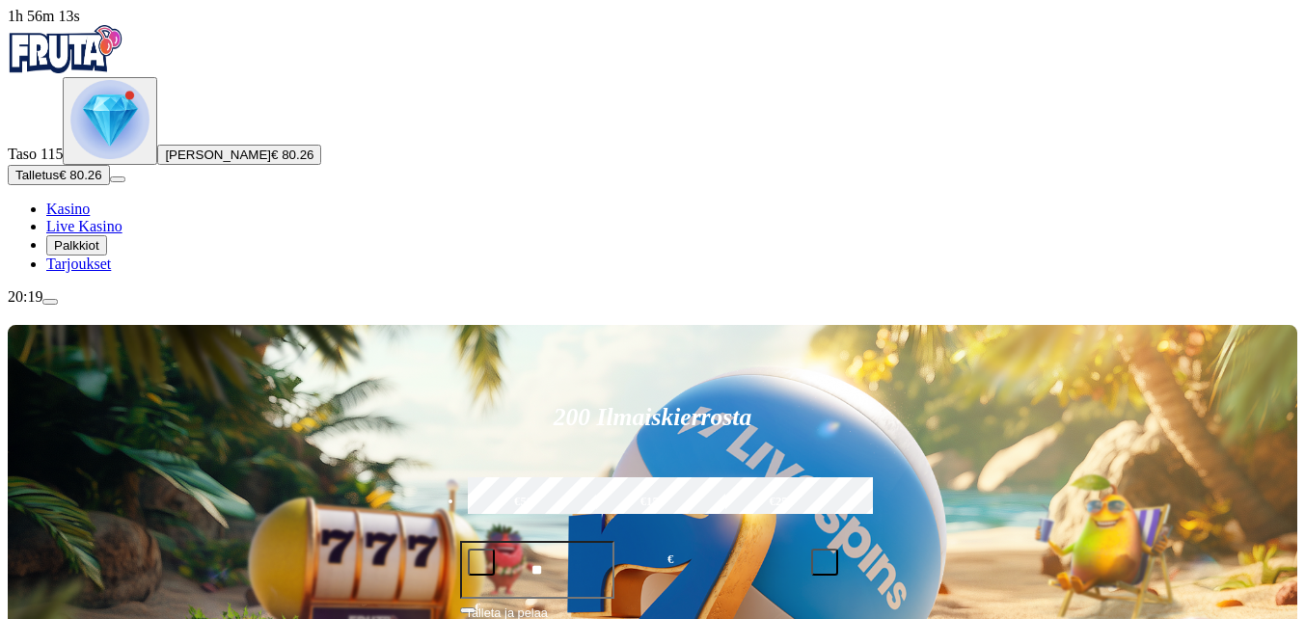
type input "********"
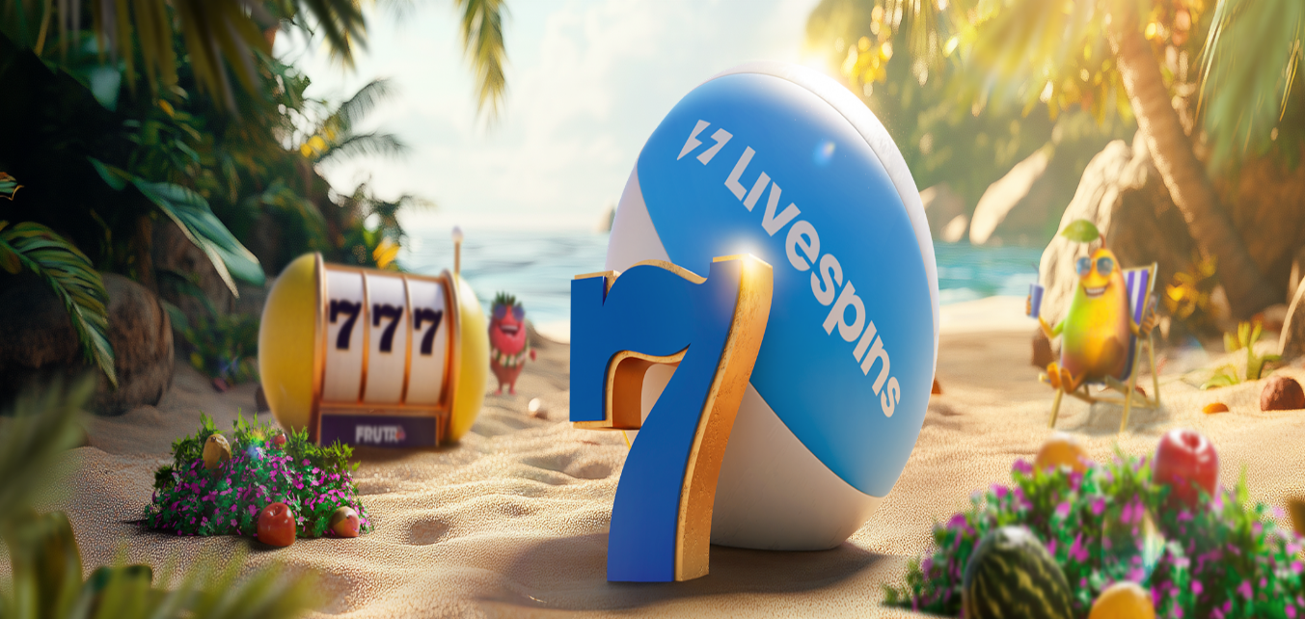
type input "******"
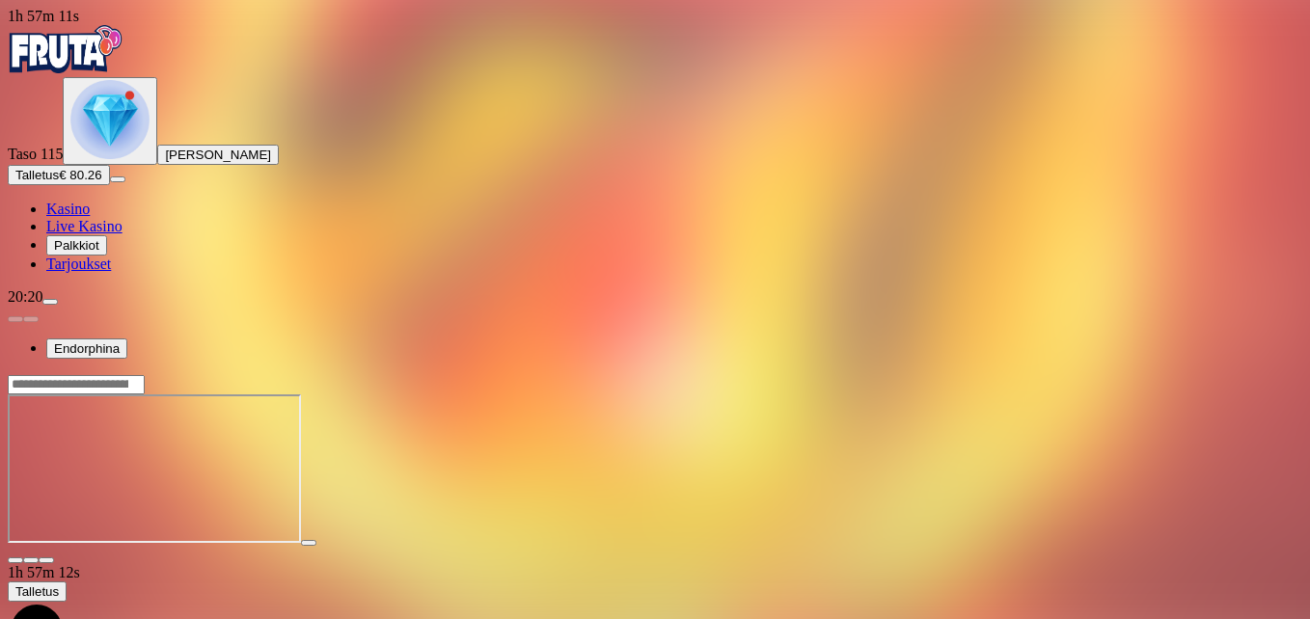
click at [46, 560] on span "fullscreen icon" at bounding box center [46, 560] width 0 height 0
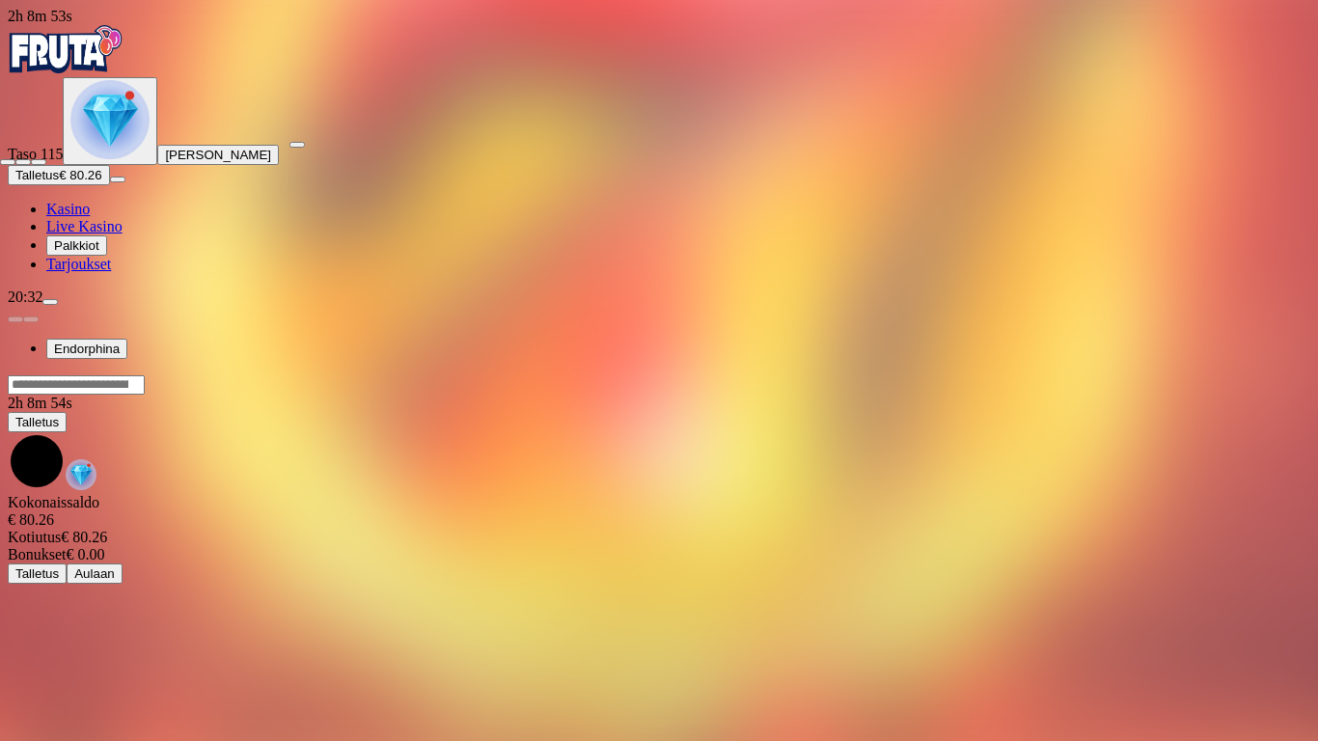
click at [8, 162] on span "close icon" at bounding box center [8, 162] width 0 height 0
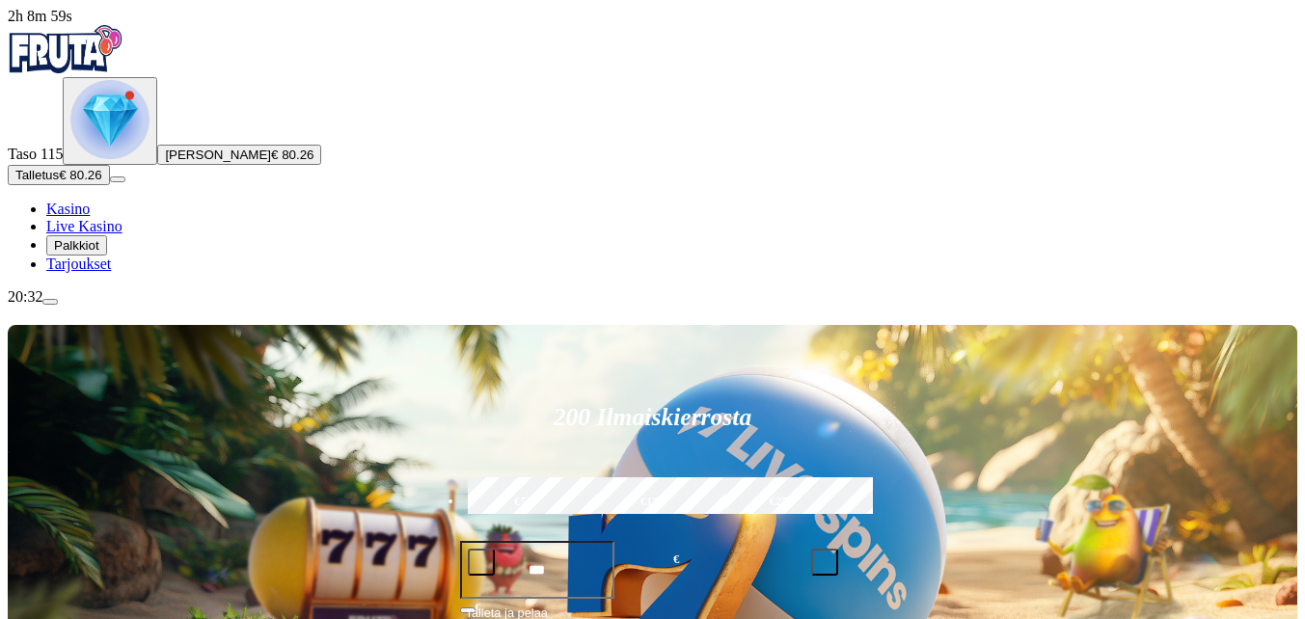
click at [118, 159] on img "Primary" at bounding box center [109, 119] width 79 height 79
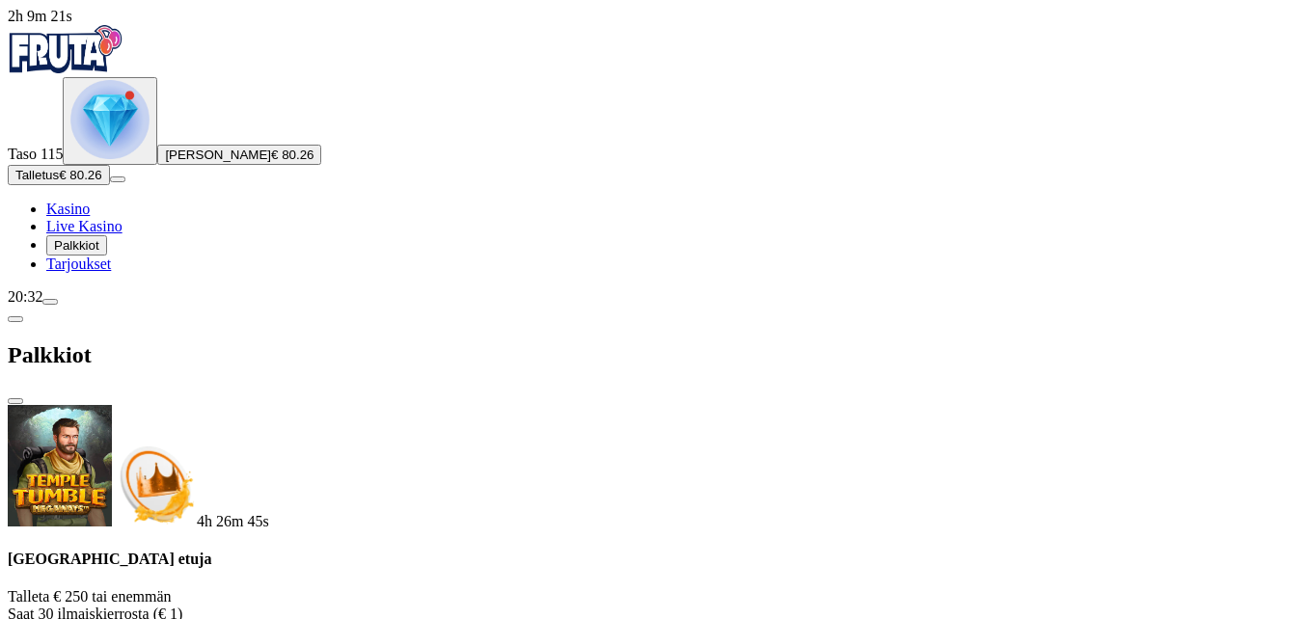
scroll to position [96, 0]
